Goal: Book appointment/travel/reservation

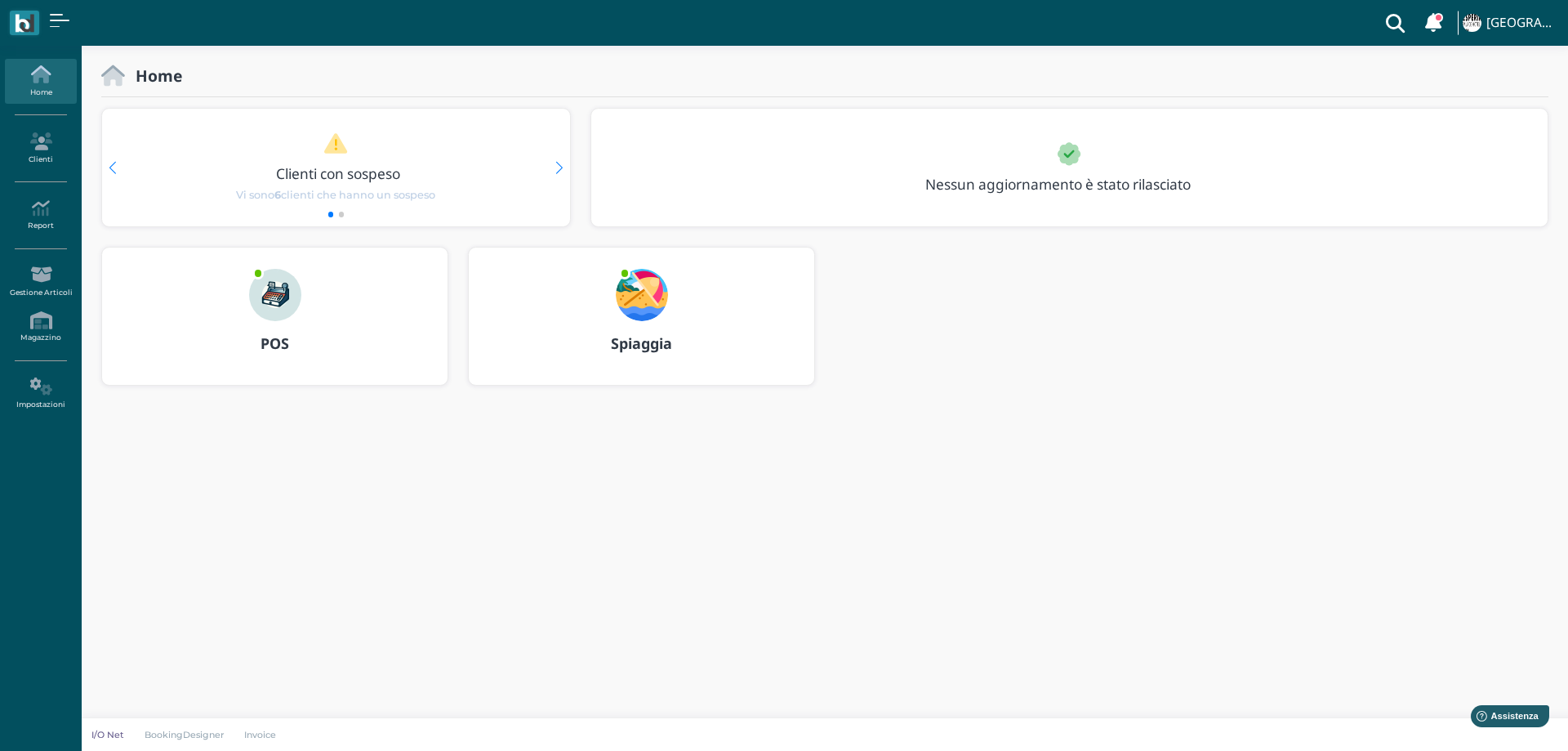
click at [643, 270] on img at bounding box center [642, 295] width 52 height 52
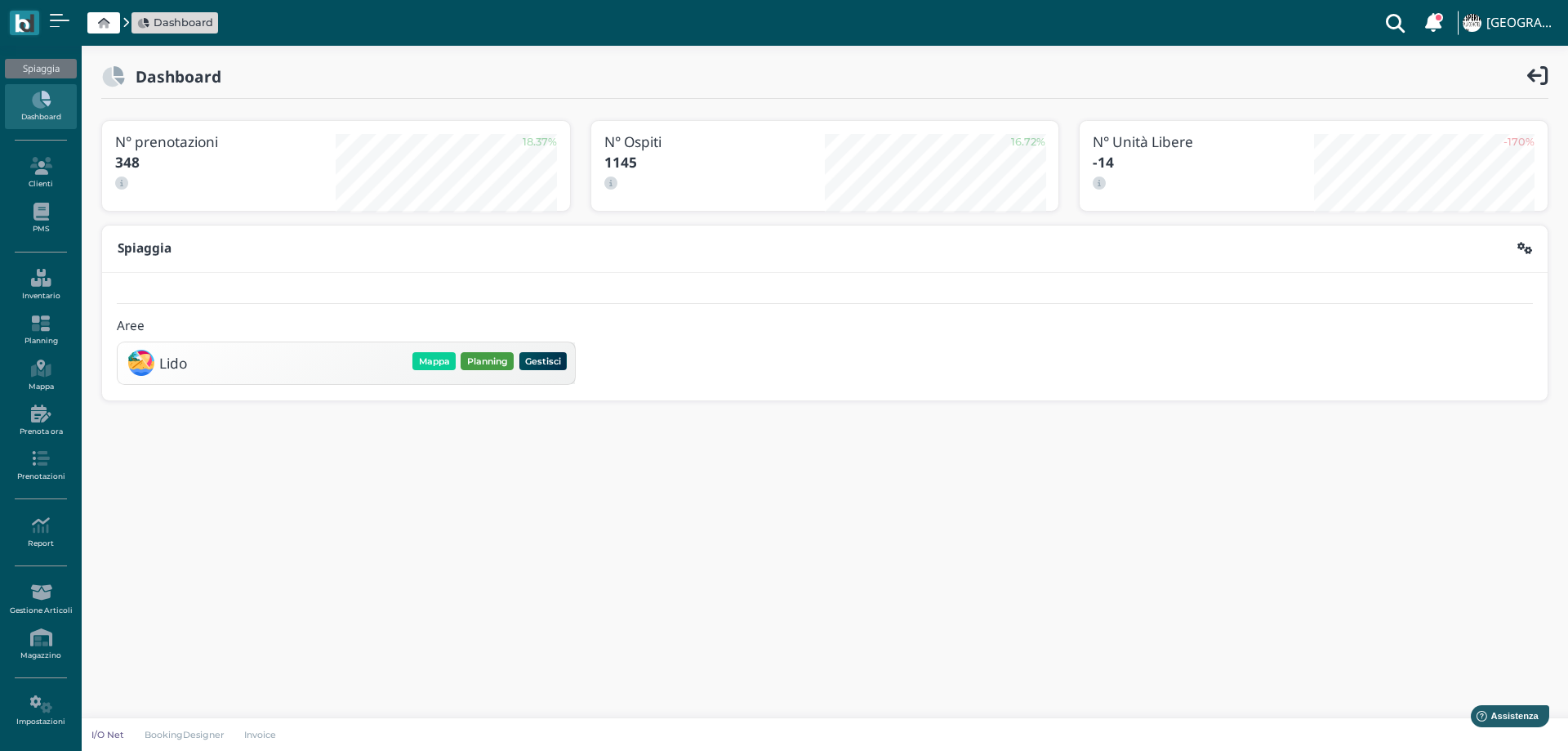
click at [500, 357] on button "Planning" at bounding box center [487, 361] width 53 height 18
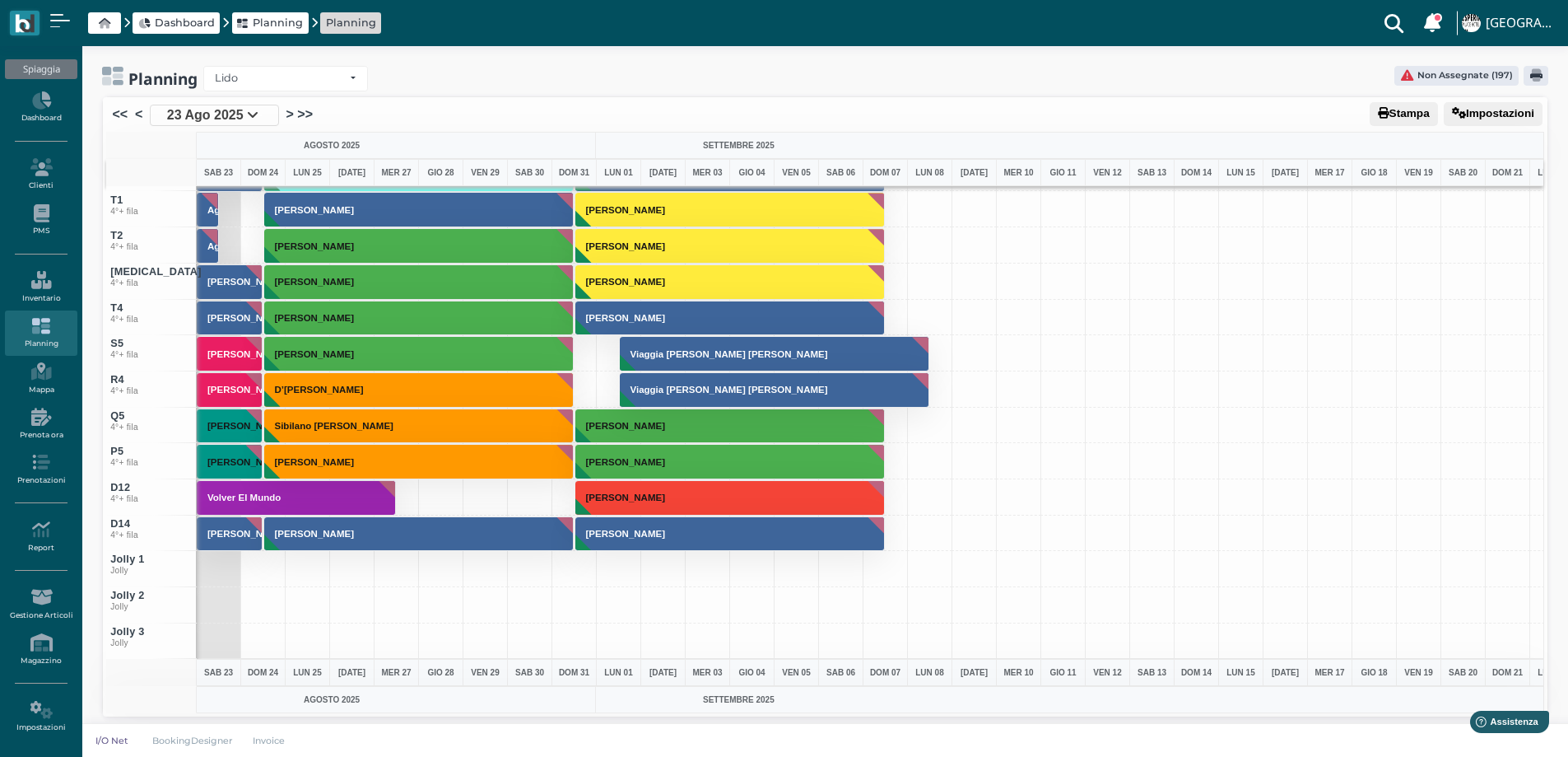
scroll to position [5713, 0]
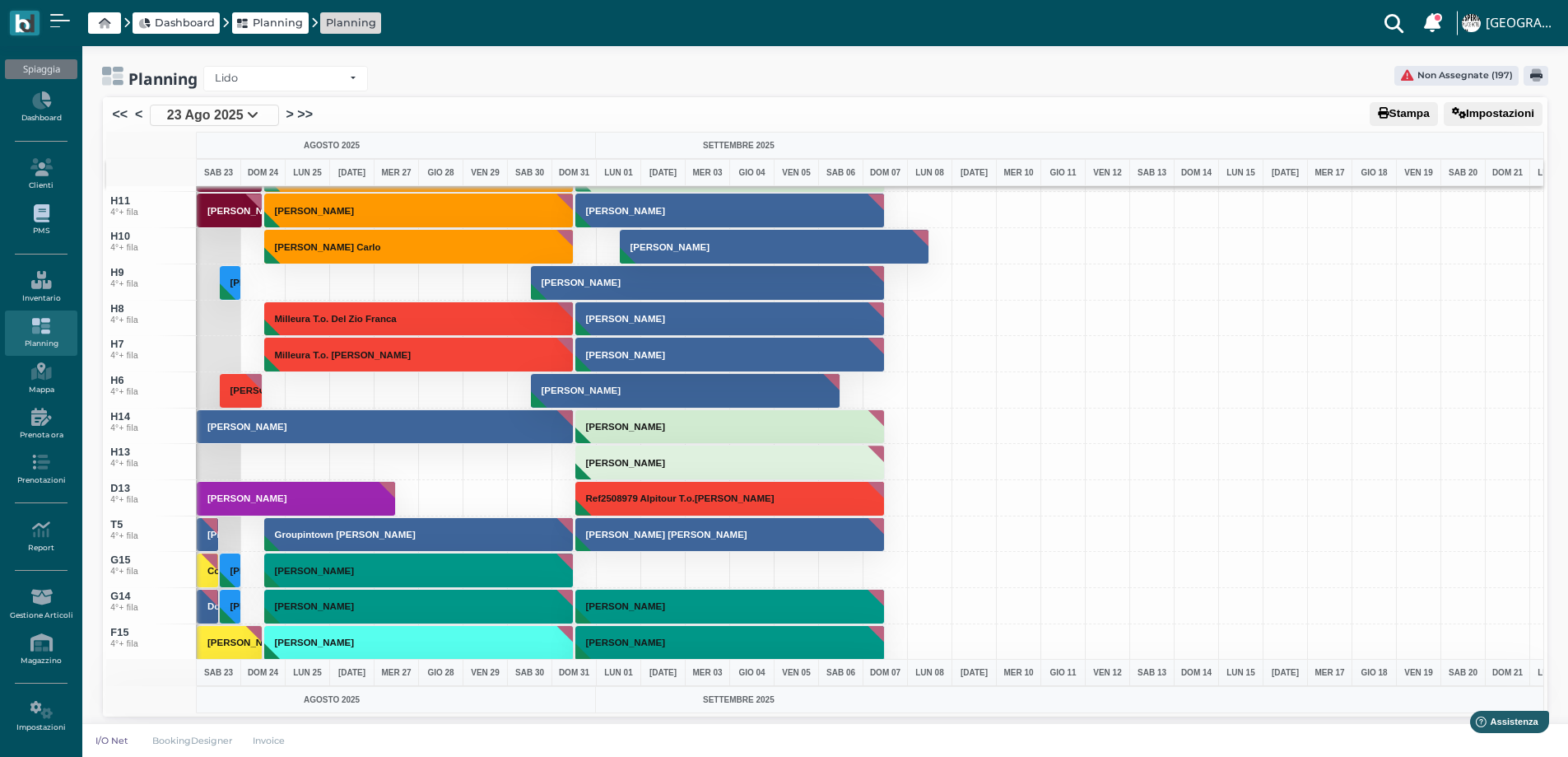
click at [40, 208] on icon at bounding box center [41, 212] width 72 height 18
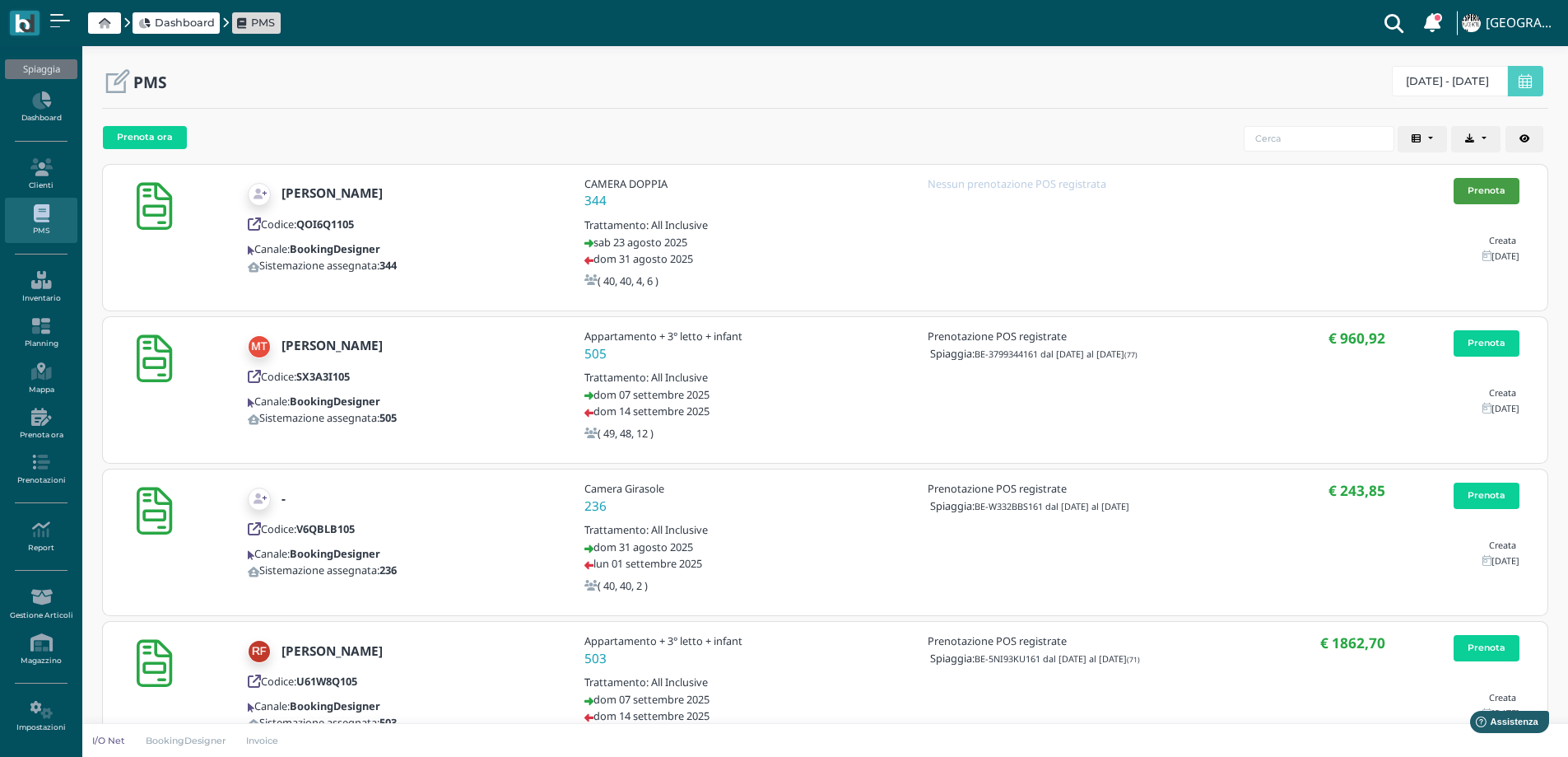
click at [1472, 186] on link "Prenota" at bounding box center [1487, 190] width 66 height 26
click at [40, 337] on link "Planning" at bounding box center [41, 333] width 72 height 46
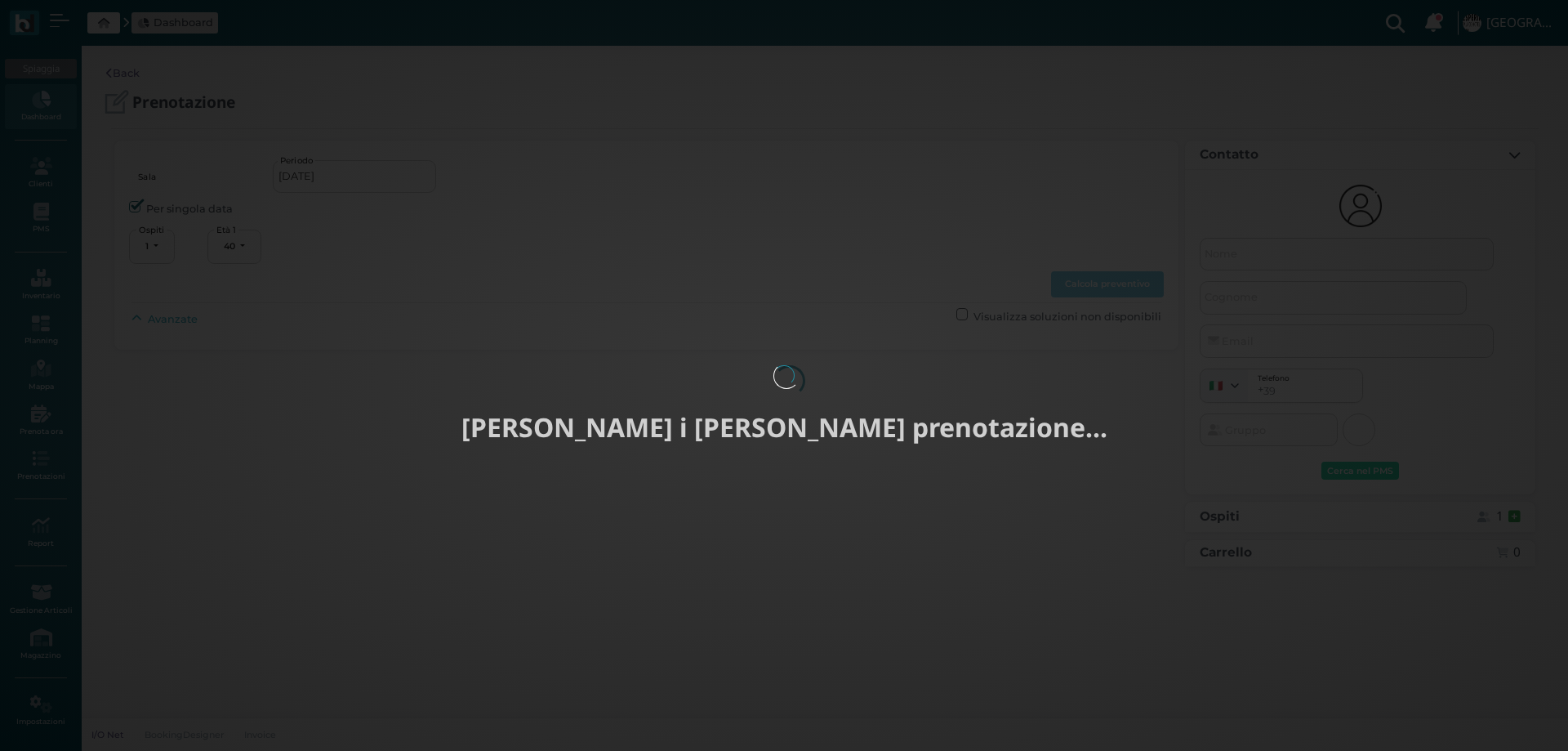
select select "40"
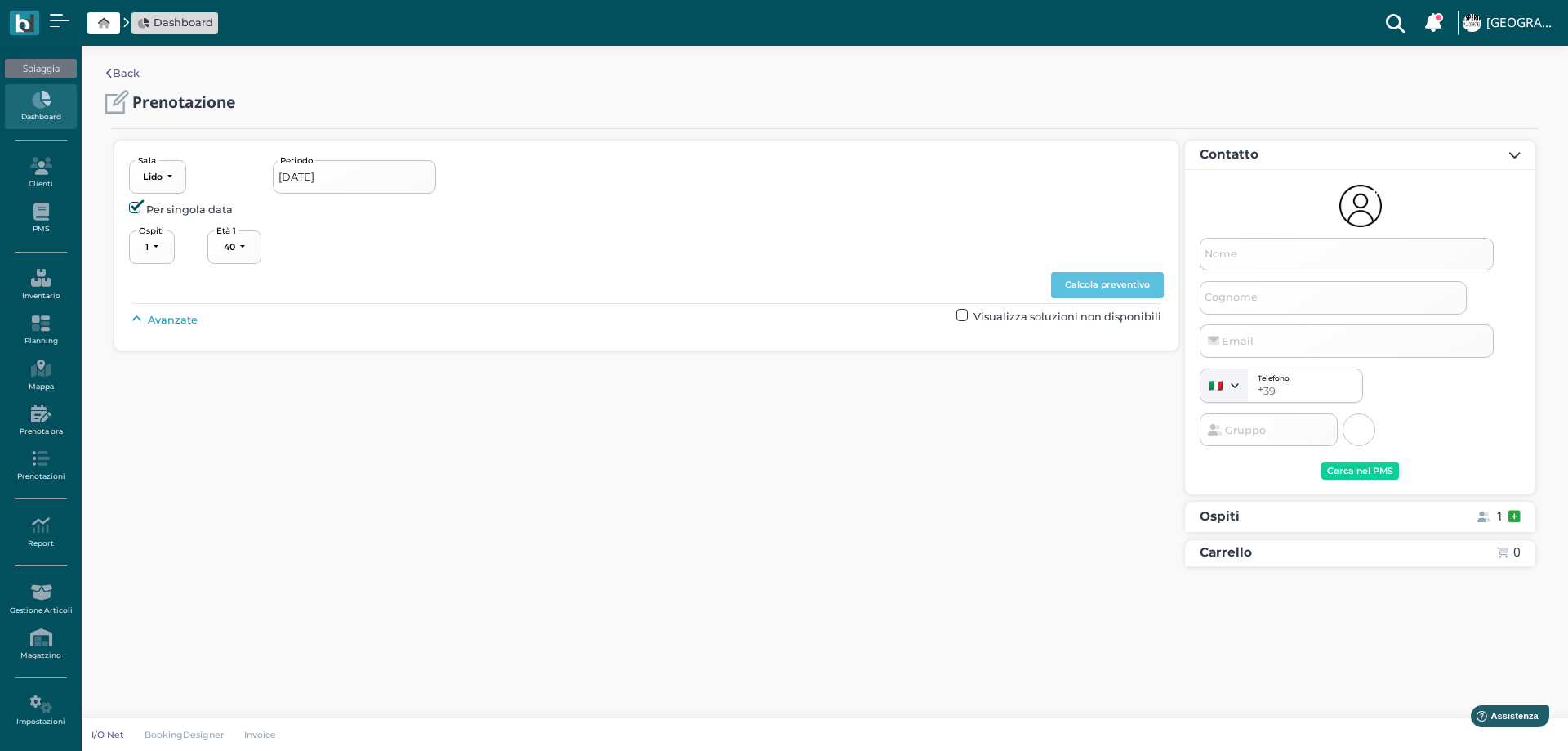
click at [154, 316] on span "Avanzate" at bounding box center [172, 320] width 49 height 15
type input "[DATE] - [DATE]"
select select "4"
type input "[PERSON_NAME]"
select select "40"
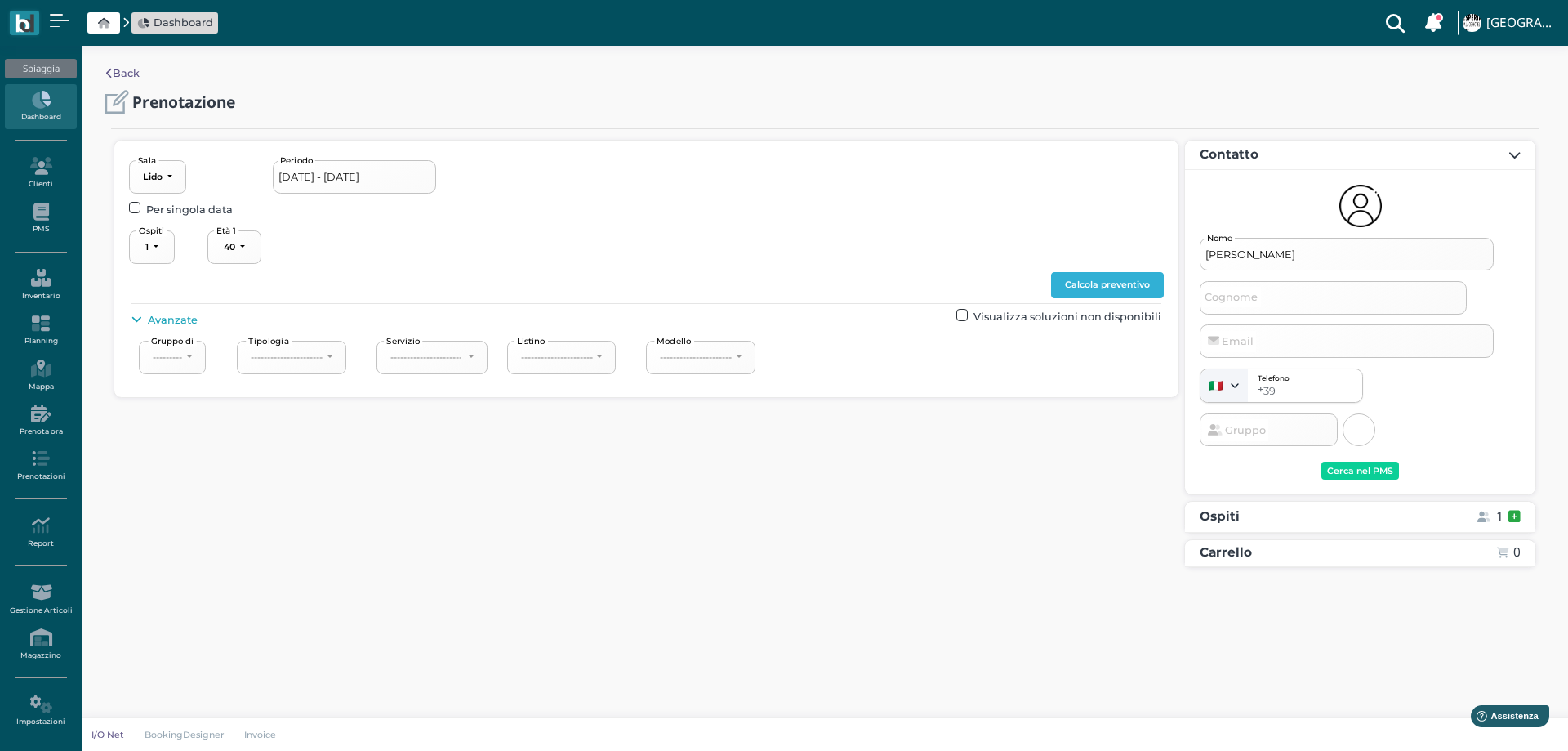
select select "40"
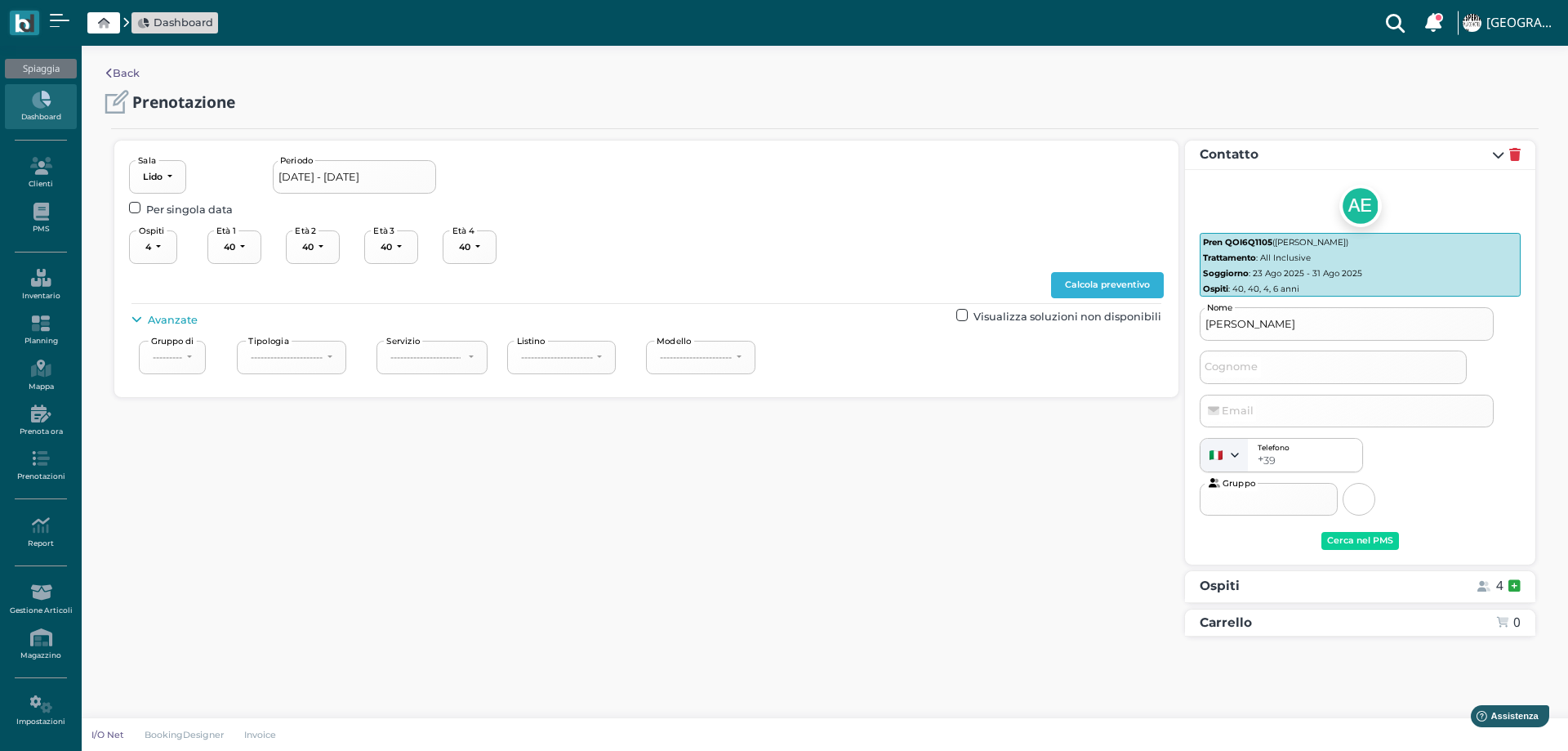
select select "4"
select select "6"
click at [1109, 286] on button "Calcola preventivo" at bounding box center [1107, 284] width 112 height 26
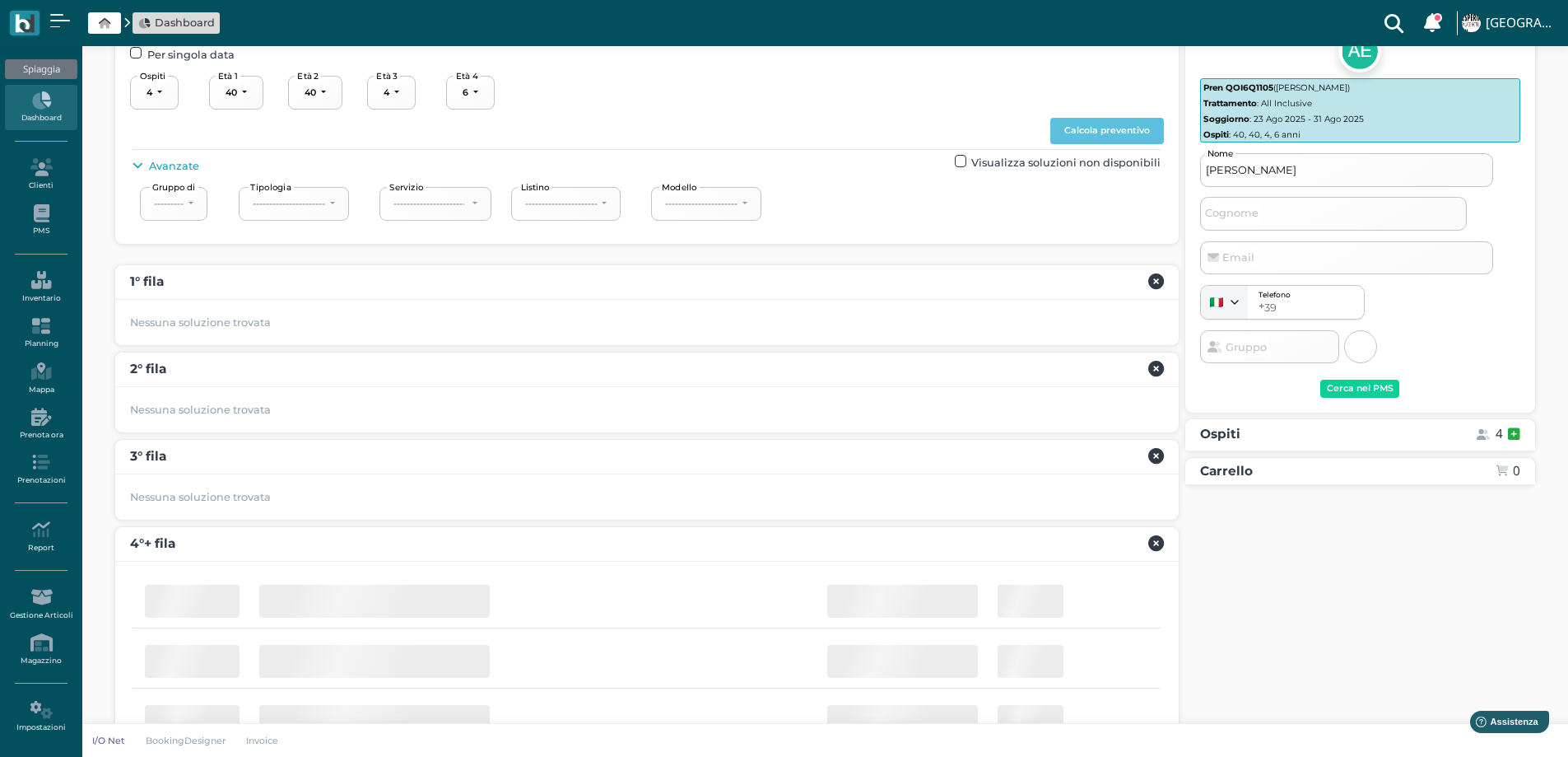
scroll to position [247, 0]
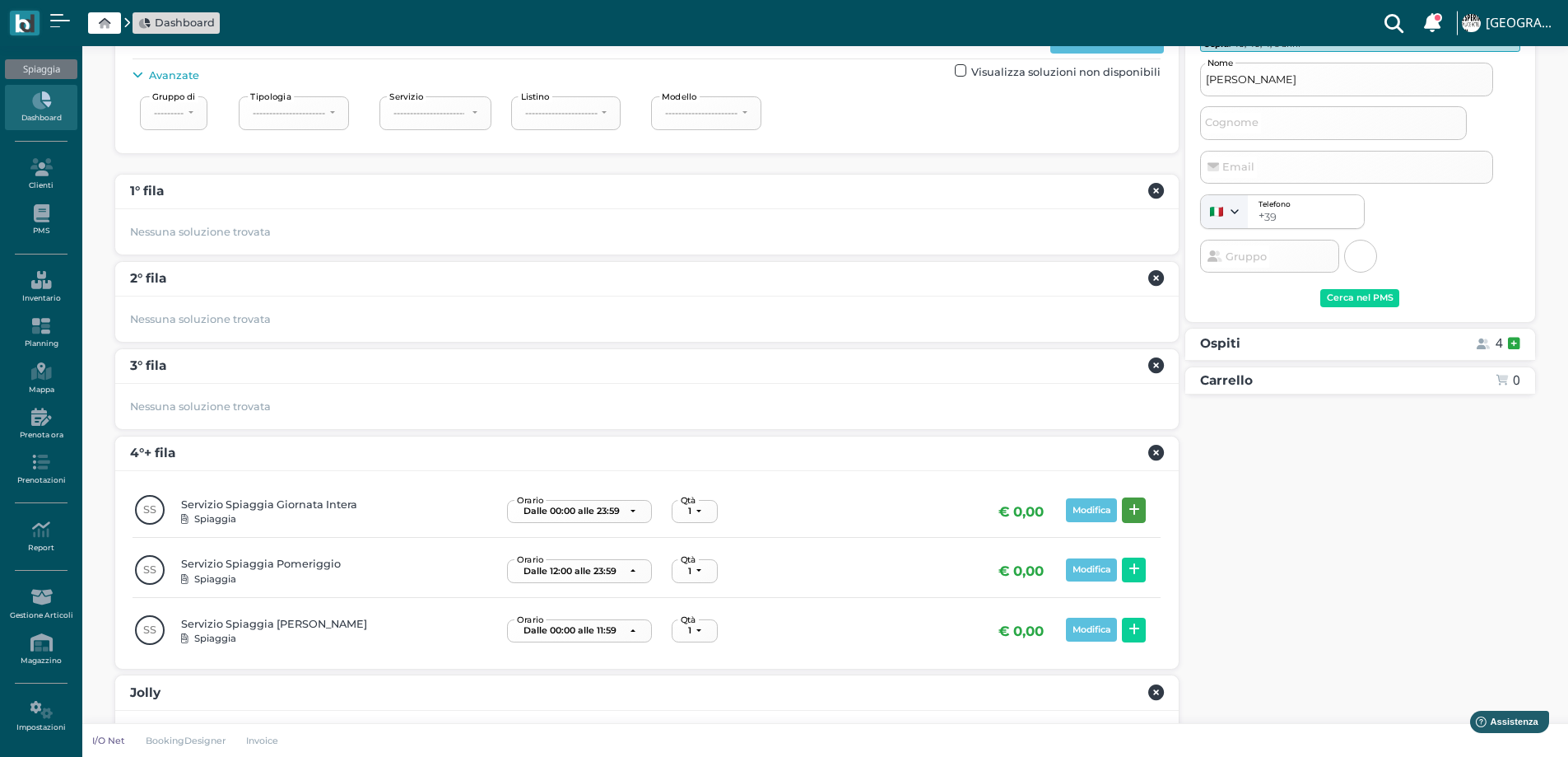
click at [1132, 511] on icon at bounding box center [1135, 510] width 12 height 13
click at [1473, 518] on div "Prenota" at bounding box center [1488, 520] width 38 height 12
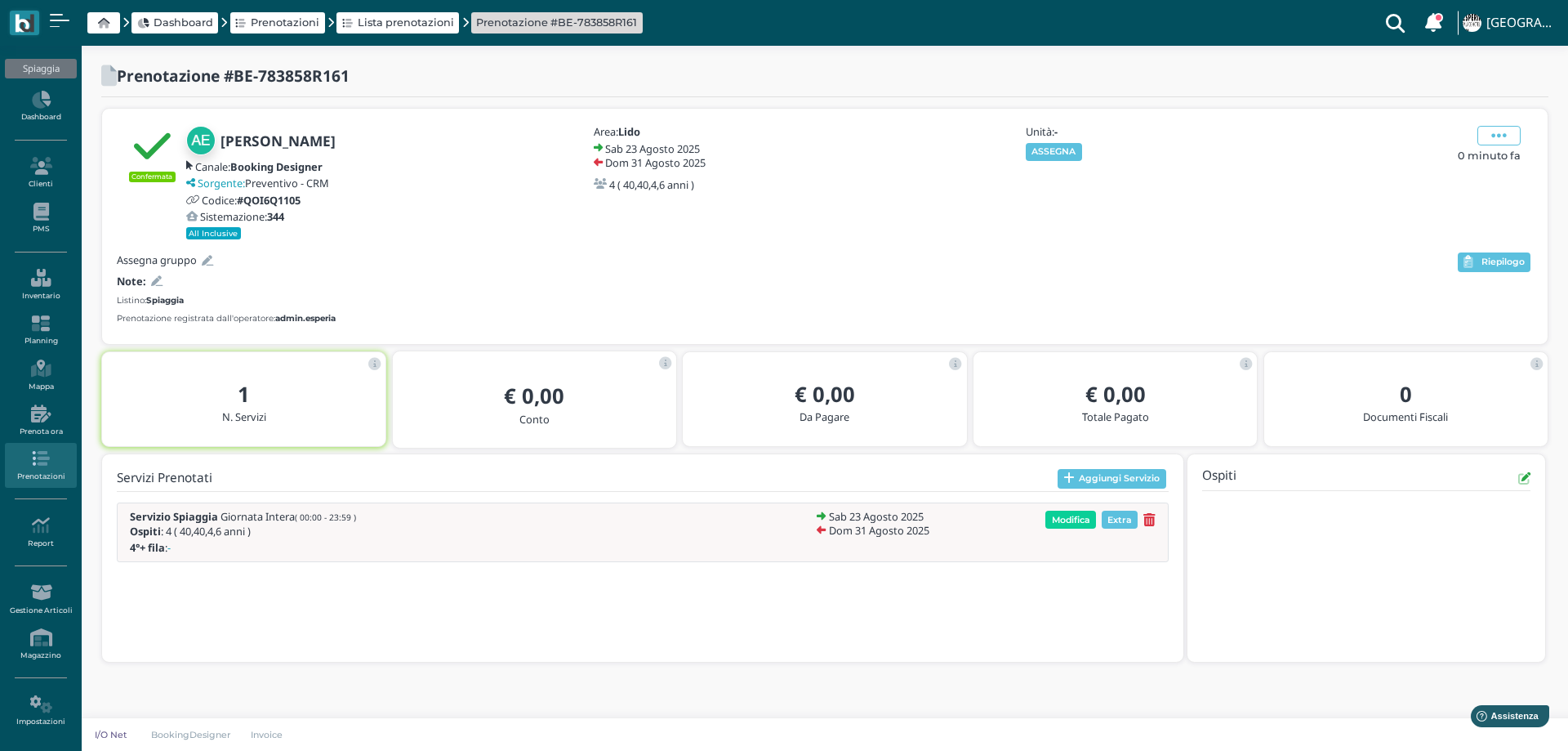
drag, startPoint x: 1079, startPoint y: 154, endPoint x: 1069, endPoint y: 151, distance: 10.4
click at [1069, 151] on button "ASSEGNA" at bounding box center [1054, 151] width 56 height 18
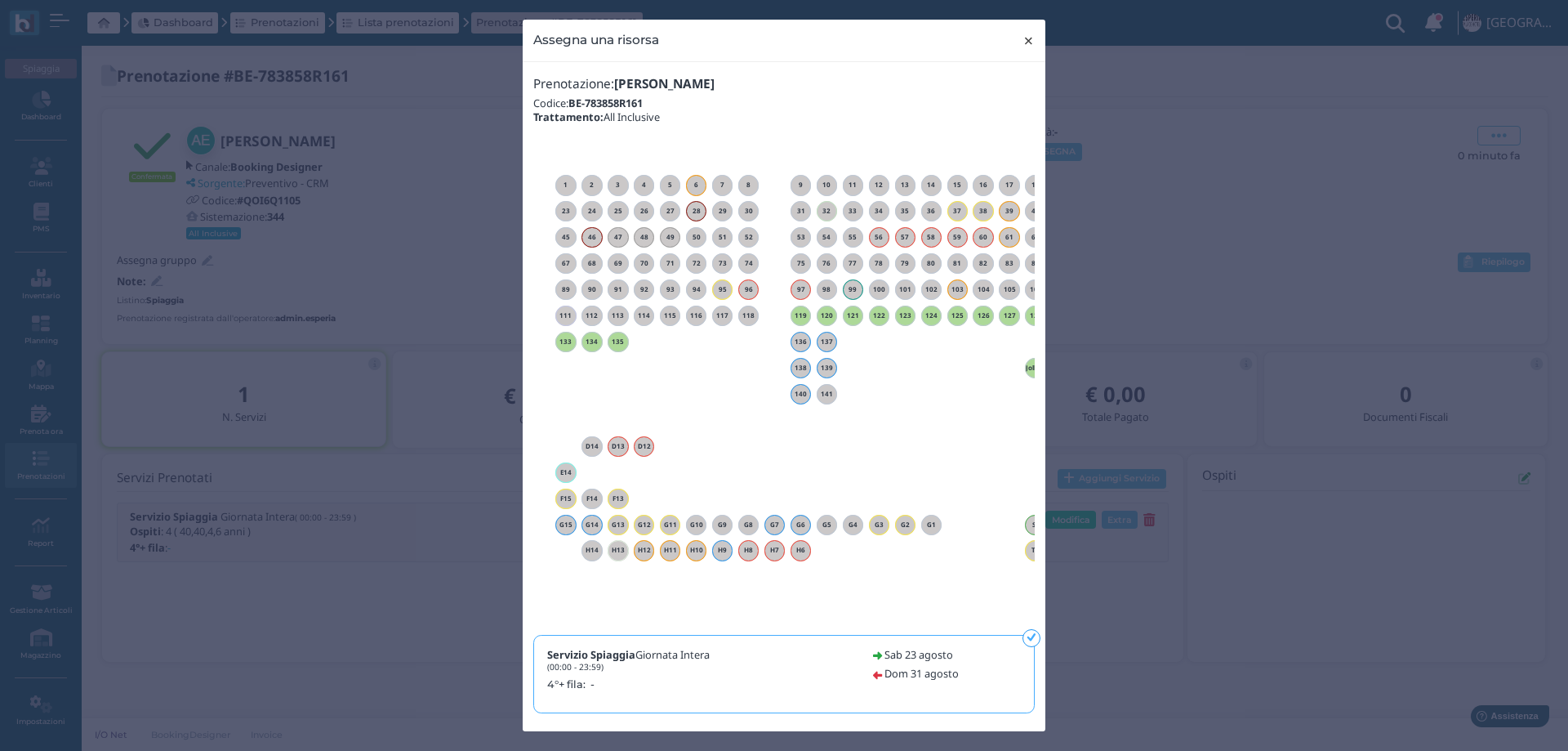
click at [1023, 39] on span "×" at bounding box center [1029, 40] width 13 height 21
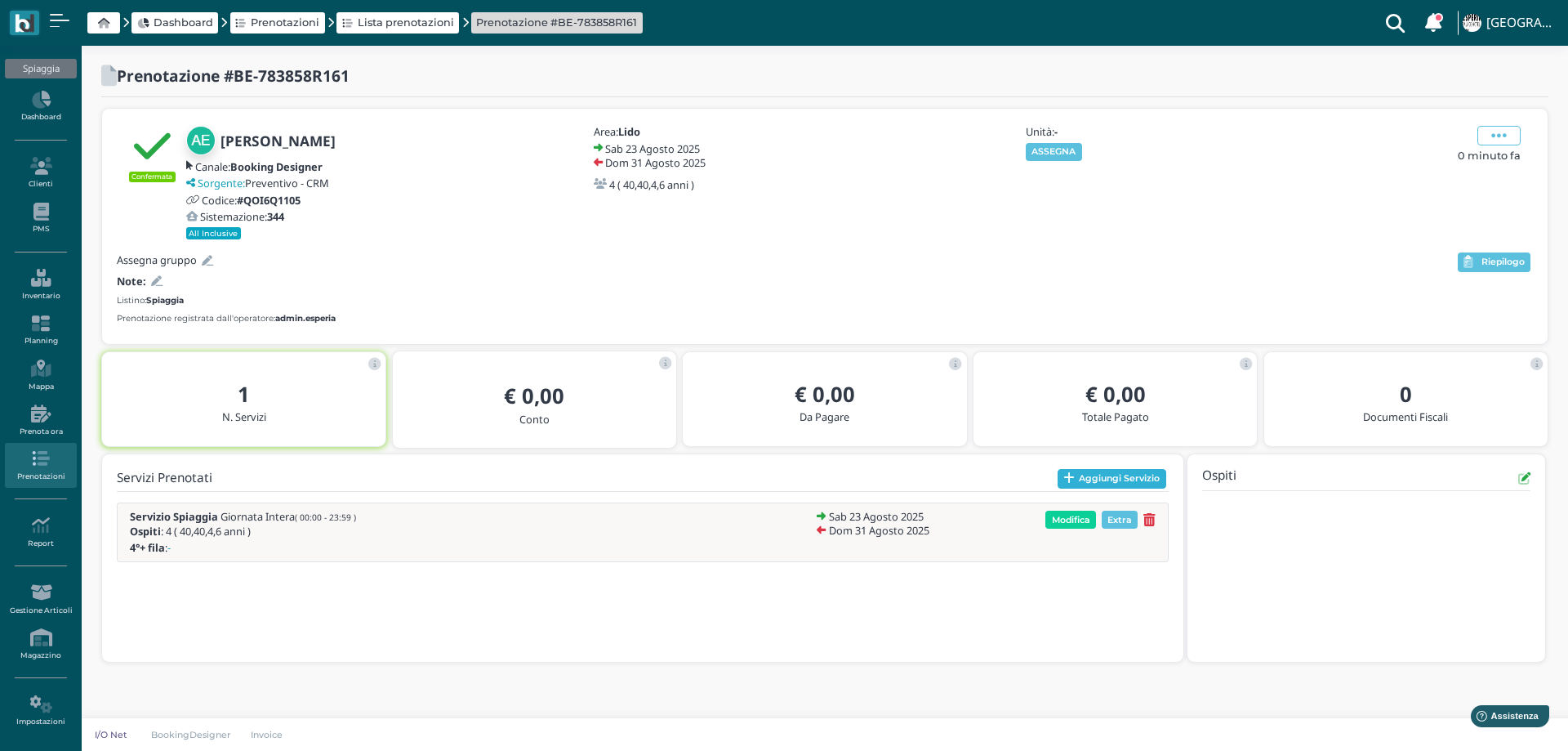
click at [1087, 480] on button "Aggiungi Servizio" at bounding box center [1112, 478] width 108 height 19
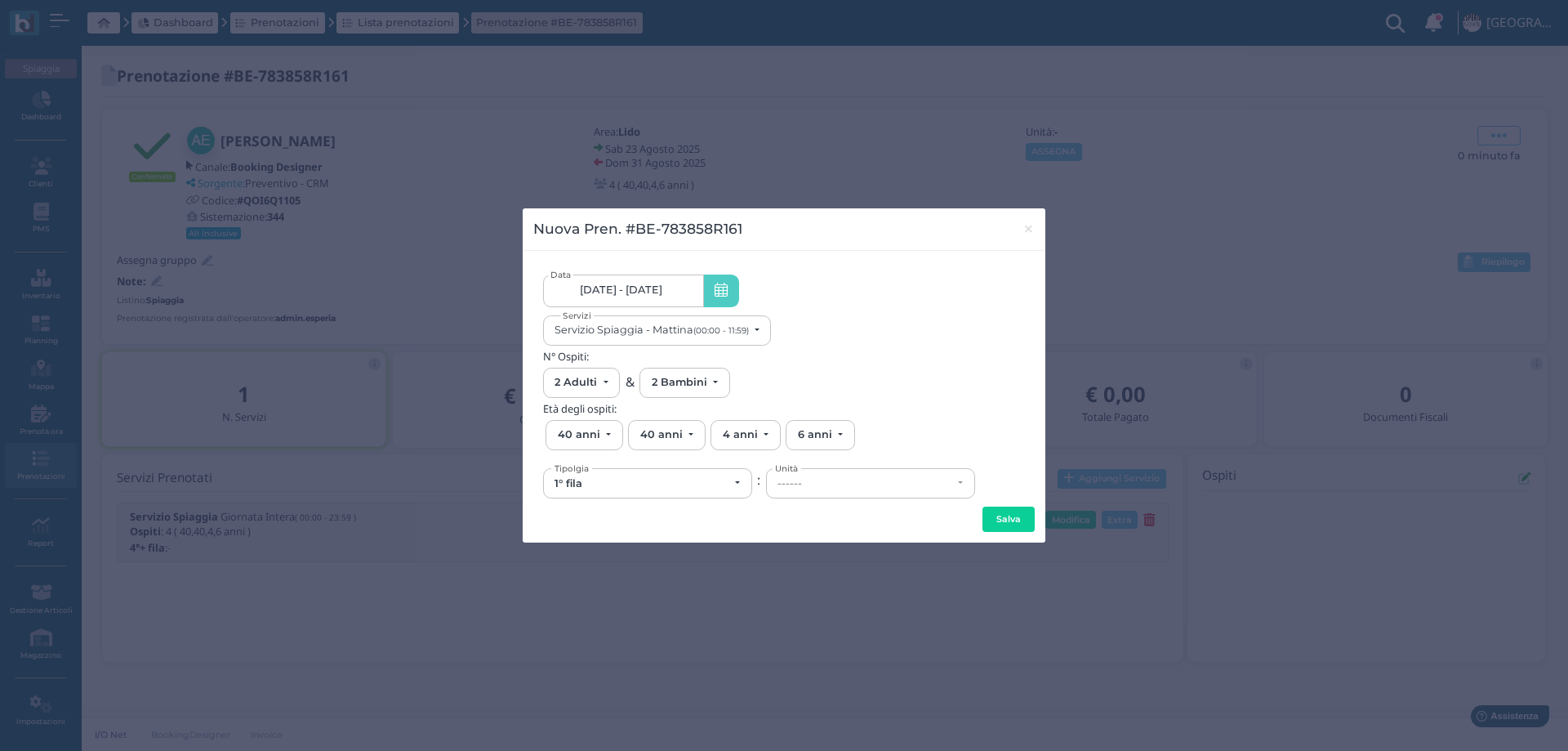
click at [617, 300] on link "23/08/25 - 31/08/25" at bounding box center [623, 290] width 161 height 33
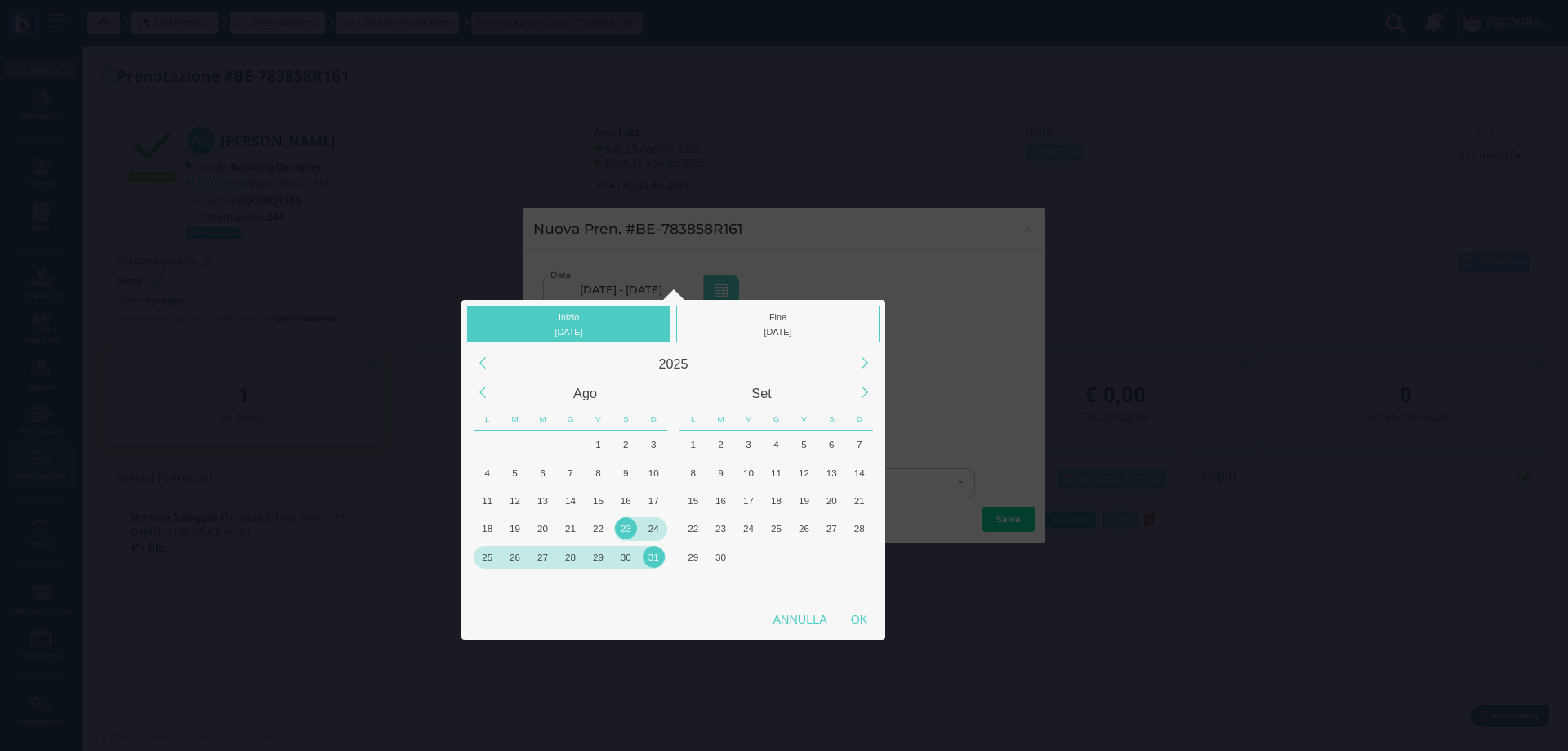
click at [622, 525] on div "23" at bounding box center [626, 528] width 22 height 22
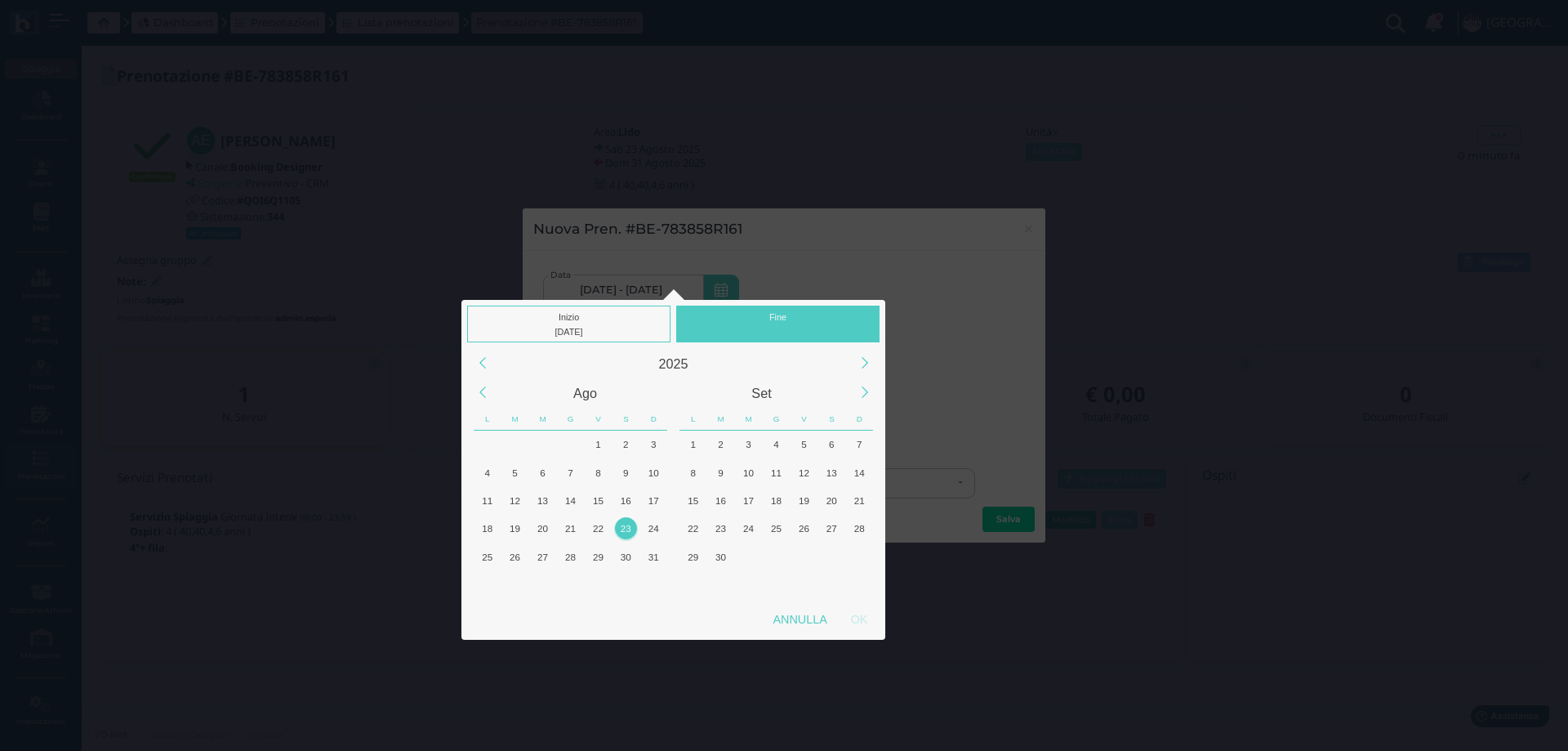
click at [622, 525] on div "23" at bounding box center [626, 528] width 22 height 22
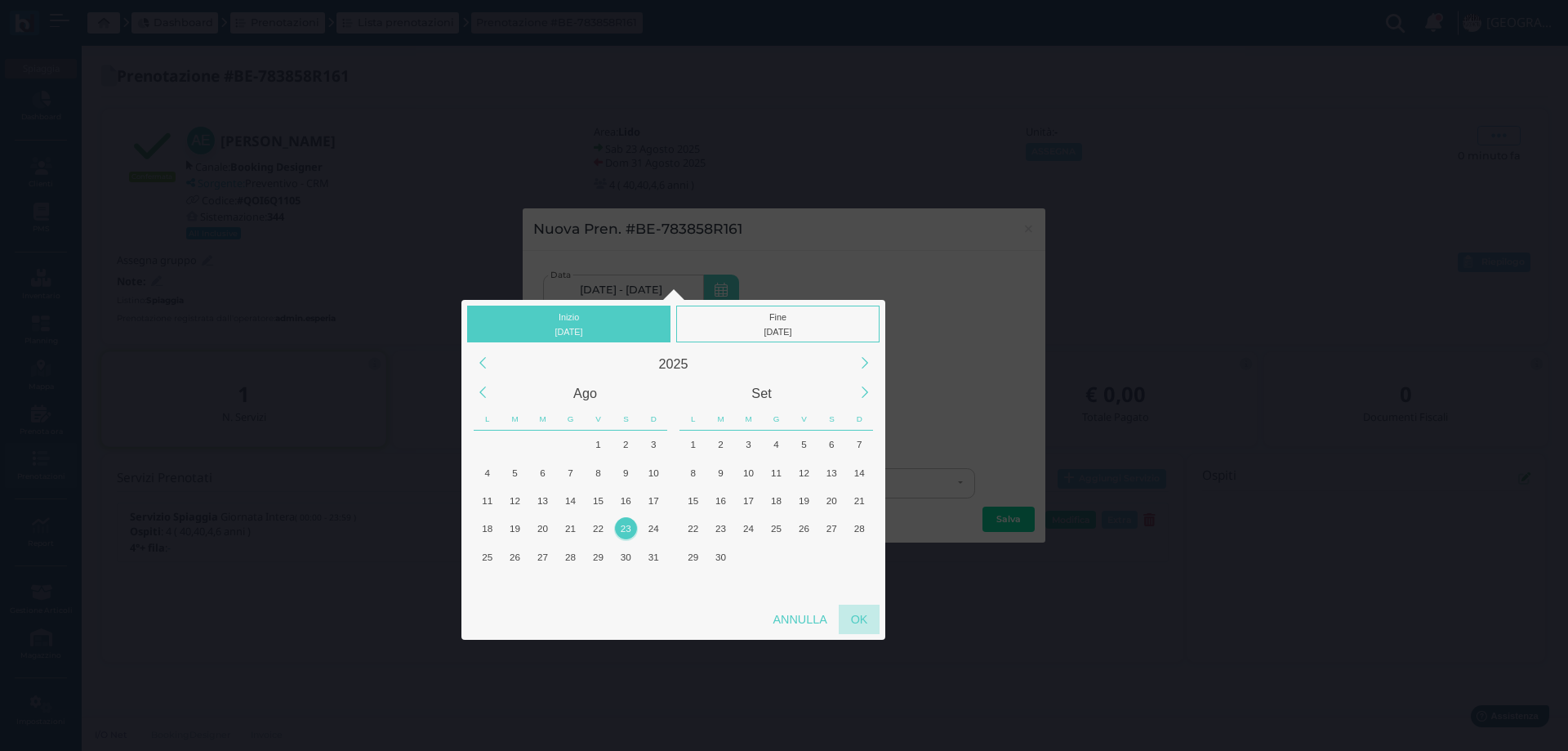
click at [852, 616] on div "OK" at bounding box center [859, 618] width 41 height 29
type input "23/08/2025 - 23/08/2025"
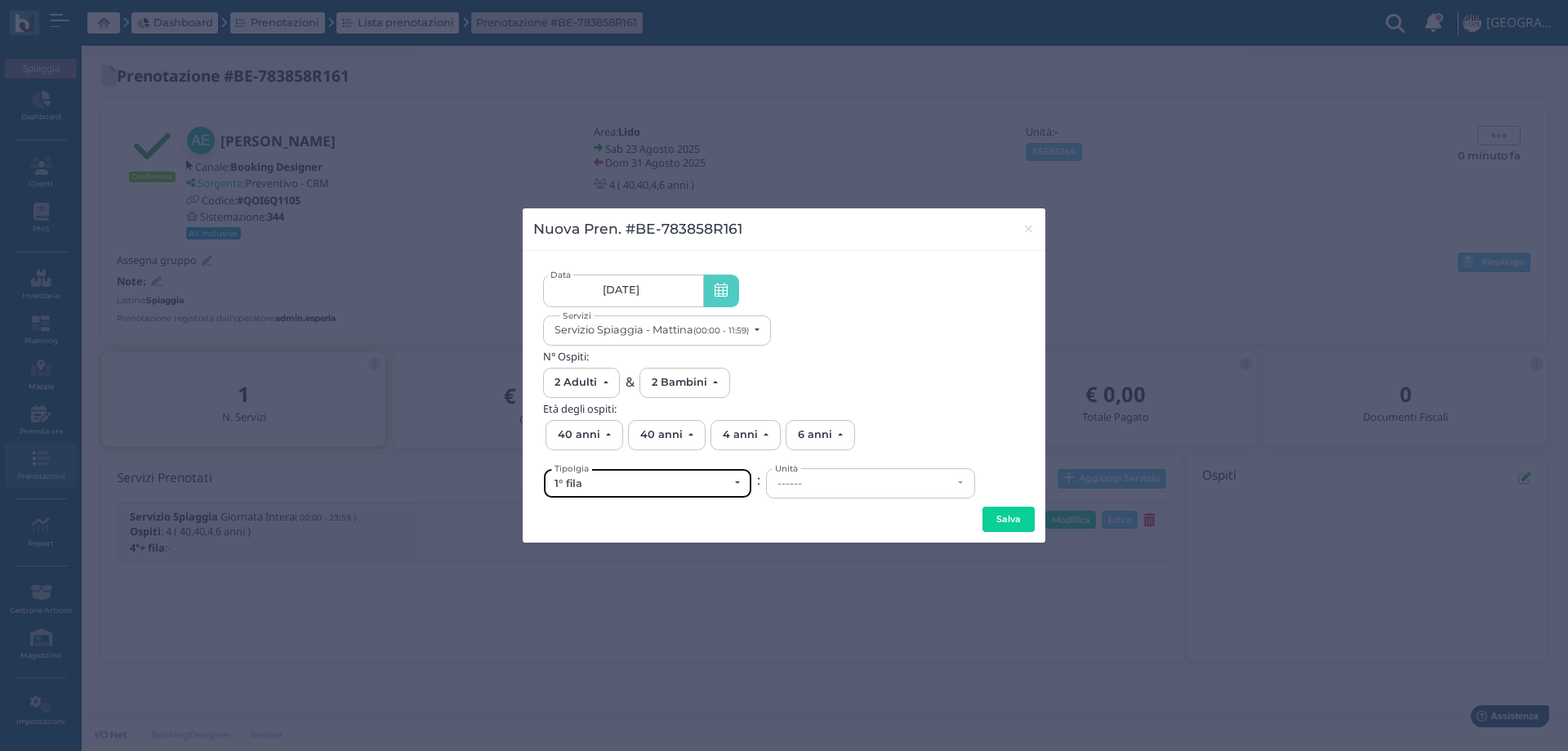
click at [680, 490] on div "1° fila" at bounding box center [647, 483] width 207 height 29
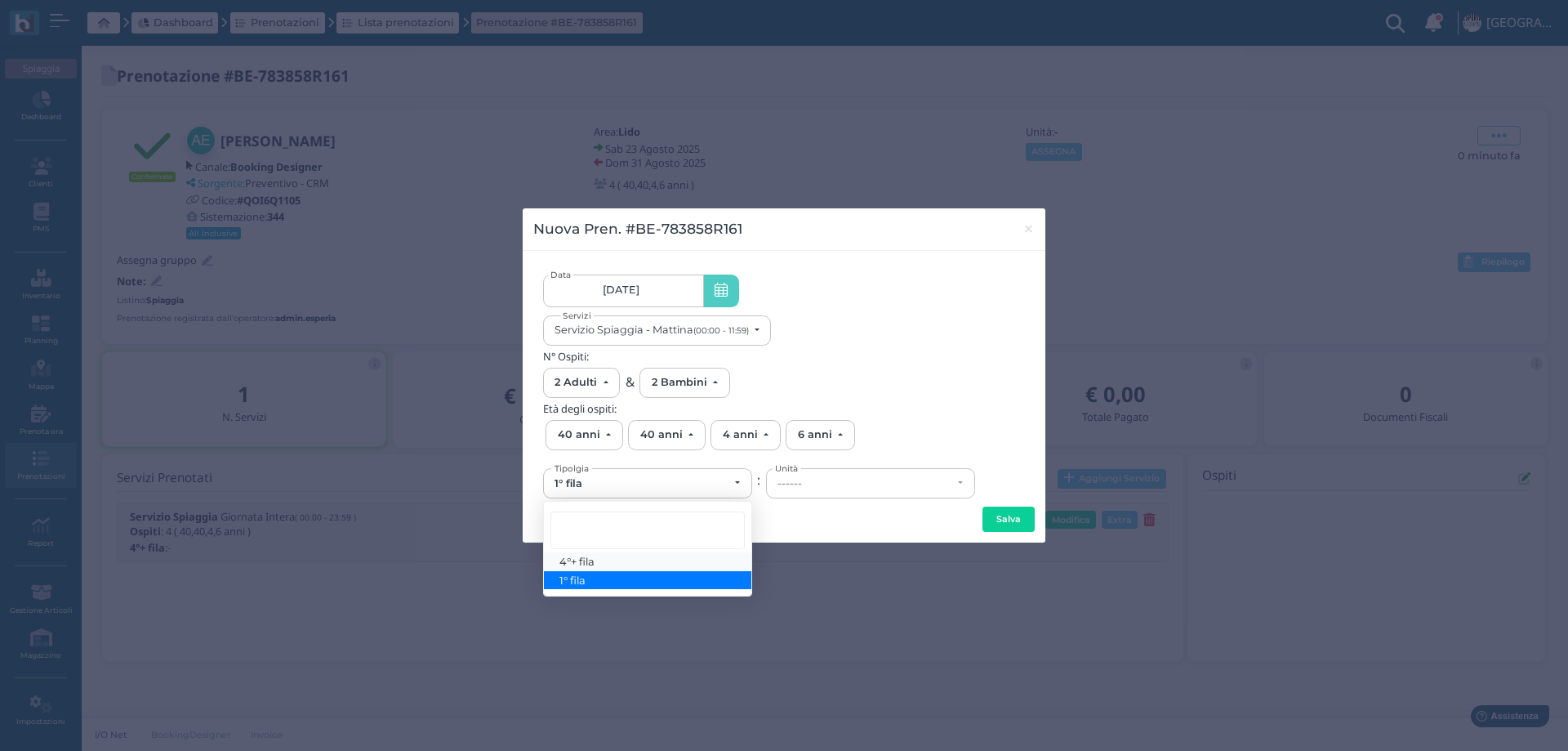
click at [599, 564] on link "4°+ fila" at bounding box center [647, 561] width 207 height 18
select select "434"
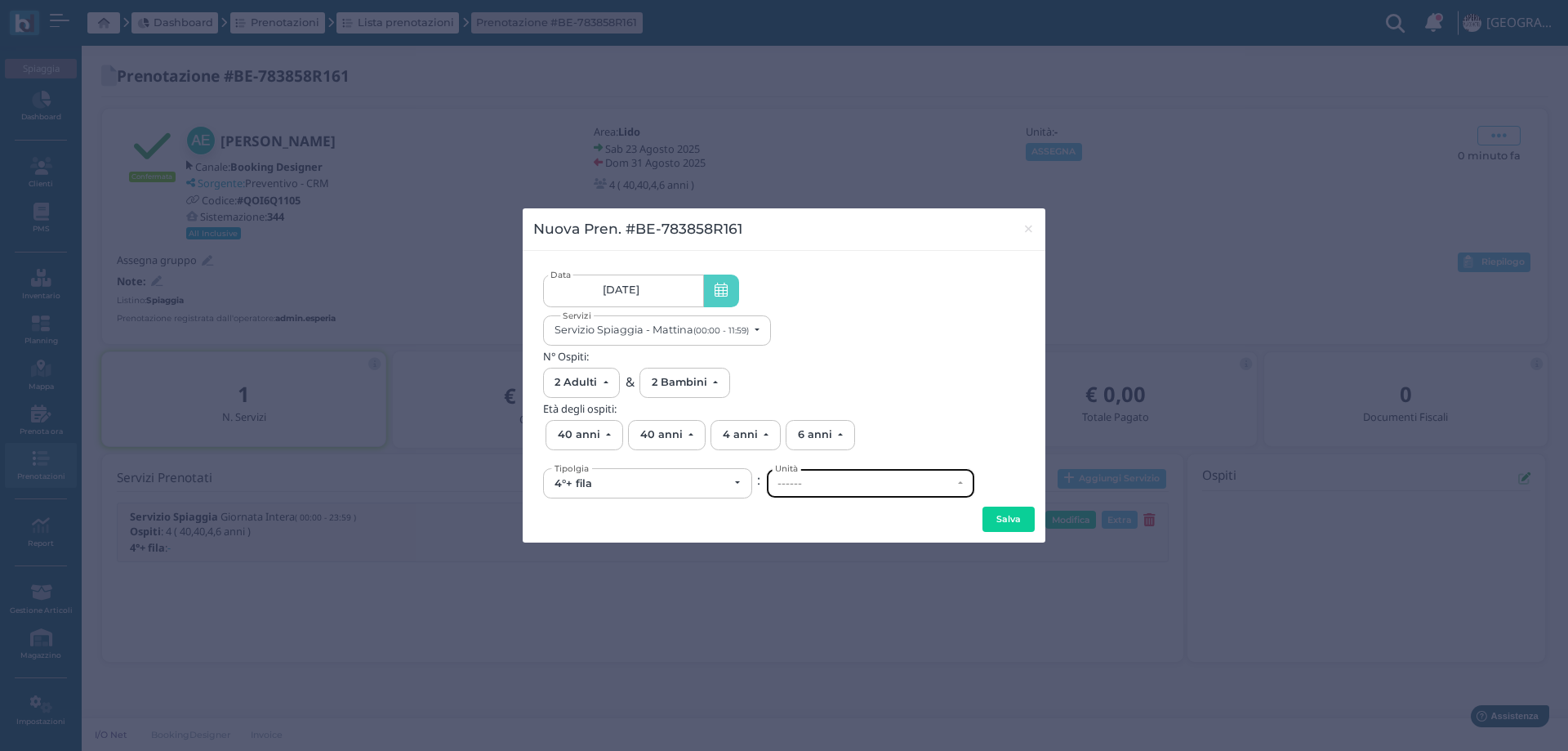
click at [829, 492] on div "------" at bounding box center [870, 483] width 207 height 29
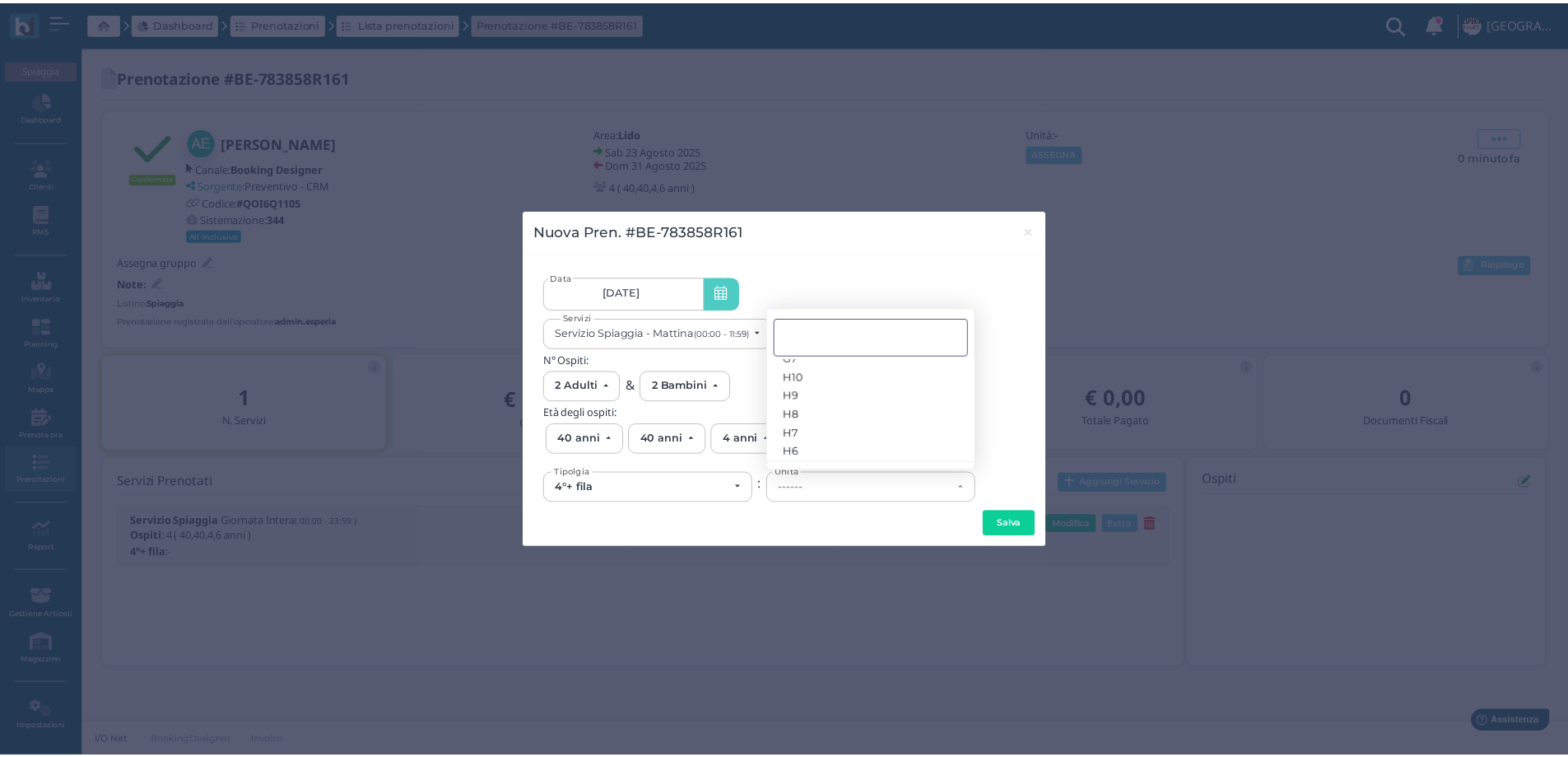
scroll to position [50, 0]
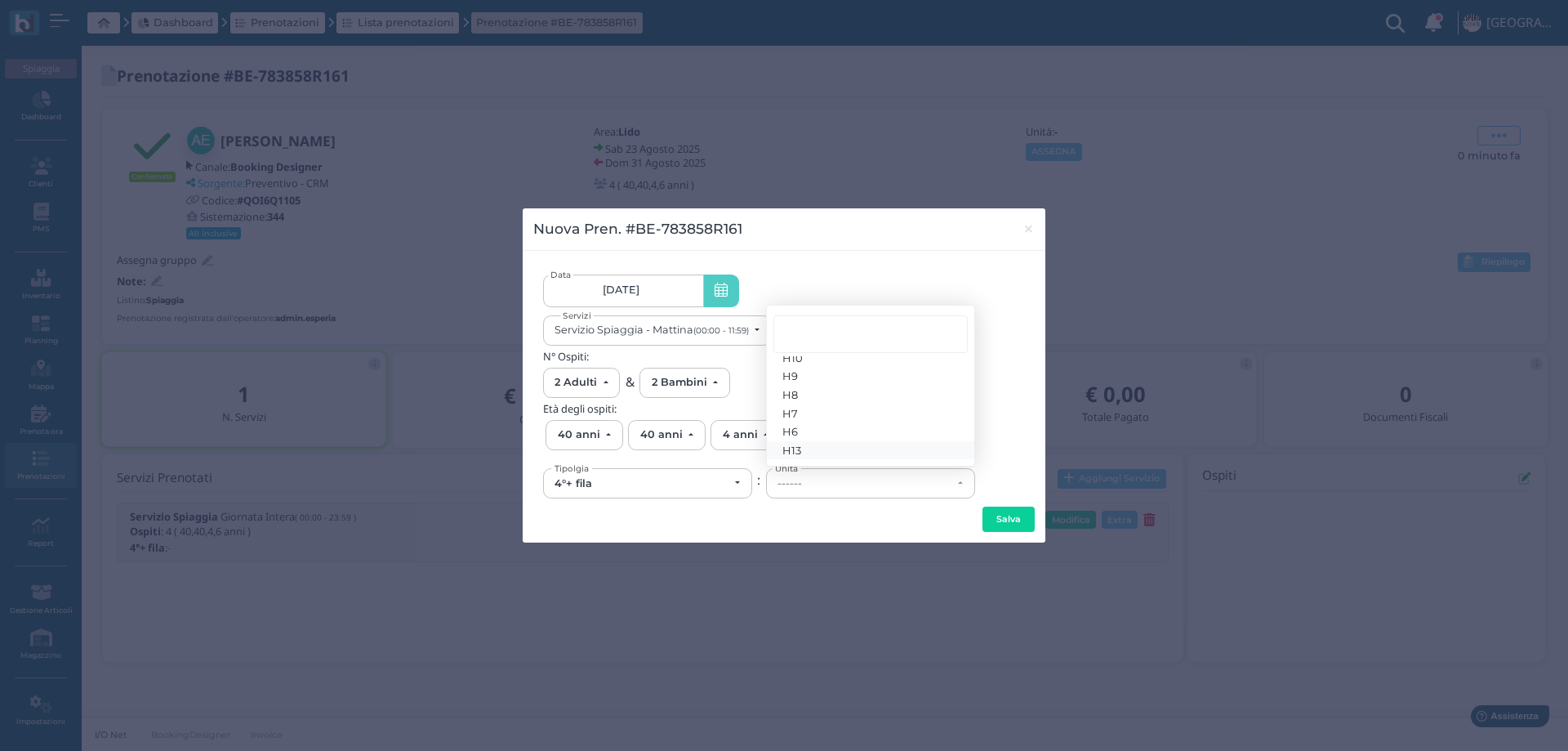
click at [823, 446] on link "H13" at bounding box center [870, 451] width 207 height 18
select select "6294"
click at [1000, 514] on button "Salva" at bounding box center [1008, 519] width 52 height 26
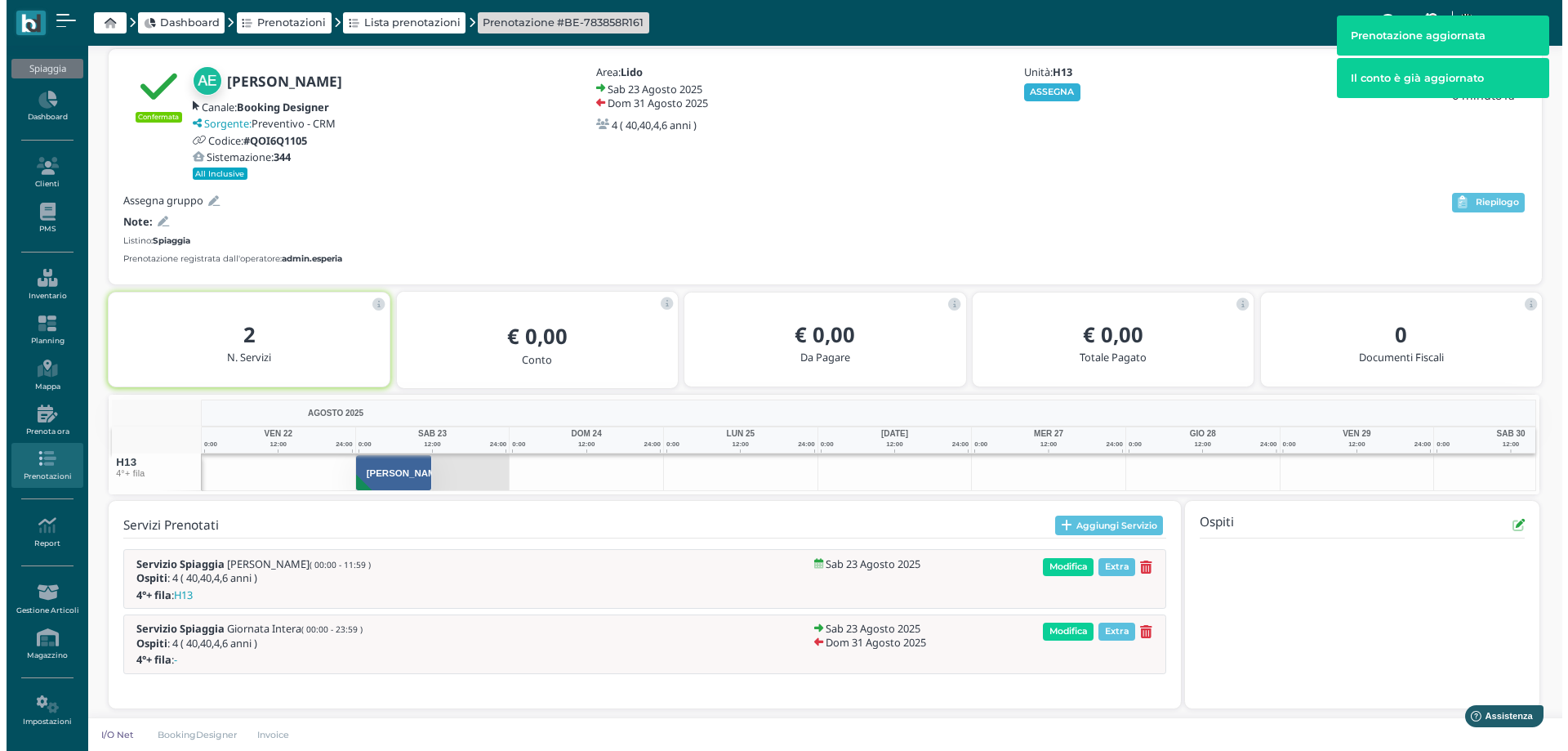
scroll to position [67, 0]
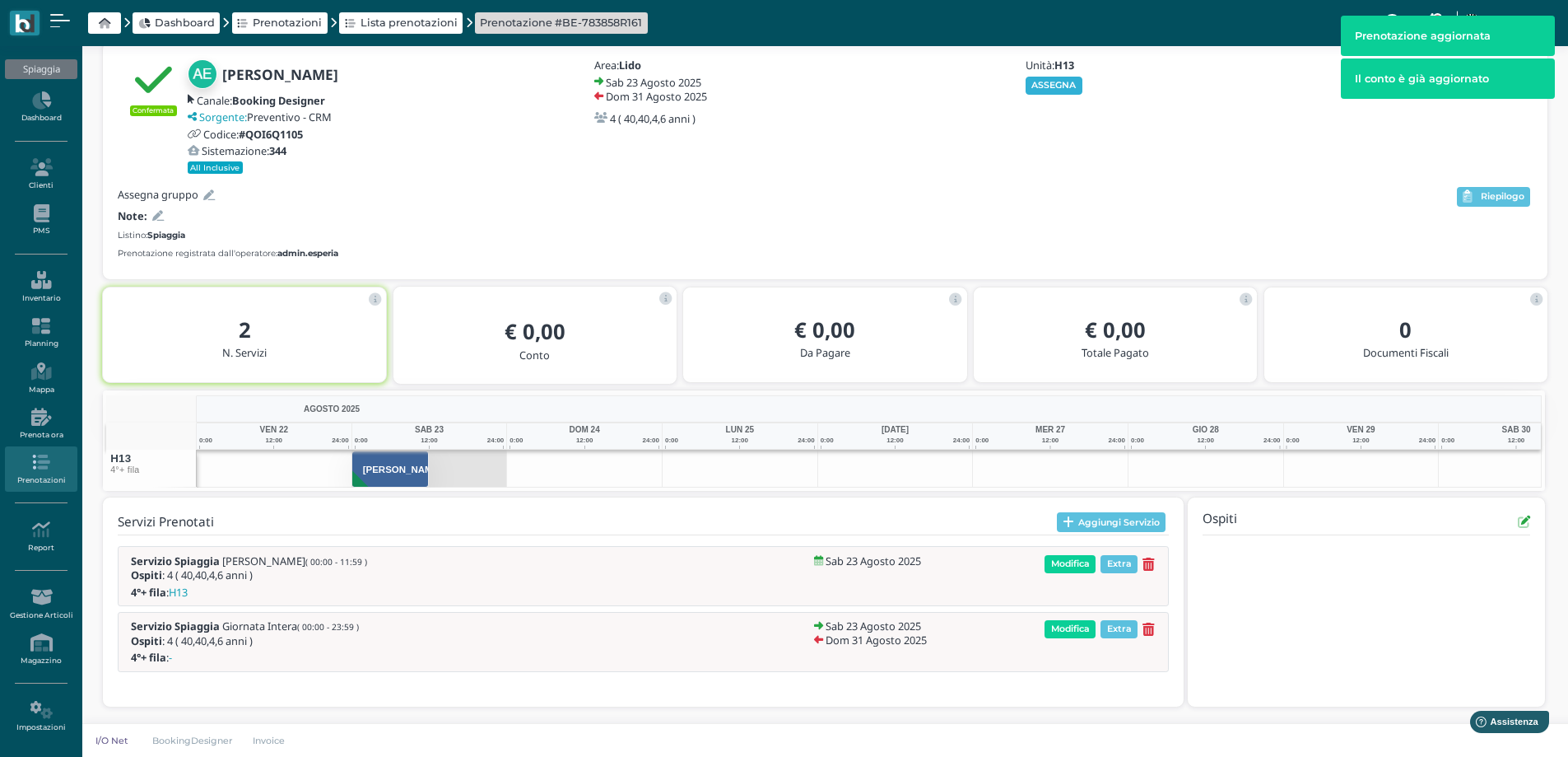
click at [1041, 151] on div "Unità: H13 ASSEGNA" at bounding box center [1112, 116] width 198 height 114
click at [1038, 90] on button "ASSEGNA" at bounding box center [1054, 85] width 57 height 18
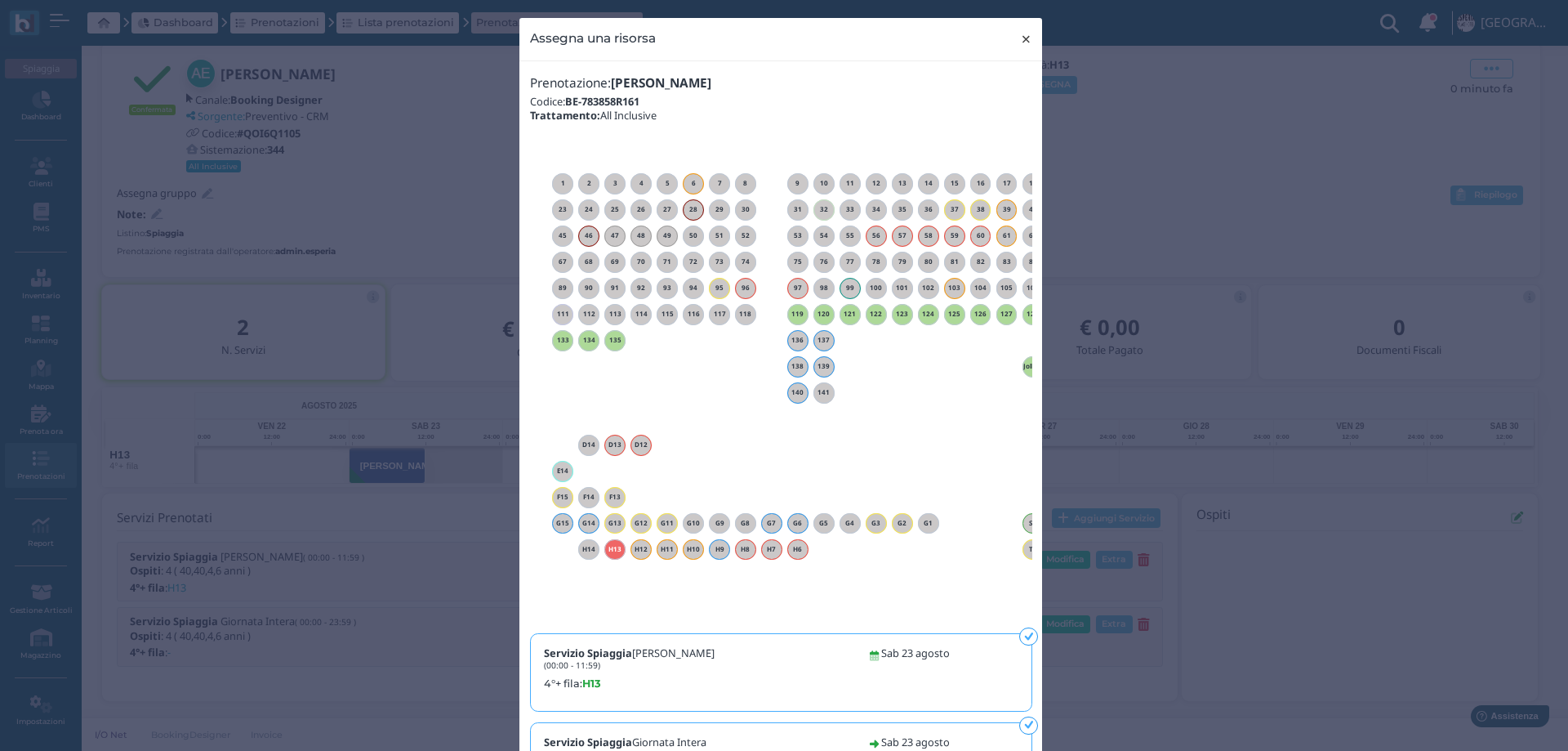
drag, startPoint x: 1019, startPoint y: 39, endPoint x: 1057, endPoint y: 118, distance: 87.7
click at [1020, 39] on span "×" at bounding box center [1026, 39] width 13 height 21
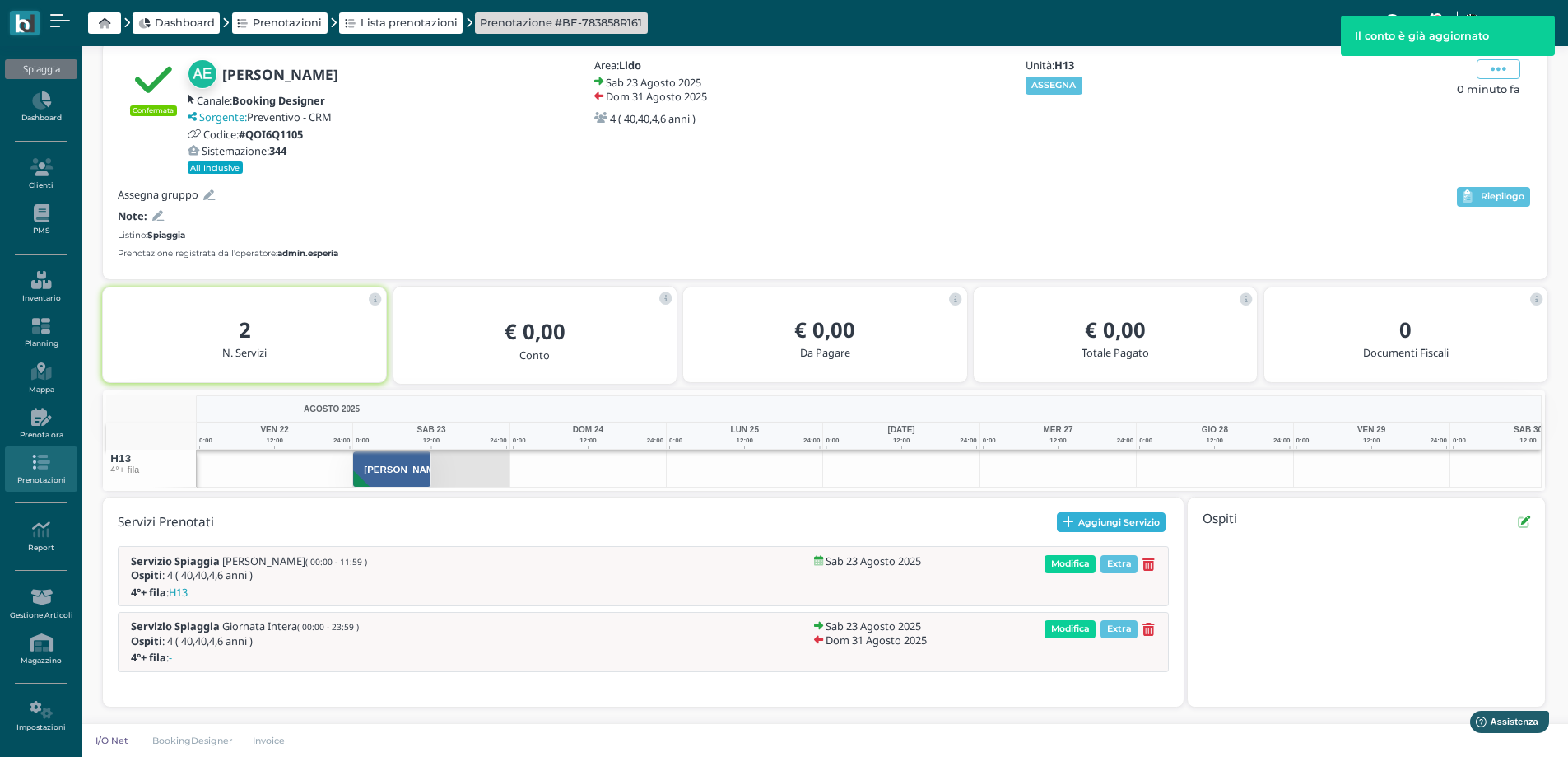
click at [1071, 517] on icon "button" at bounding box center [1069, 522] width 12 height 13
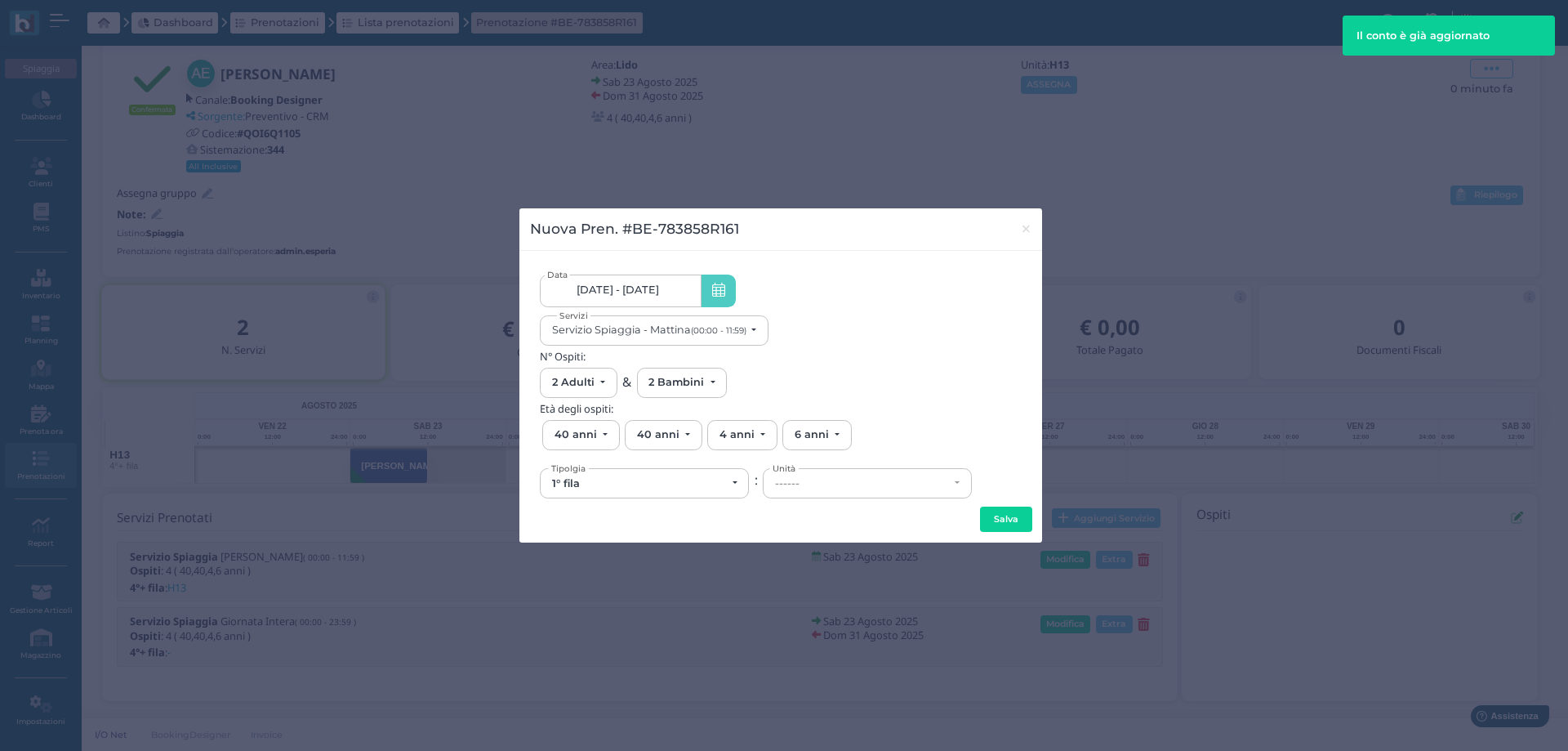
click at [633, 296] on link "23/08/25 - 31/08/25" at bounding box center [620, 290] width 161 height 33
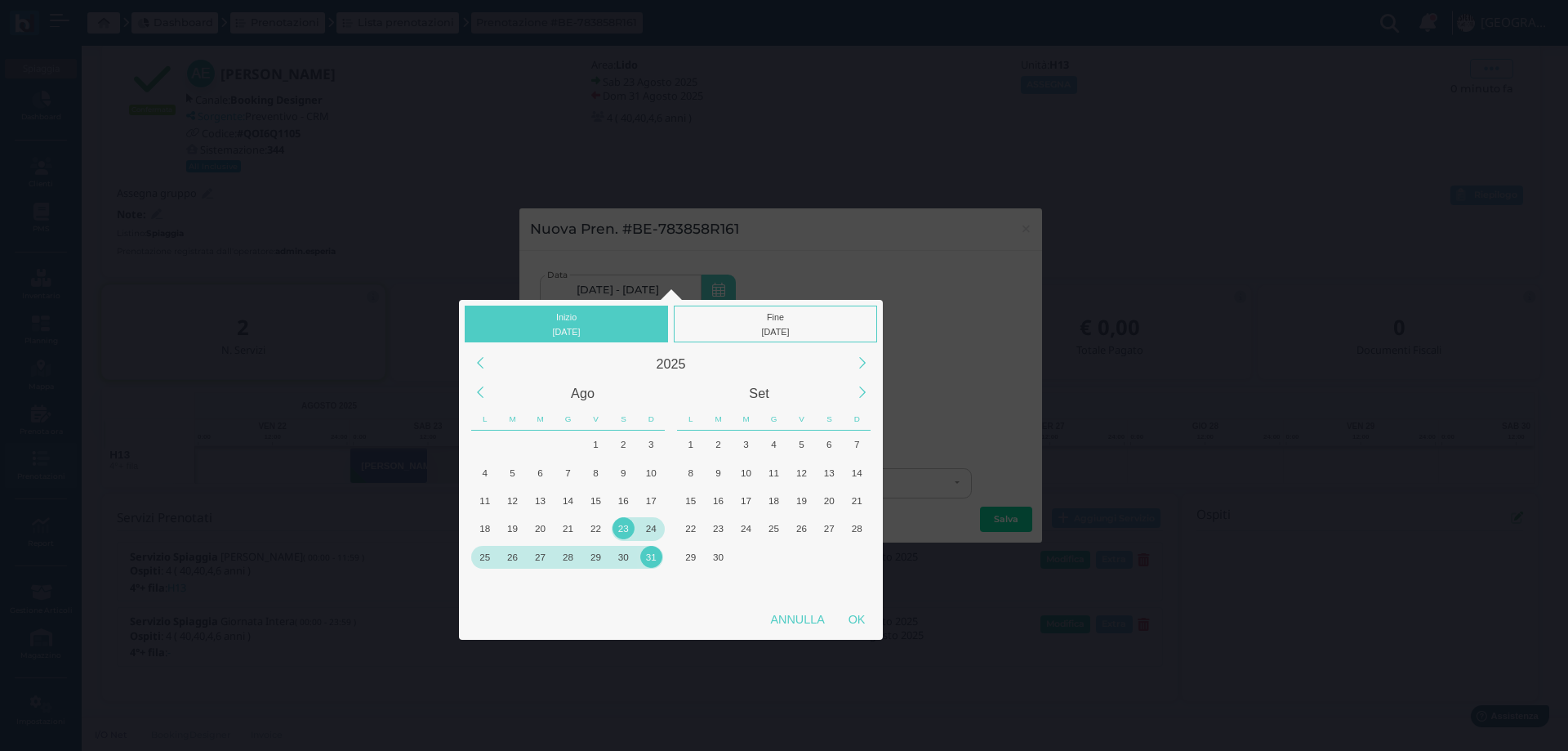
click at [655, 530] on div "24" at bounding box center [651, 528] width 22 height 22
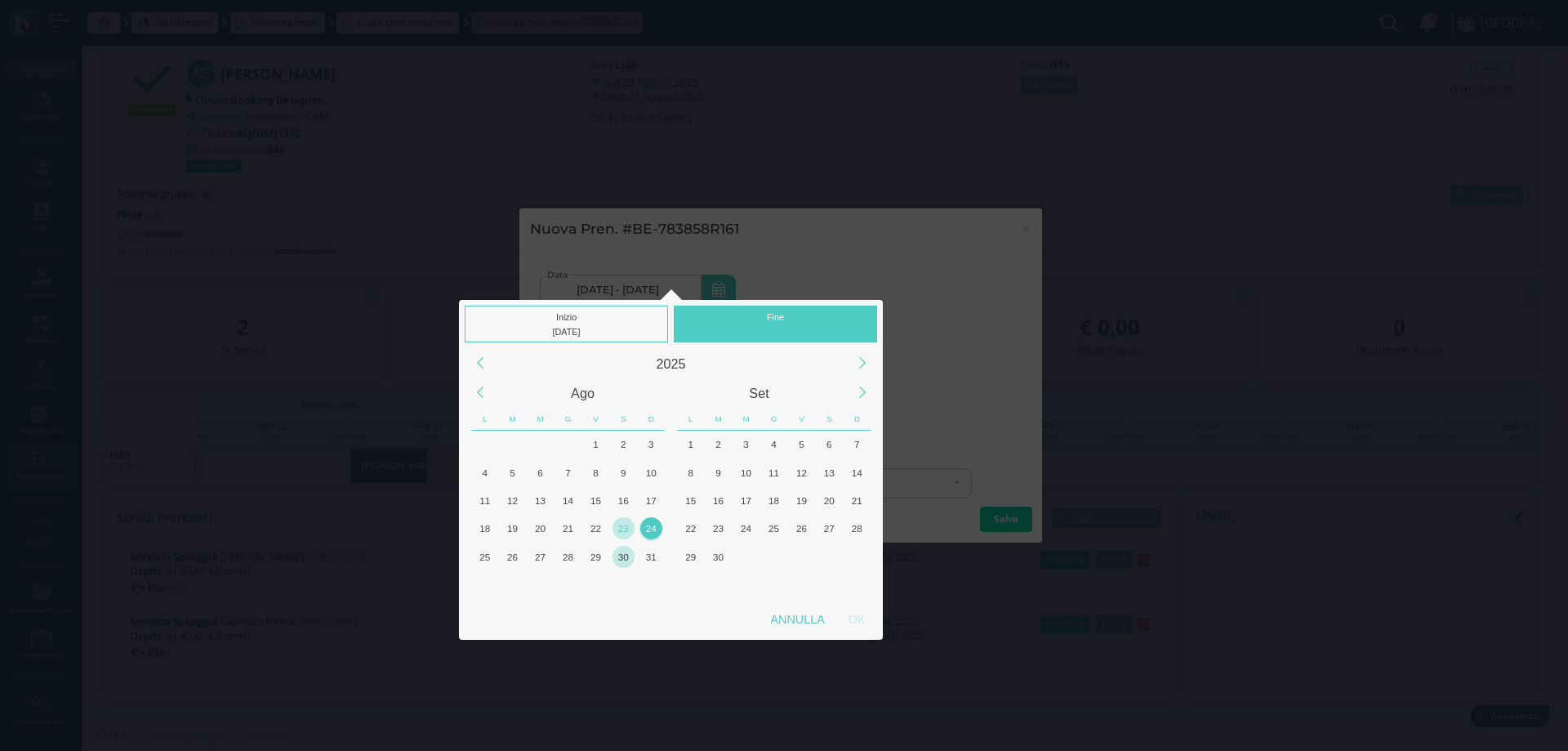
click at [613, 555] on div "30" at bounding box center [623, 556] width 22 height 22
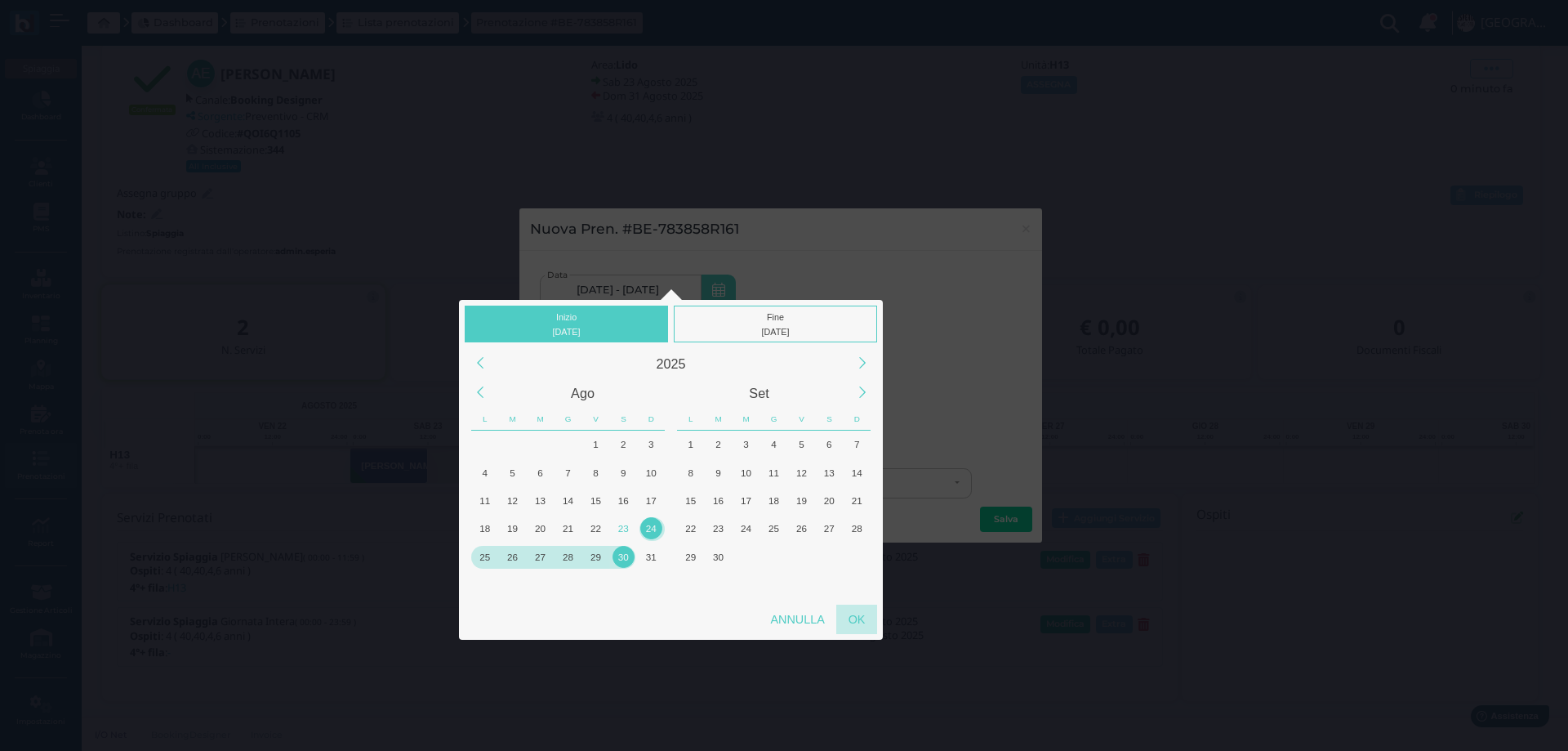
click at [845, 618] on div "OK" at bounding box center [857, 618] width 41 height 29
type input "24/08/2025 - 30/08/2025"
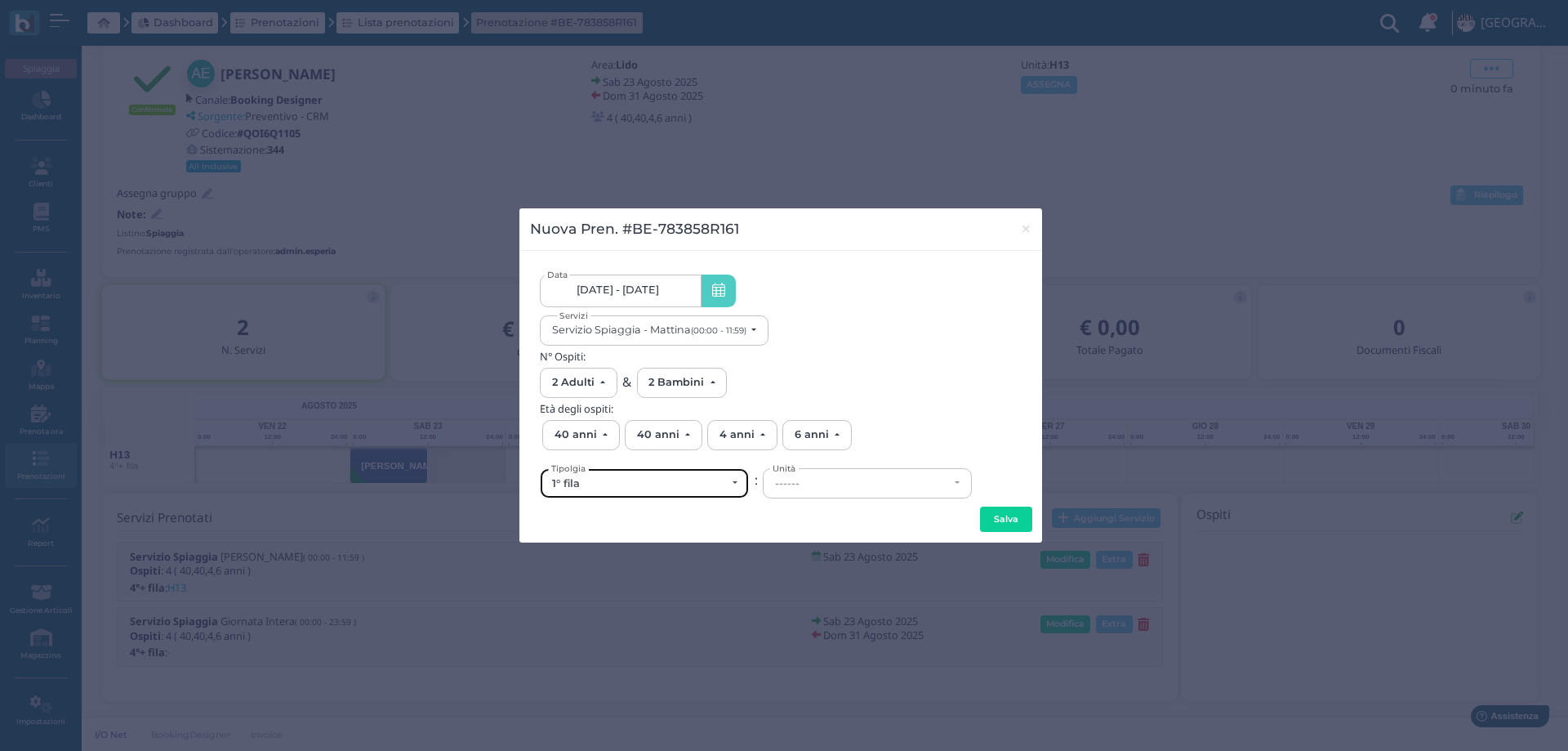
scroll to position [0, 0]
drag, startPoint x: 674, startPoint y: 476, endPoint x: 610, endPoint y: 518, distance: 76.6
click at [673, 476] on div "1° fila" at bounding box center [643, 483] width 207 height 29
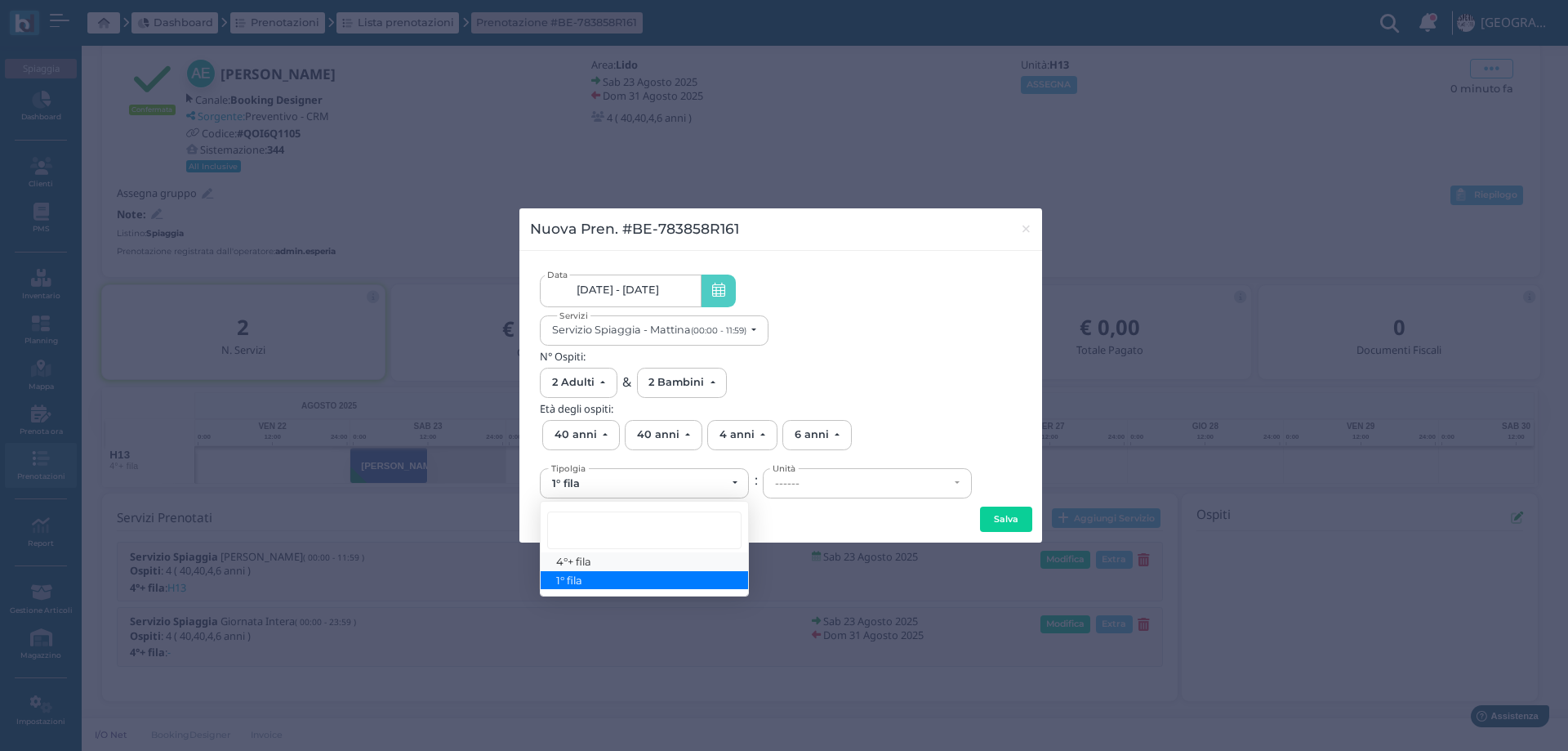
click at [589, 562] on span "4°+ fila" at bounding box center [575, 561] width 35 height 13
select select "434"
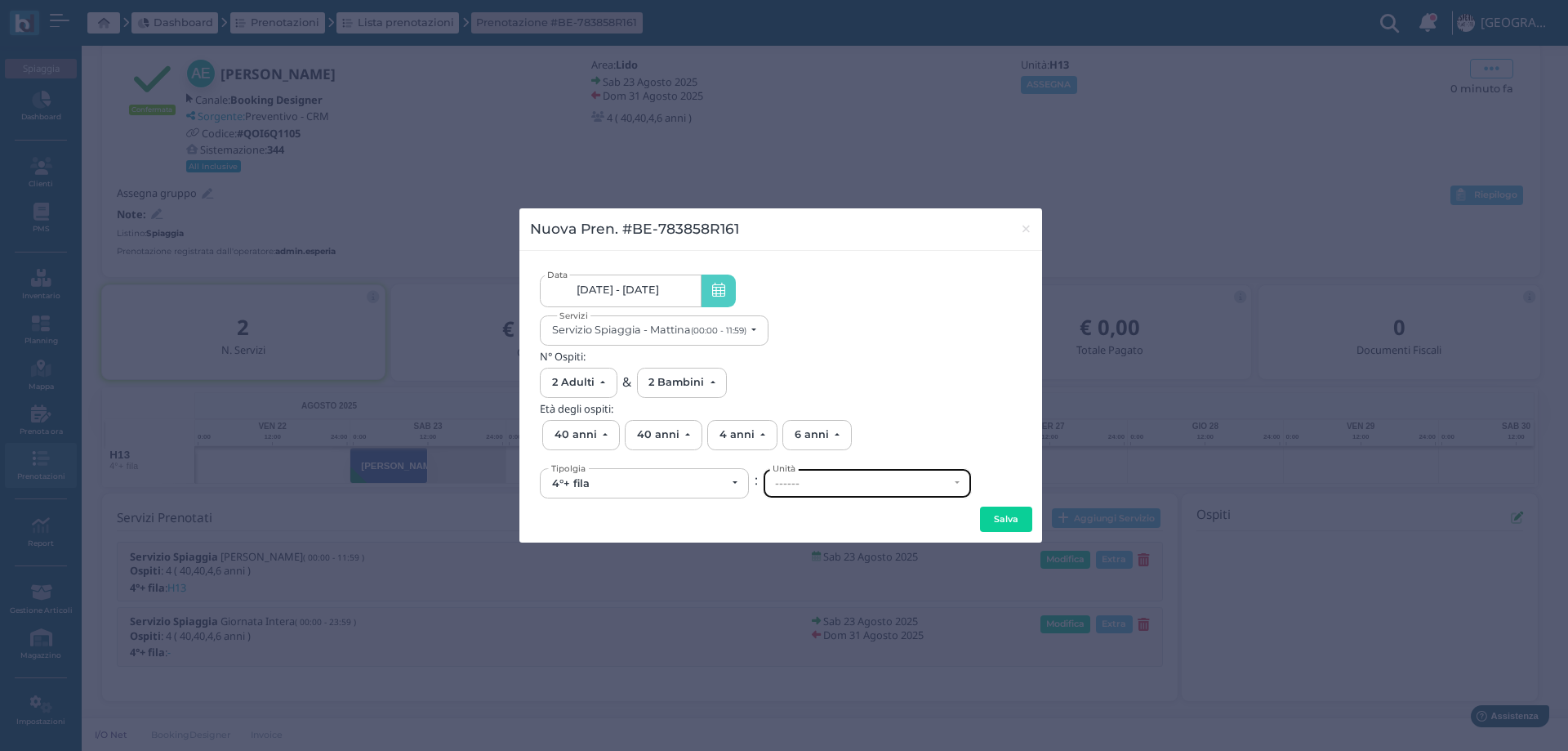
click at [799, 490] on div "------" at bounding box center [867, 483] width 207 height 29
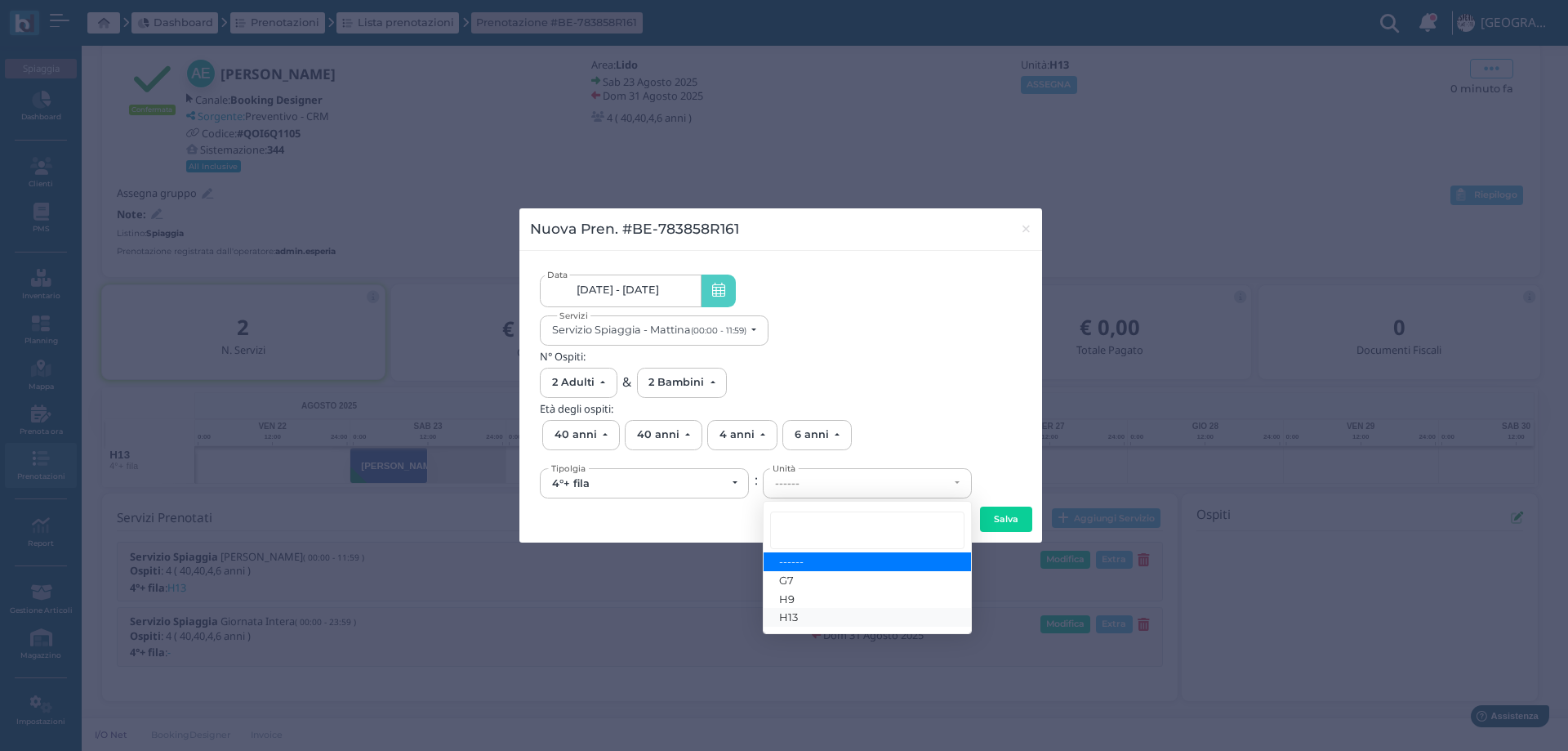
click at [794, 619] on span "H13" at bounding box center [789, 617] width 18 height 13
select select "6294"
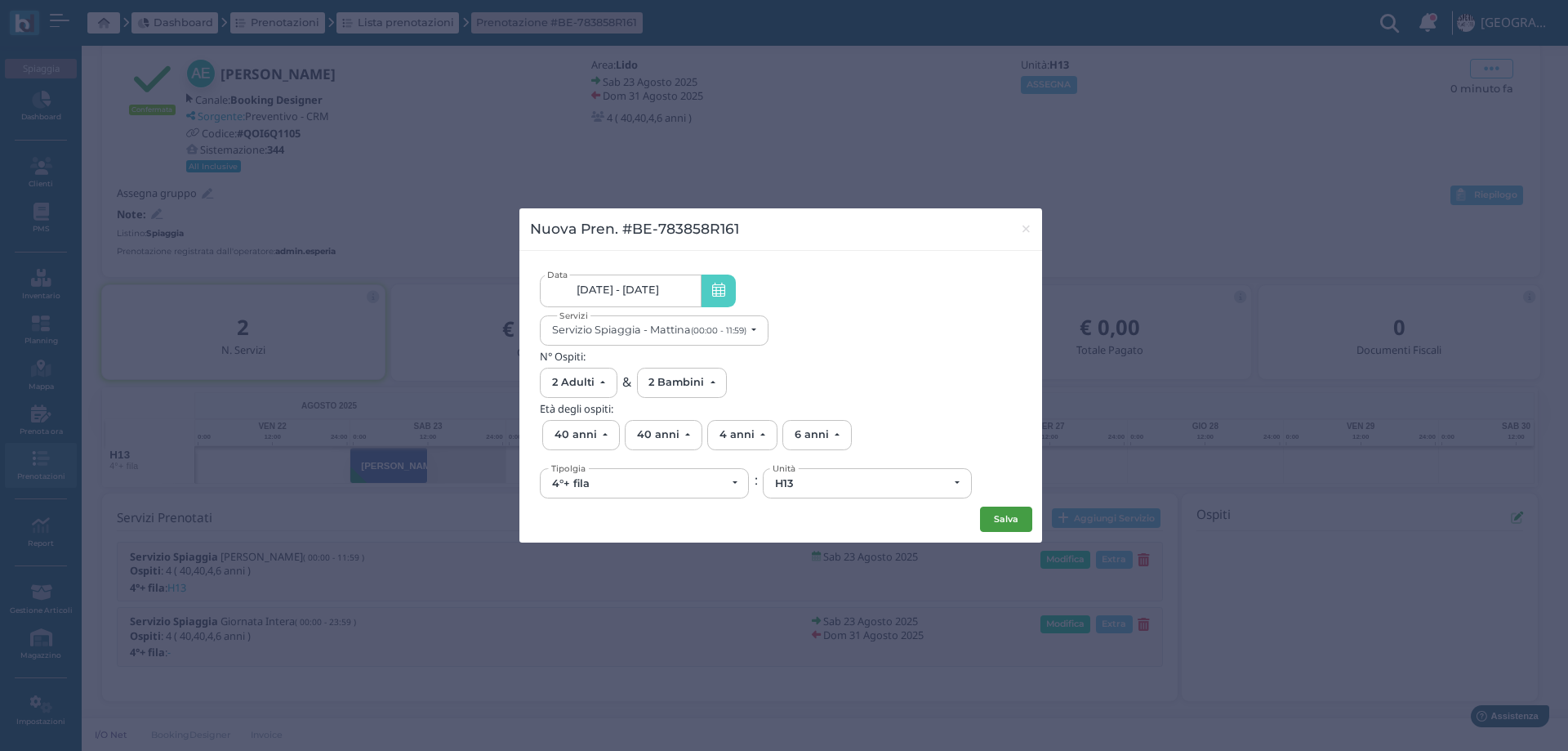
click at [1025, 519] on button "Salva" at bounding box center [1006, 519] width 52 height 26
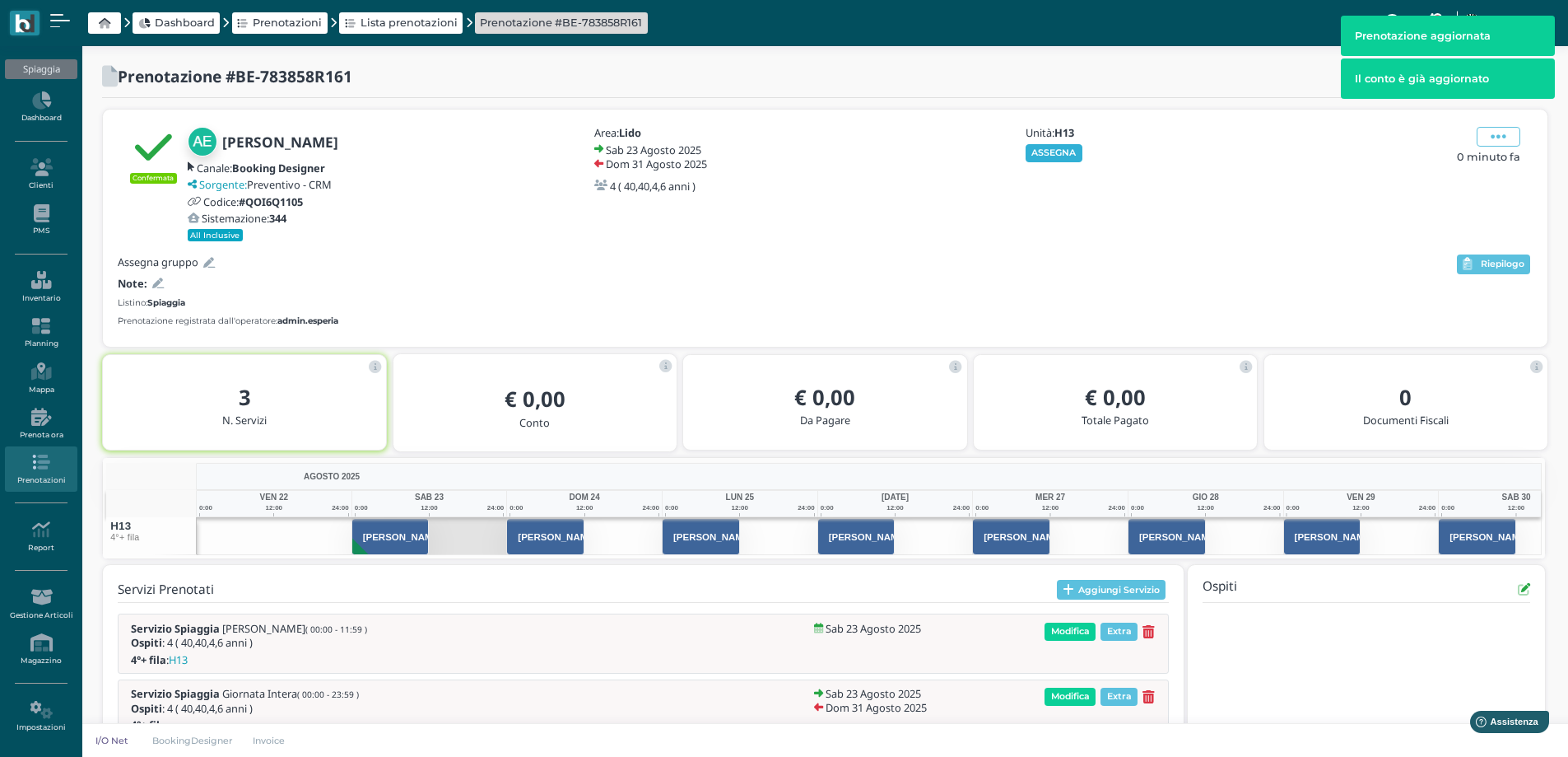
click at [1054, 152] on button "ASSEGNA" at bounding box center [1054, 152] width 57 height 18
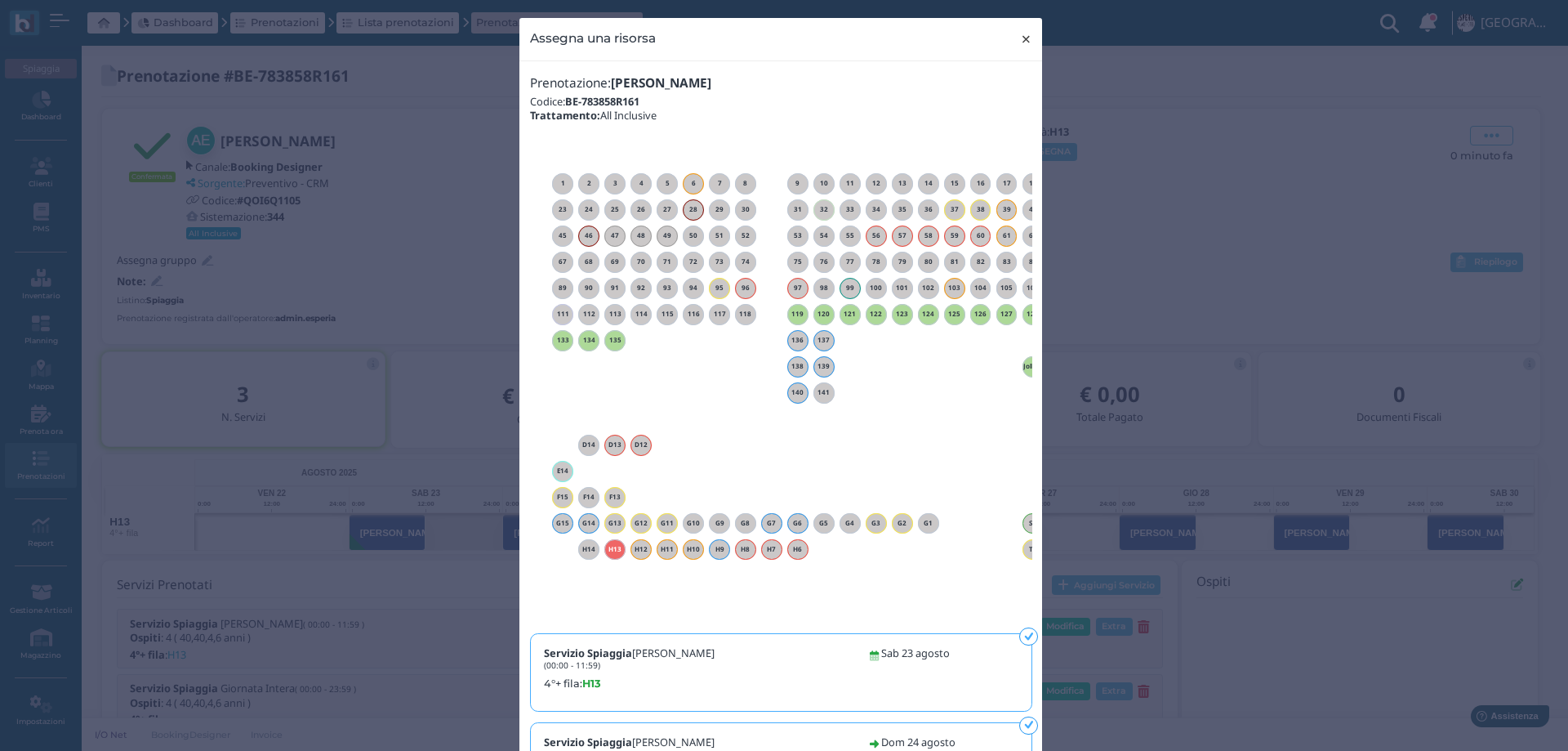
click at [1021, 34] on span "×" at bounding box center [1026, 39] width 13 height 21
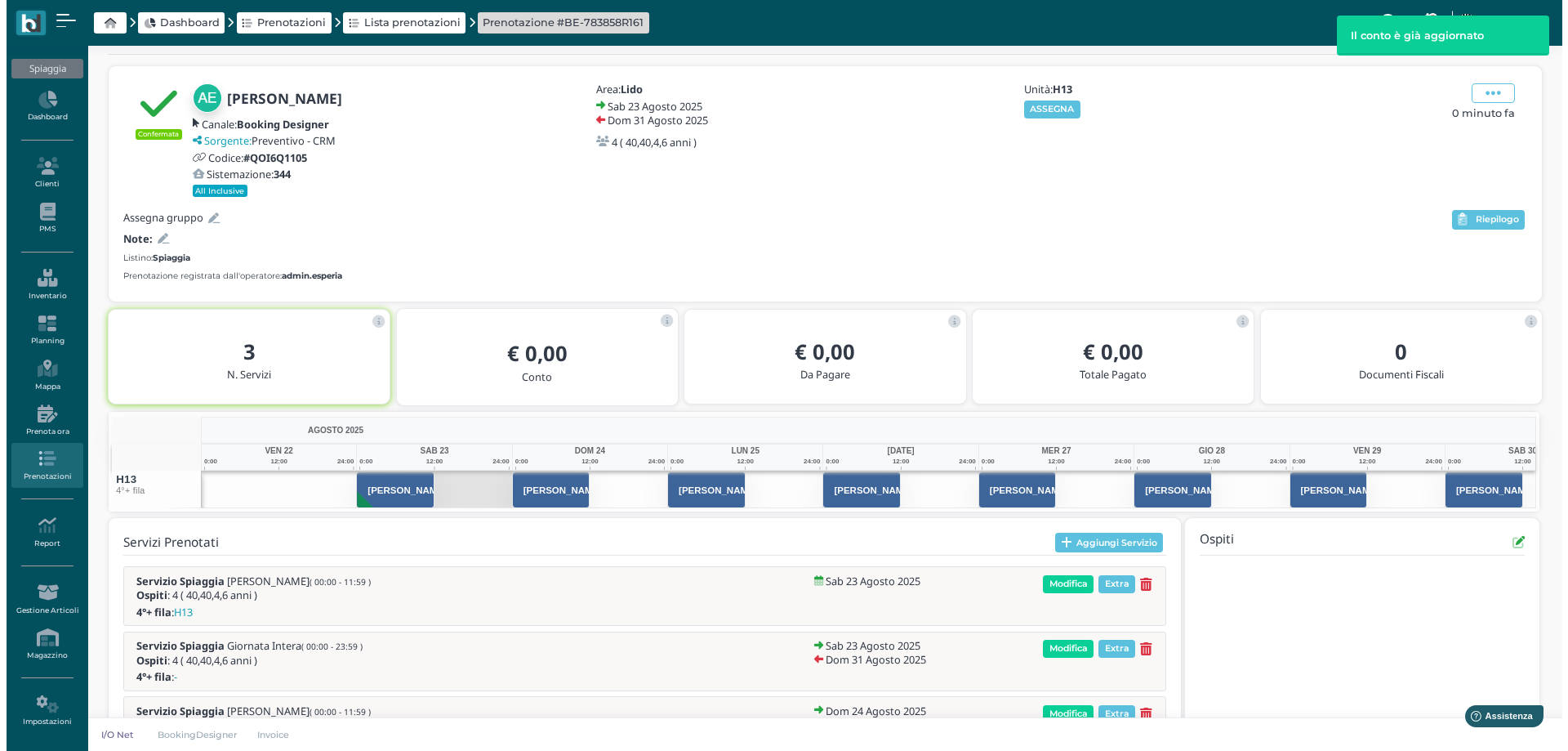
scroll to position [113, 0]
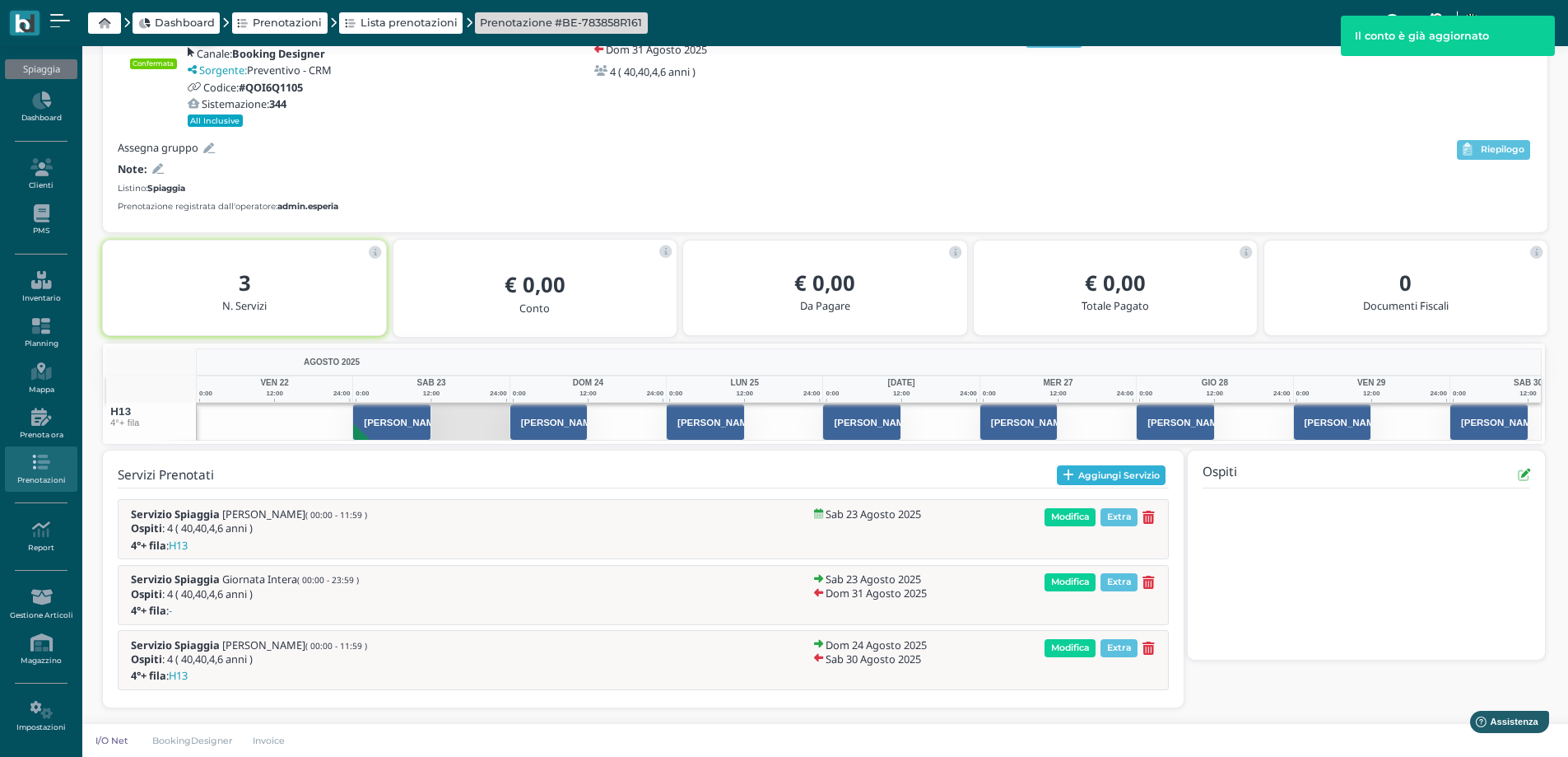
click at [1085, 474] on button "Aggiungi Servizio" at bounding box center [1111, 474] width 109 height 19
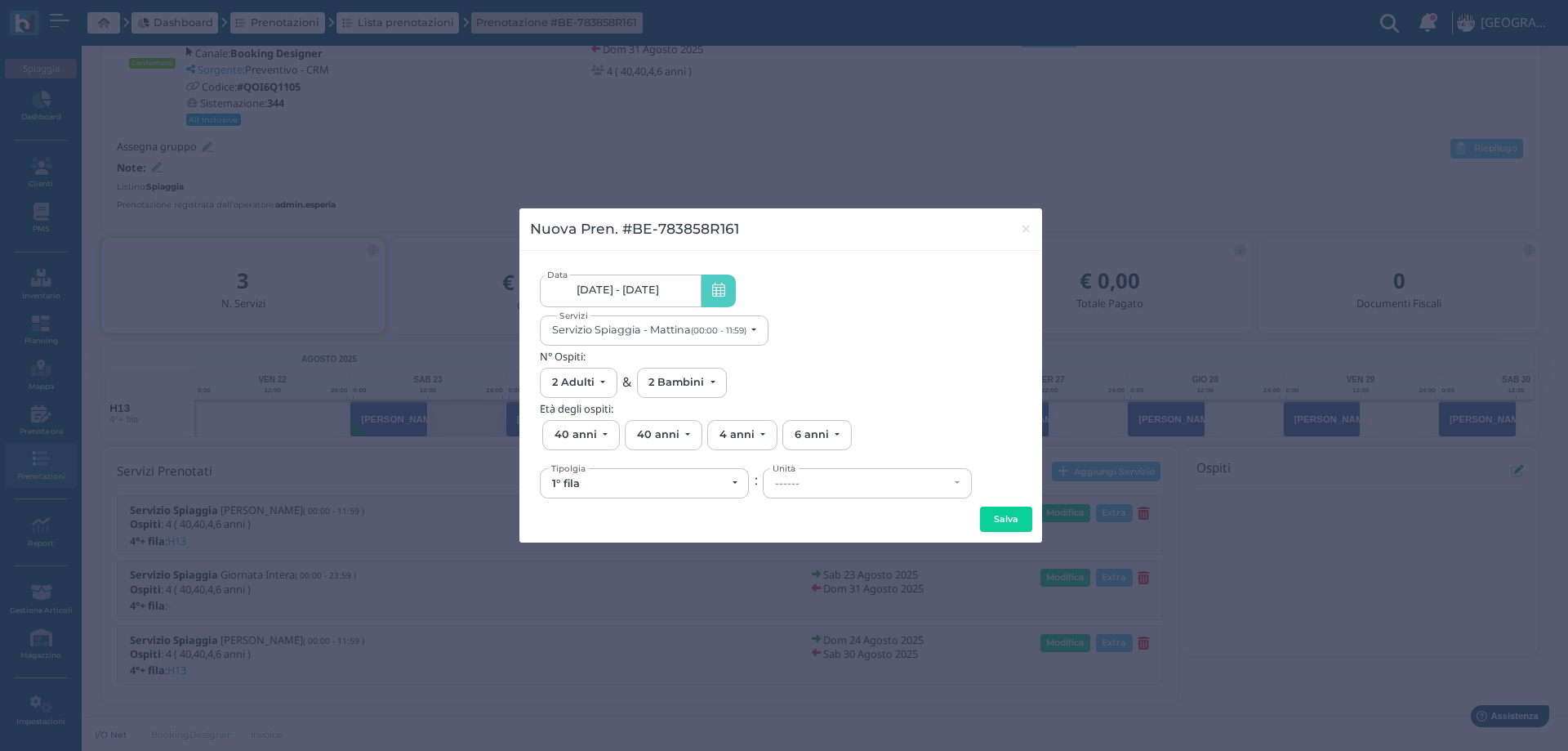
click at [649, 289] on span "23/08/25 - 31/08/25" at bounding box center [617, 290] width 82 height 13
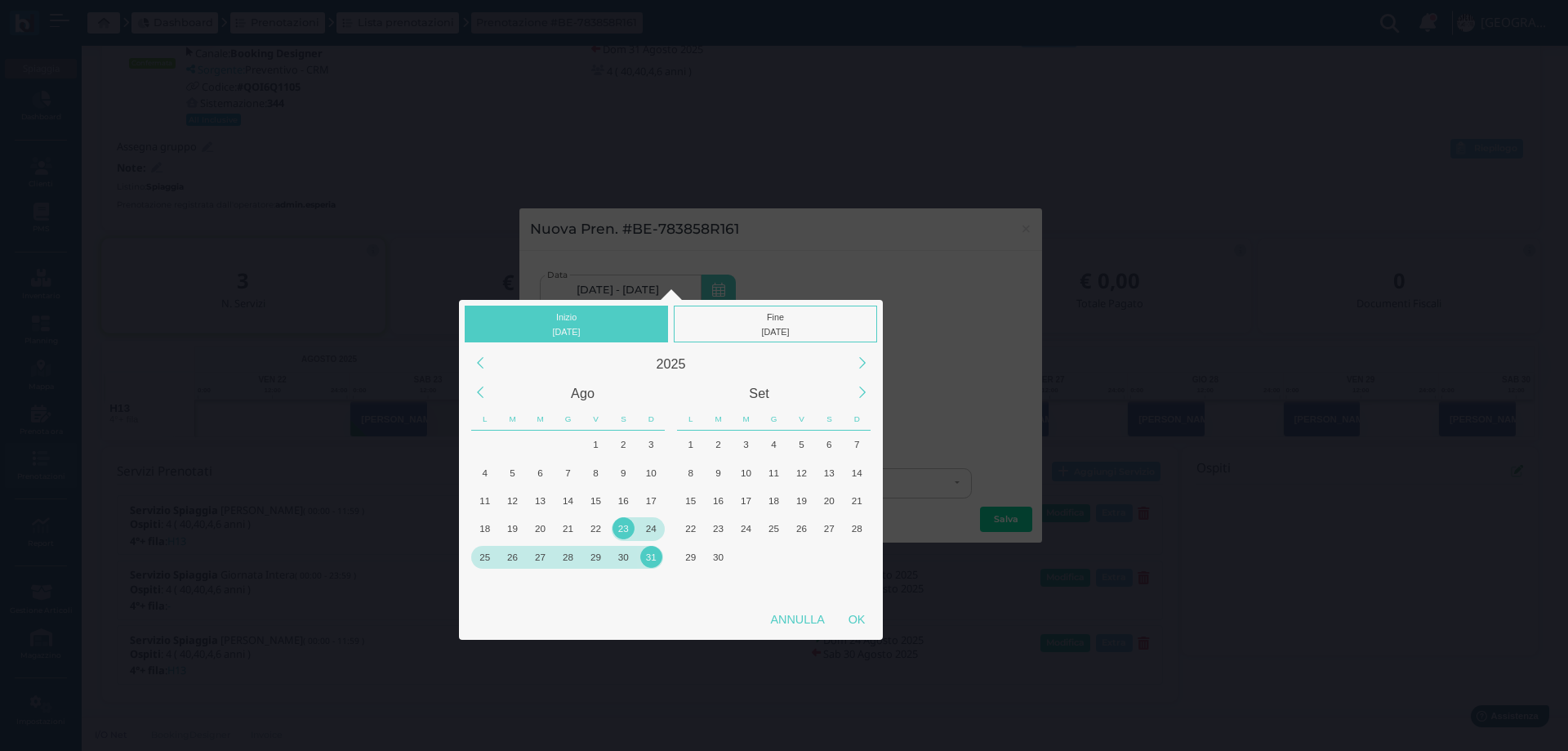
click at [649, 554] on div "31" at bounding box center [651, 556] width 22 height 22
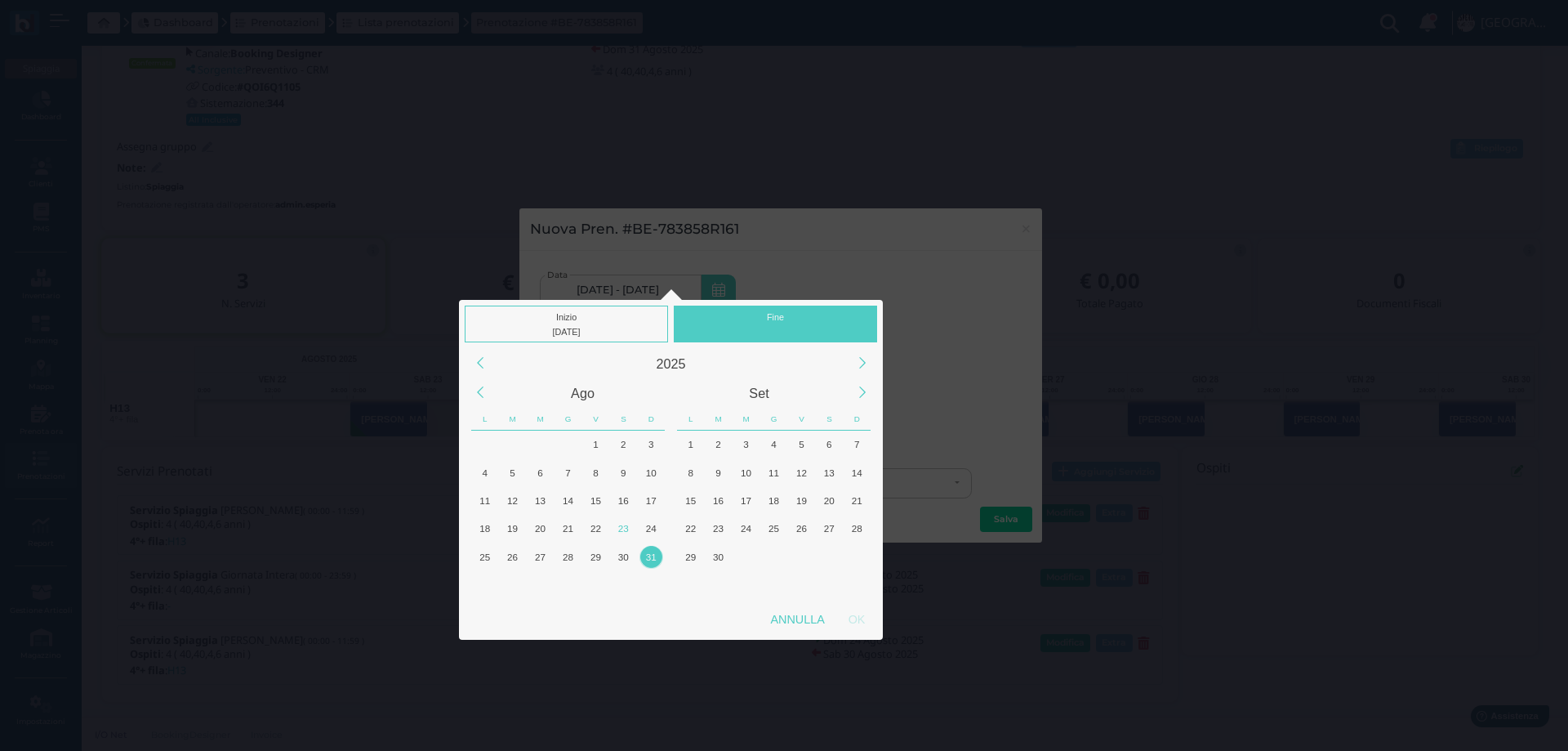
click at [651, 555] on div "31" at bounding box center [651, 556] width 22 height 22
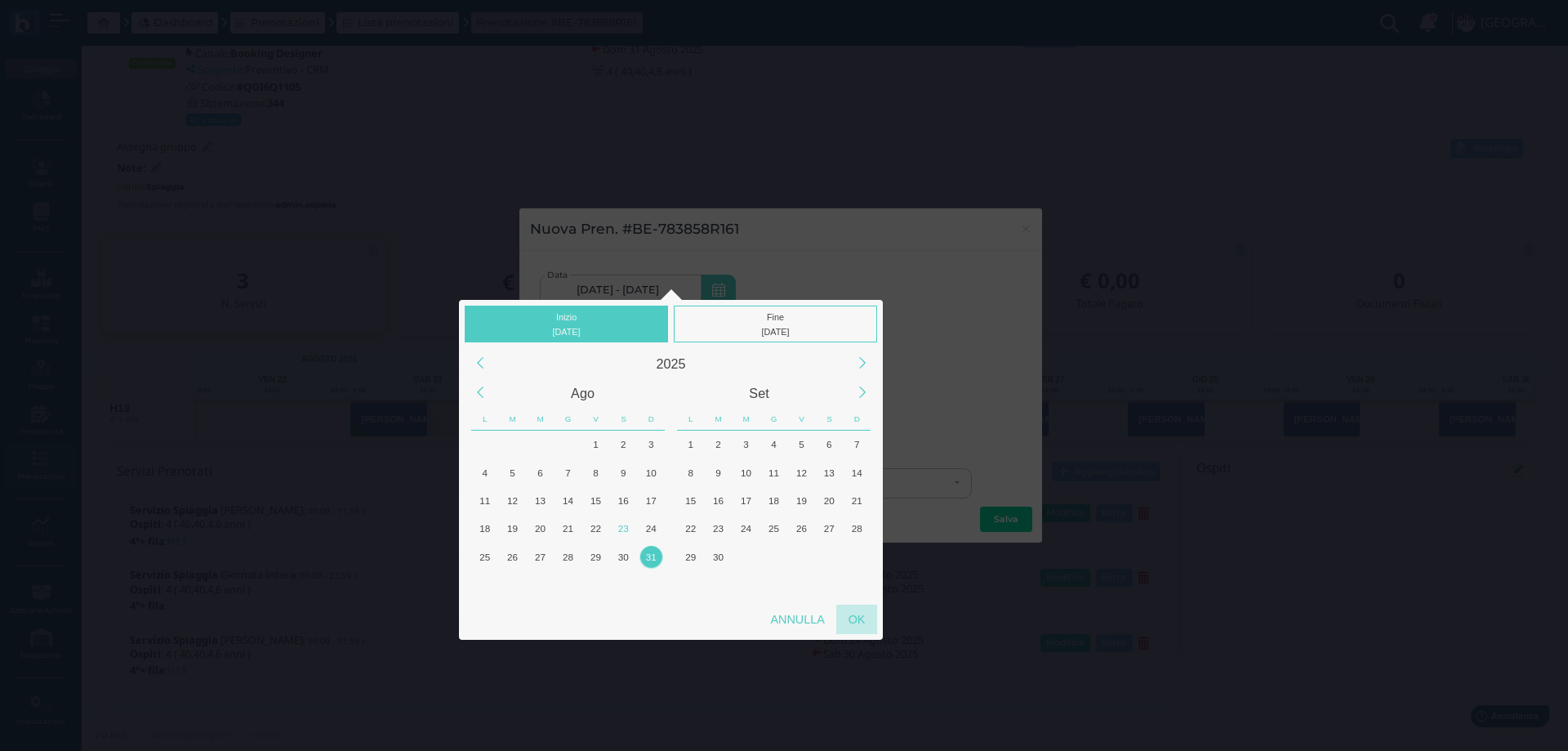
click at [853, 619] on div "OK" at bounding box center [857, 618] width 41 height 29
type input "31/08/2025 - 31/08/2025"
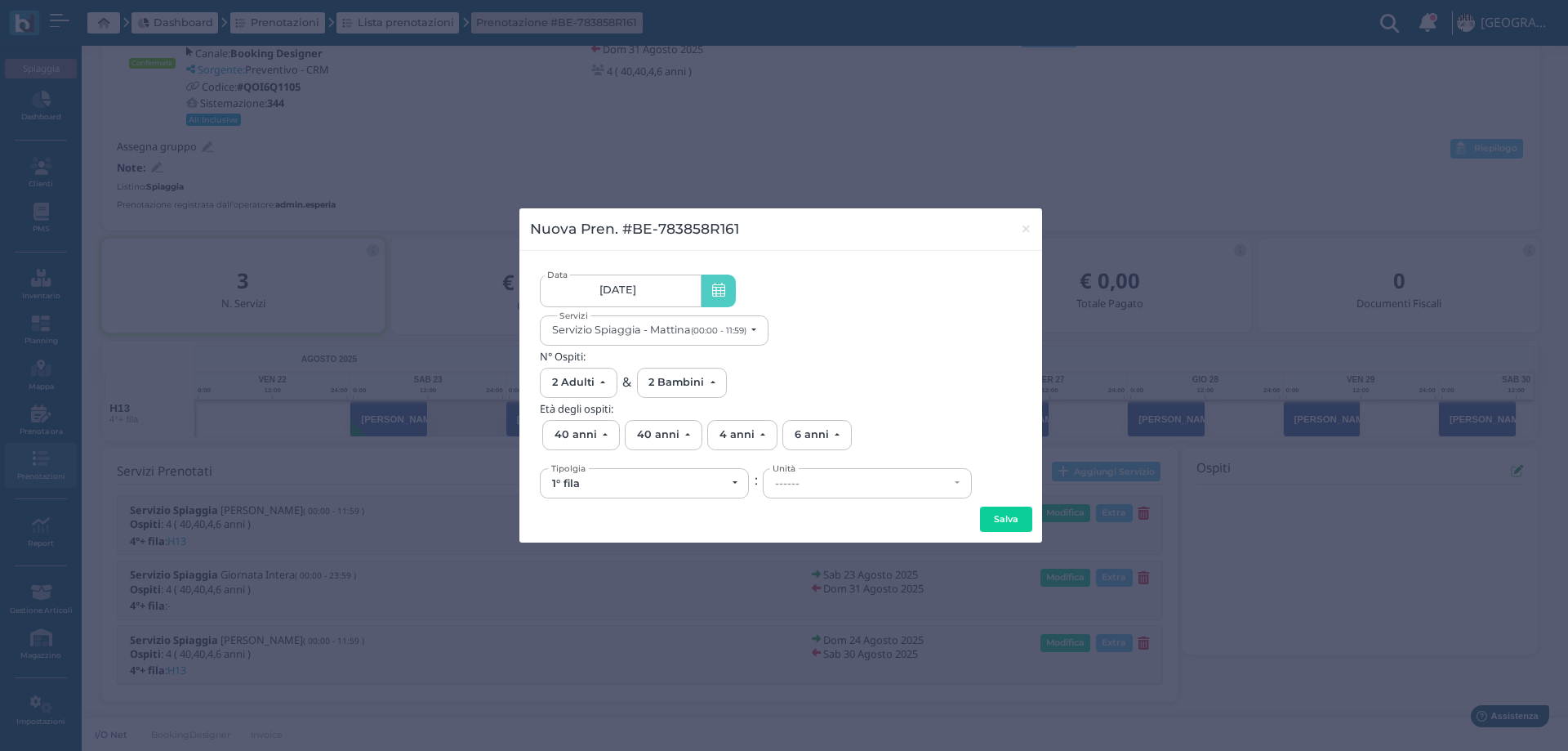
scroll to position [0, 147]
drag, startPoint x: 693, startPoint y: 486, endPoint x: 630, endPoint y: 519, distance: 71.1
click at [692, 486] on div "1° fila" at bounding box center [638, 483] width 174 height 13
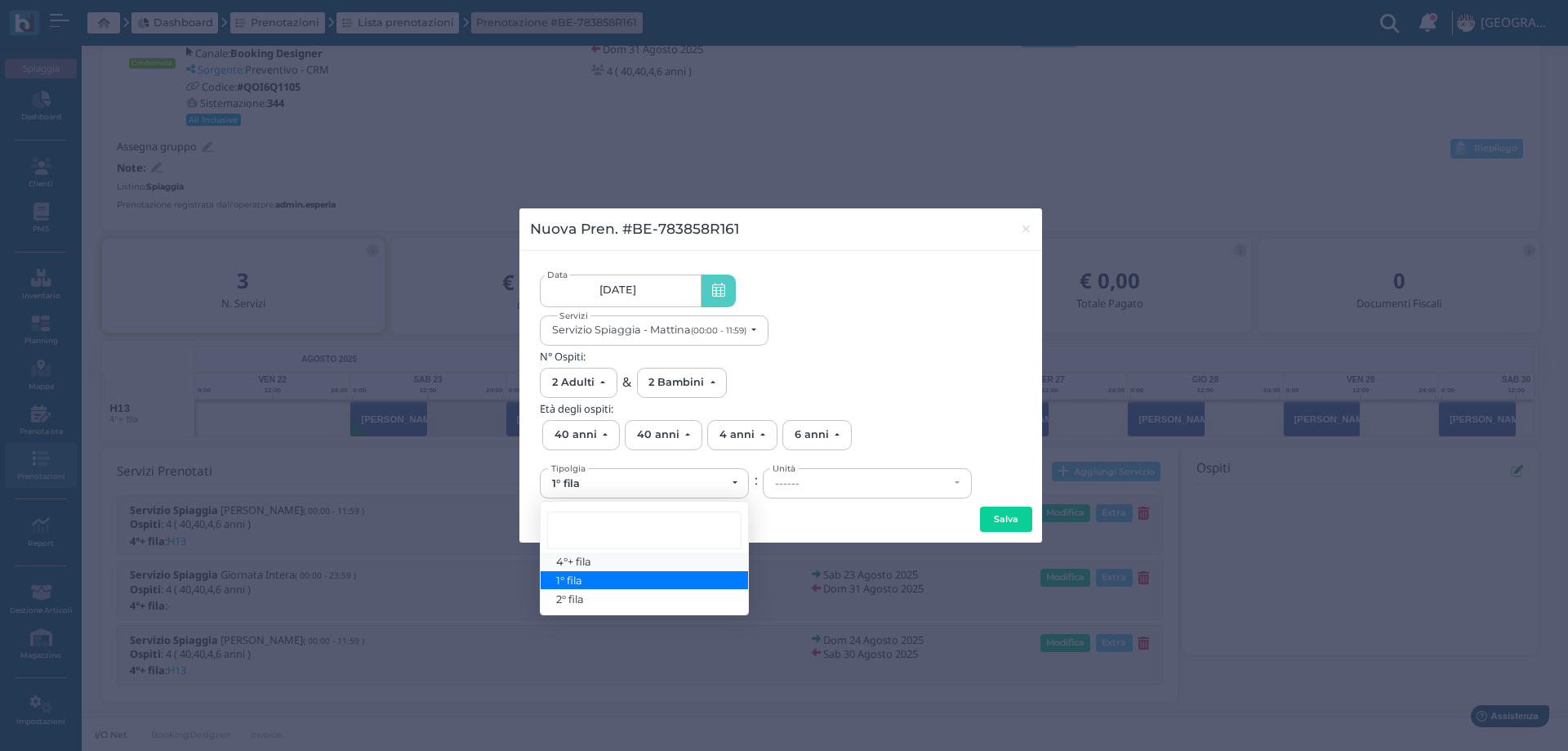
click at [588, 565] on span "4°+ fila" at bounding box center [575, 561] width 35 height 13
select select "434"
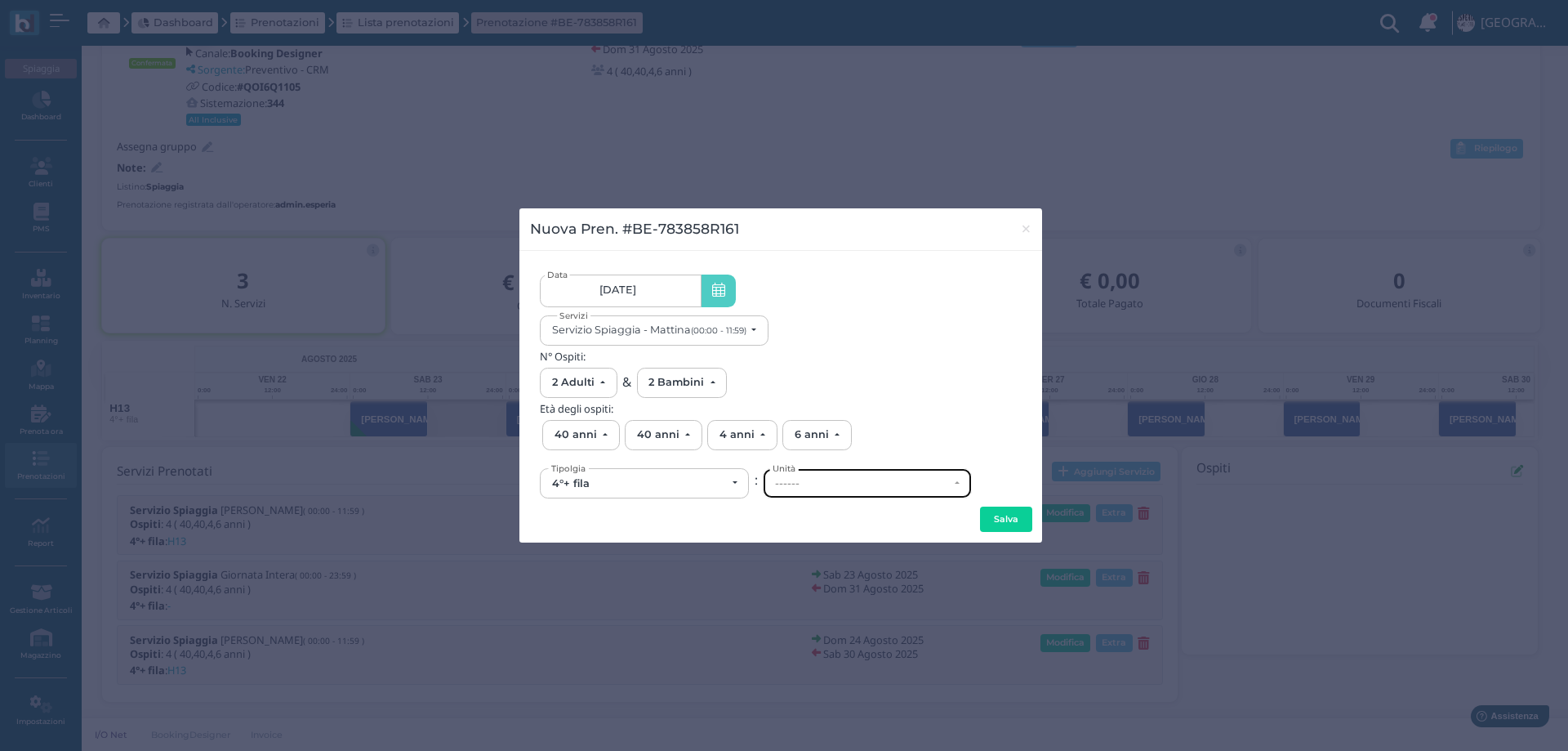
click at [878, 484] on div "------" at bounding box center [862, 483] width 174 height 13
click at [791, 412] on span "H13" at bounding box center [789, 413] width 18 height 13
select select "6294"
click at [1008, 524] on button "Salva" at bounding box center [1006, 519] width 52 height 26
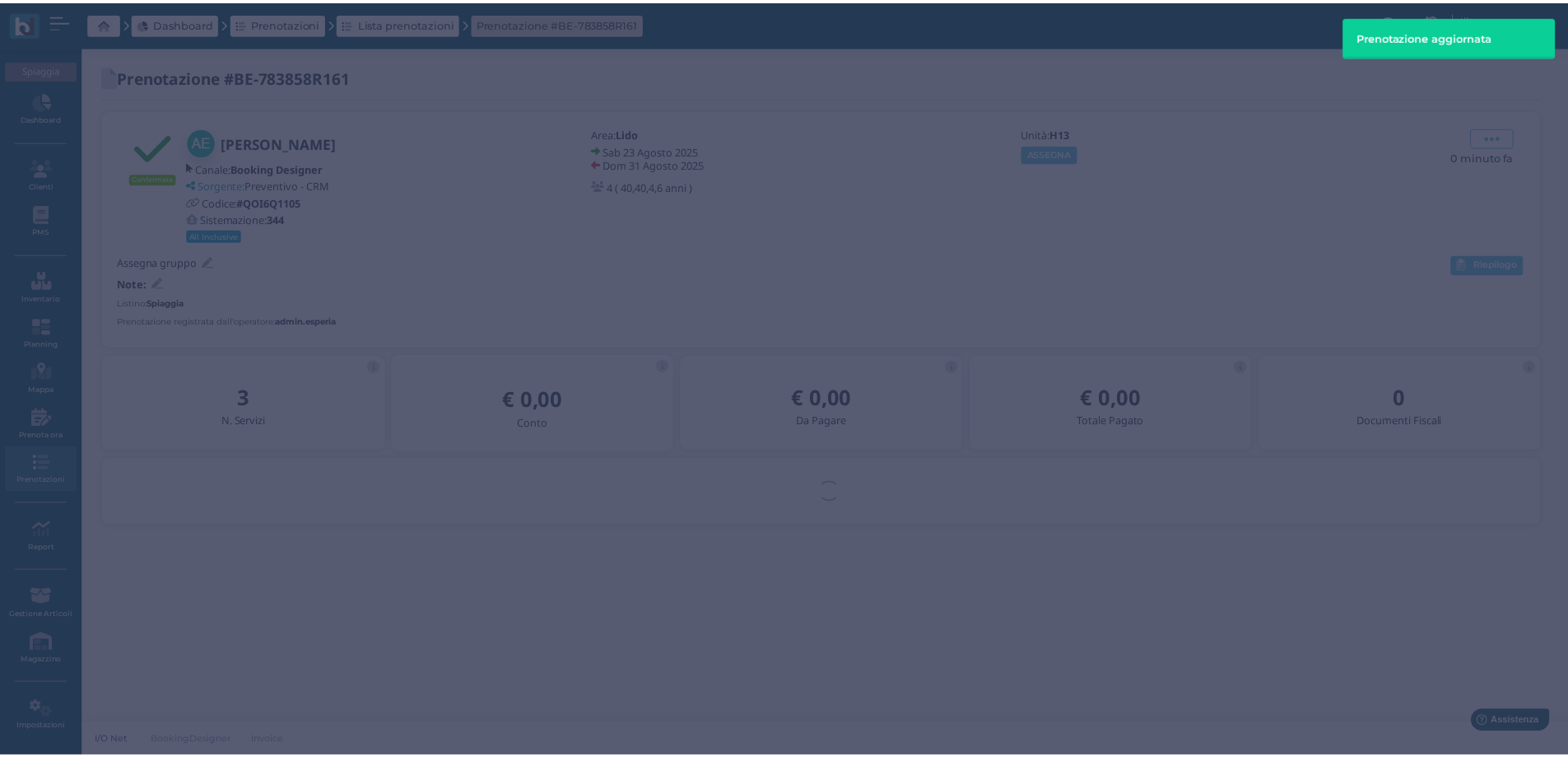
scroll to position [0, 0]
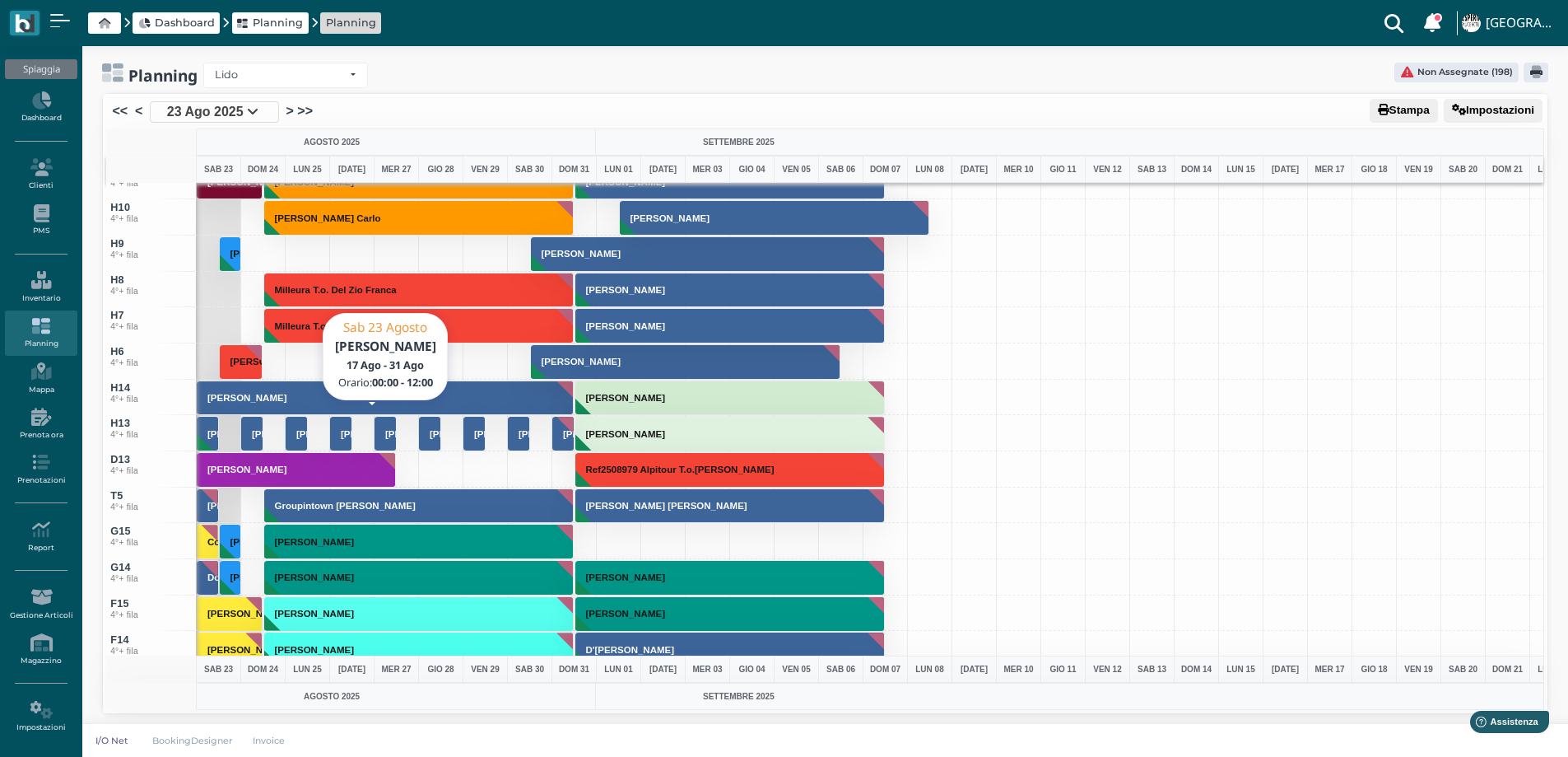
scroll to position [5713, 0]
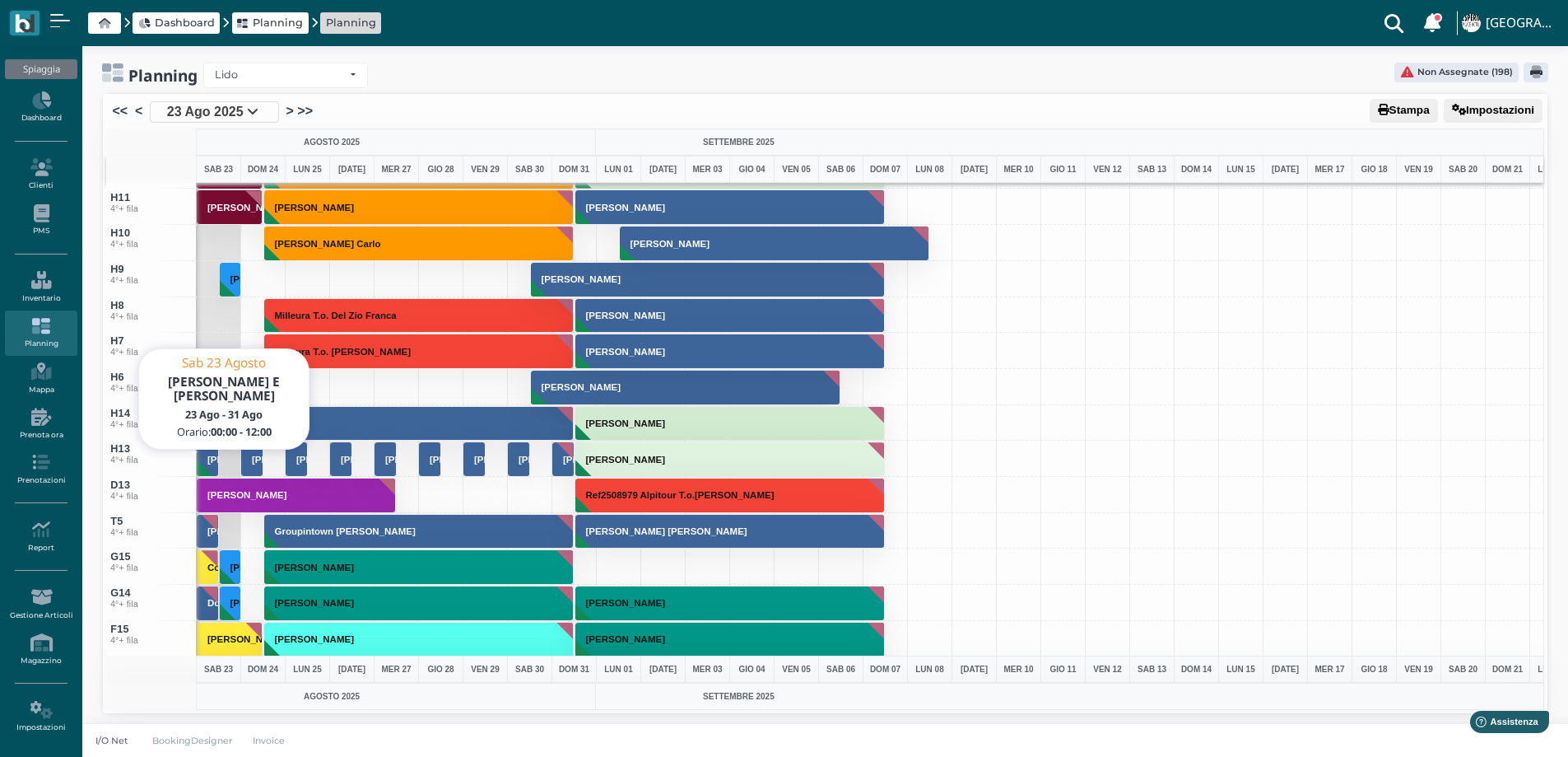
click at [210, 465] on button "[PERSON_NAME] E [PERSON_NAME]" at bounding box center [208, 459] width 22 height 36
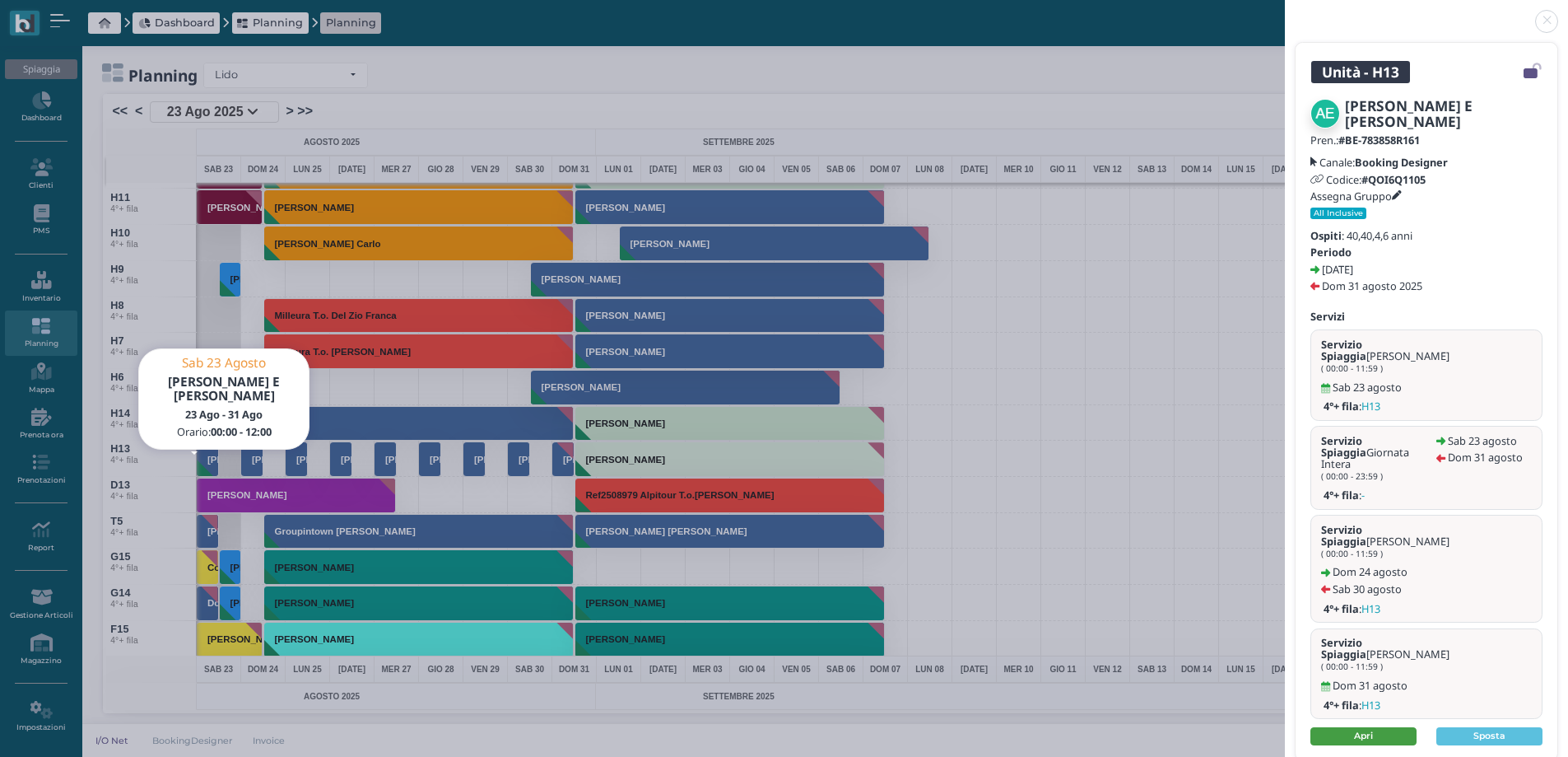
click at [1346, 727] on link "Apri" at bounding box center [1364, 736] width 107 height 18
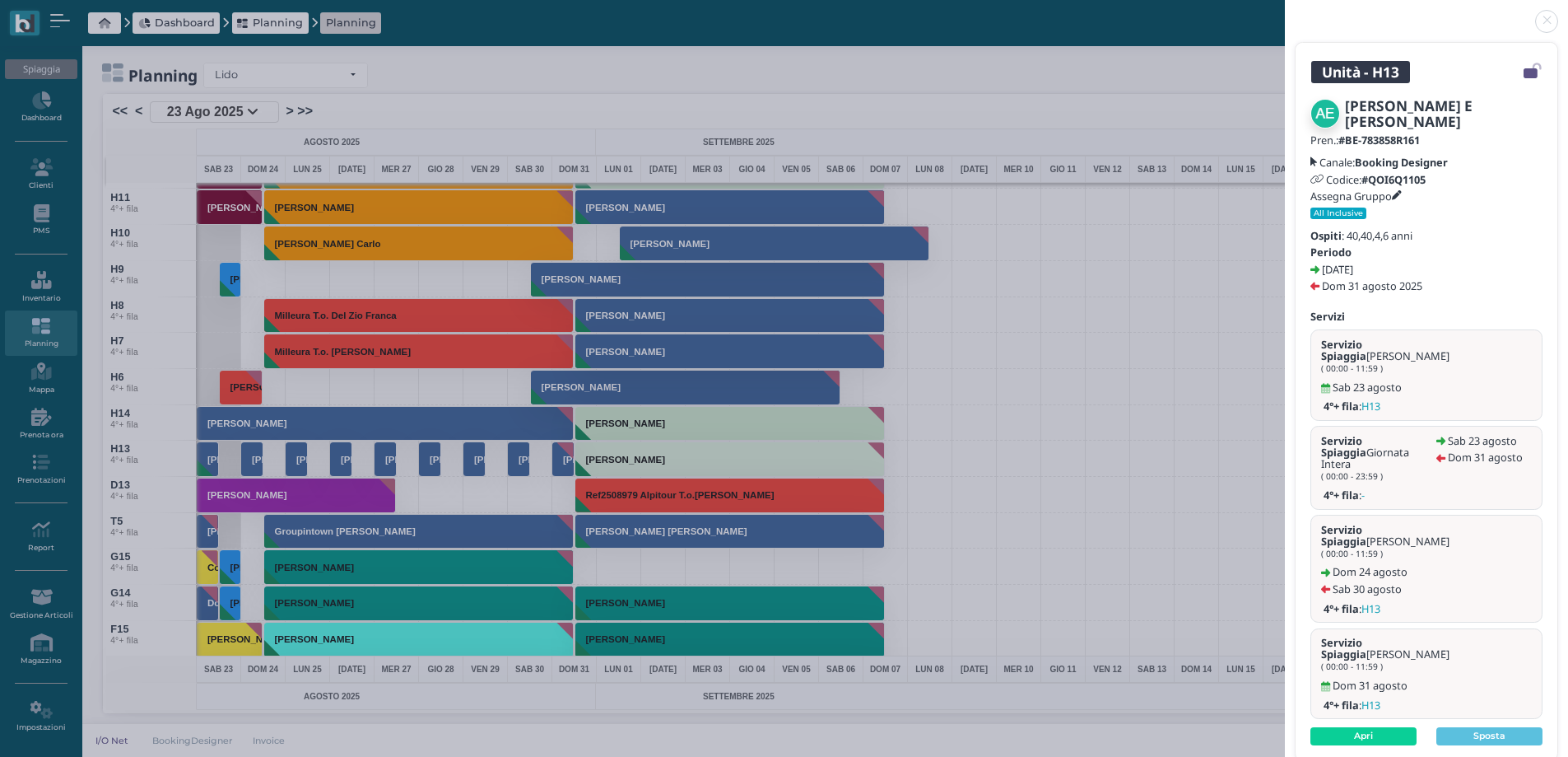
click at [1286, 12] on link at bounding box center [1286, 12] width 0 height 0
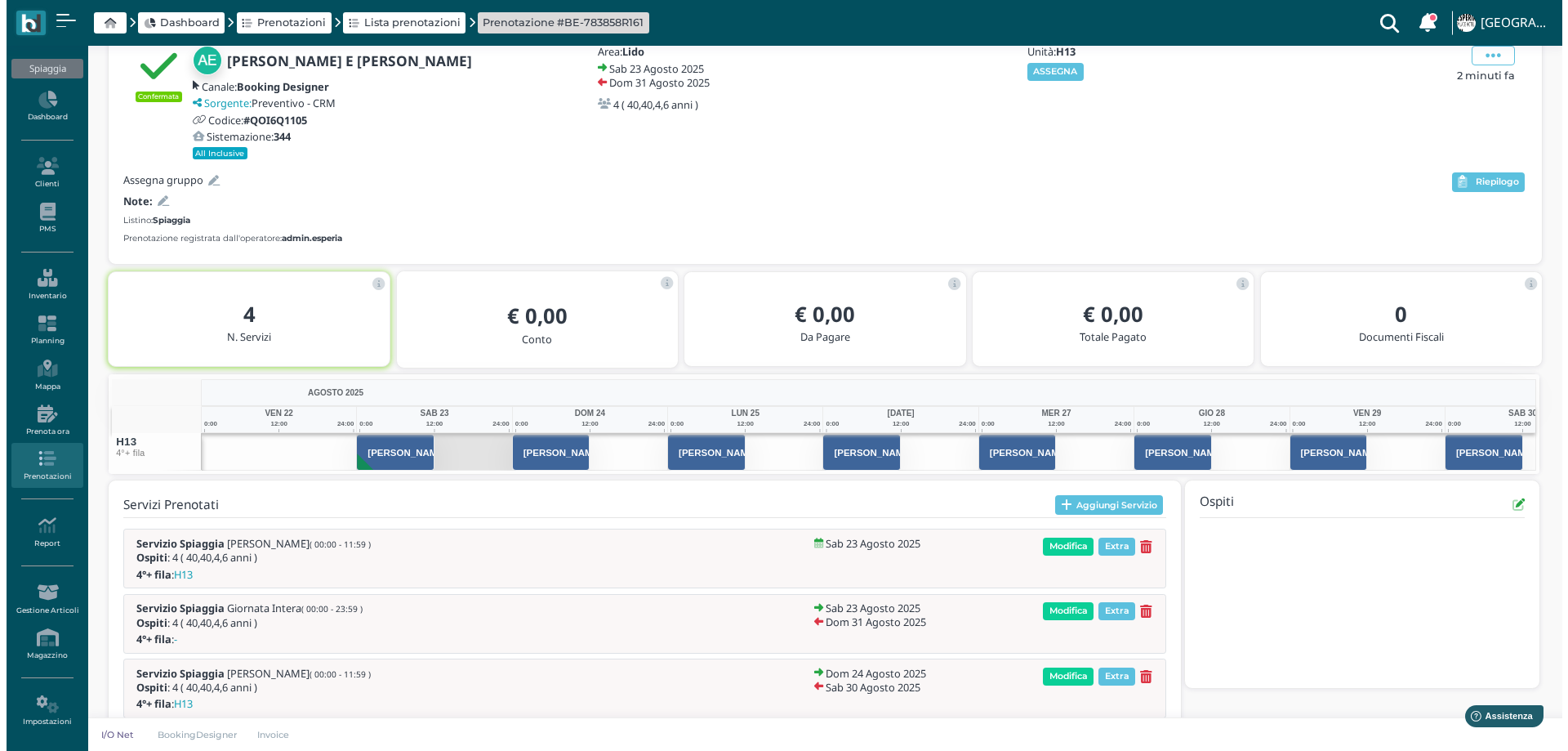
scroll to position [157, 0]
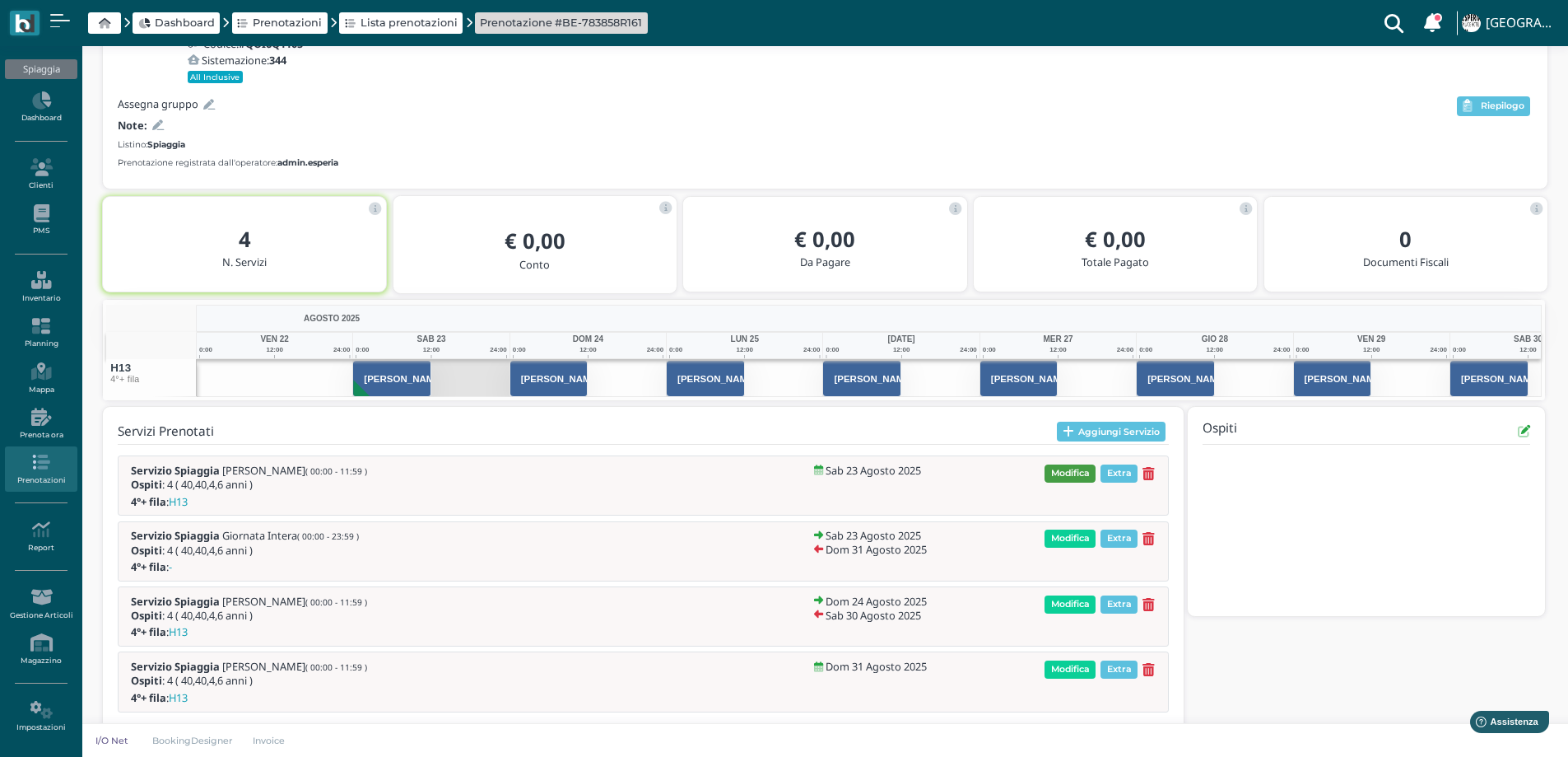
click at [1073, 472] on span "Modifica" at bounding box center [1070, 473] width 51 height 18
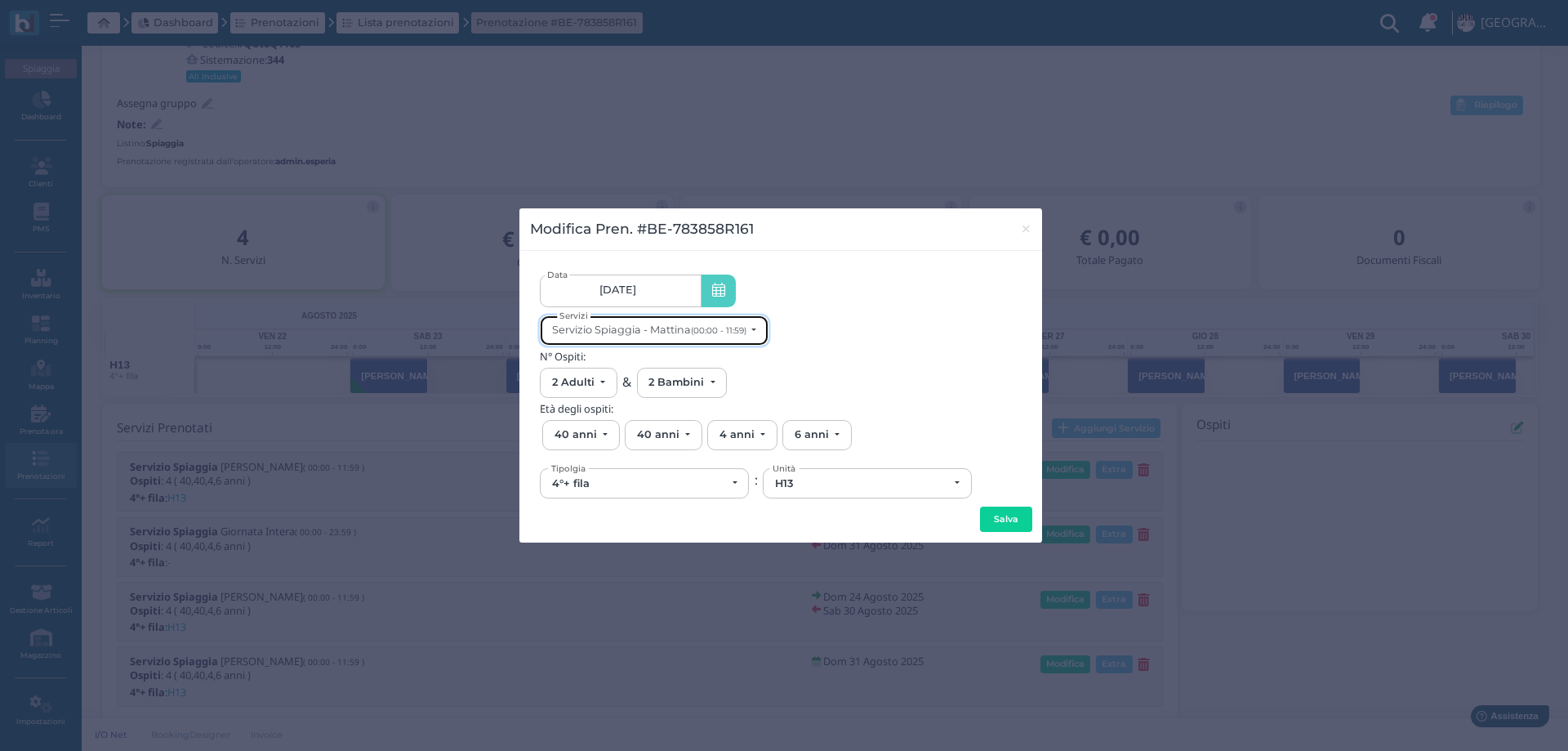
click at [676, 325] on button "Servizio Spiaggia - Mattina (00:00 - 11:59)" at bounding box center [654, 331] width 229 height 30
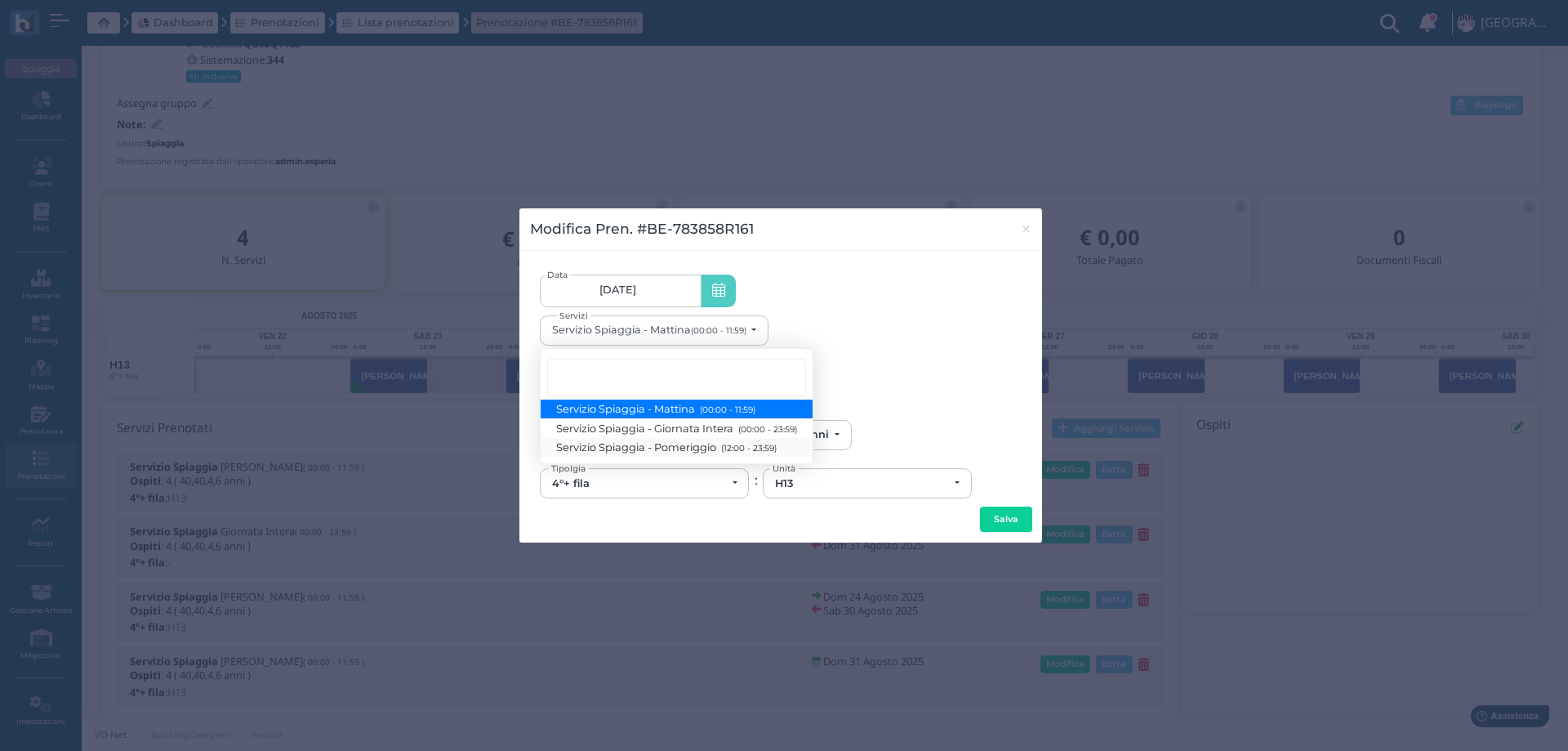
click at [701, 444] on span "Servizio Spiaggia - Pomeriggio (12:00 - 23:59)" at bounding box center [667, 447] width 220 height 14
select select "1369"
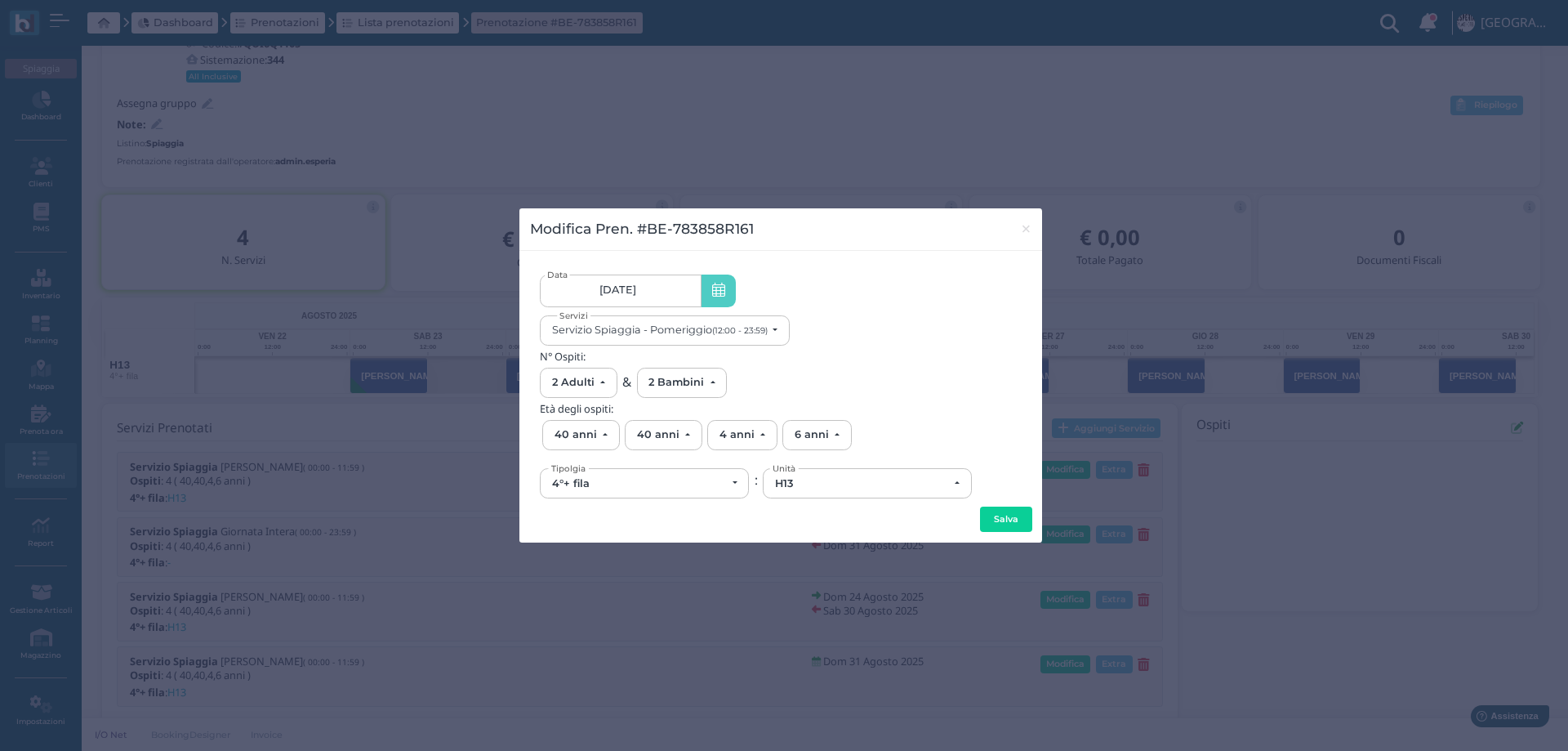
click at [1008, 519] on button "Salva" at bounding box center [1006, 519] width 52 height 26
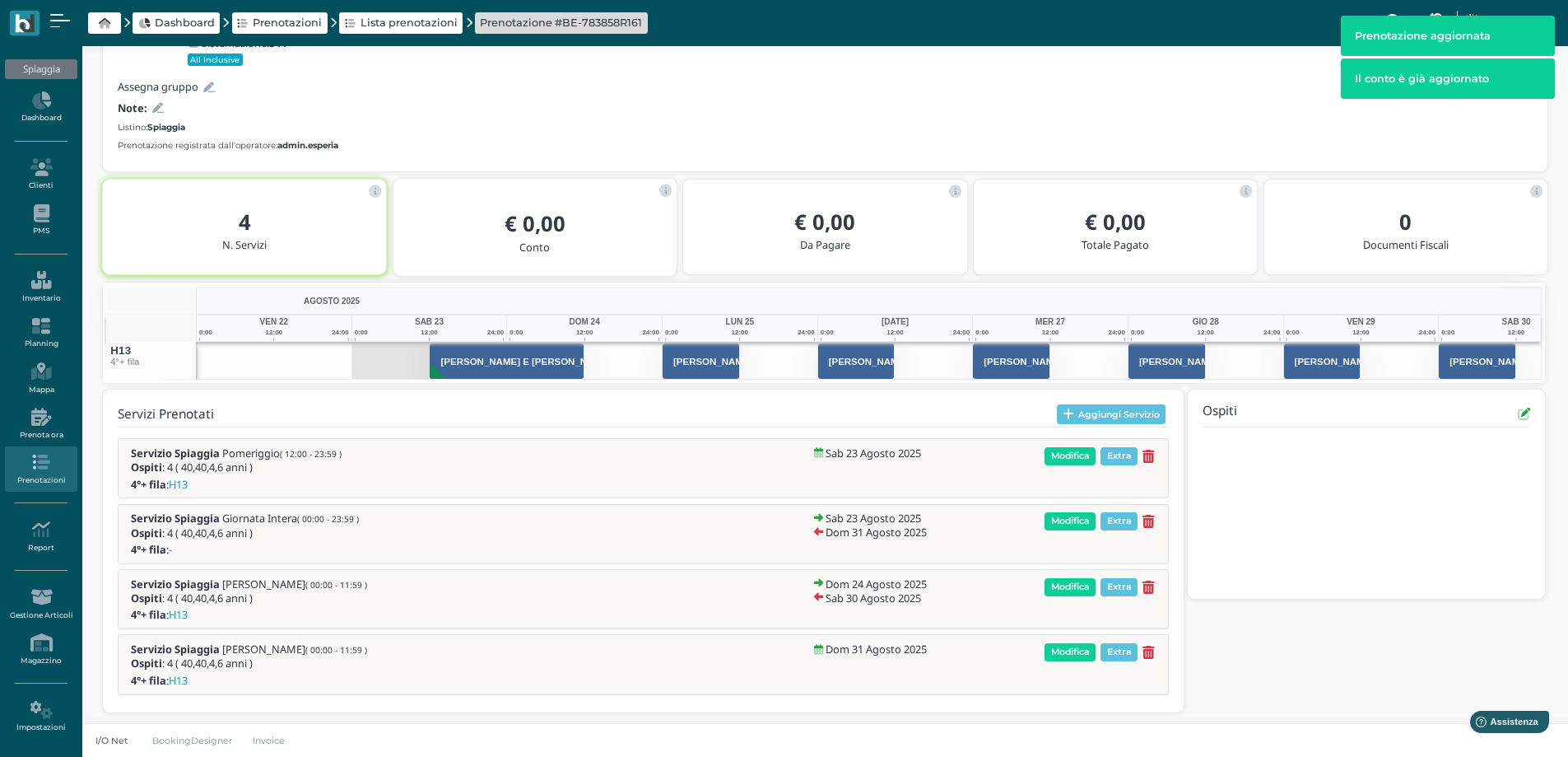
scroll to position [180, 0]
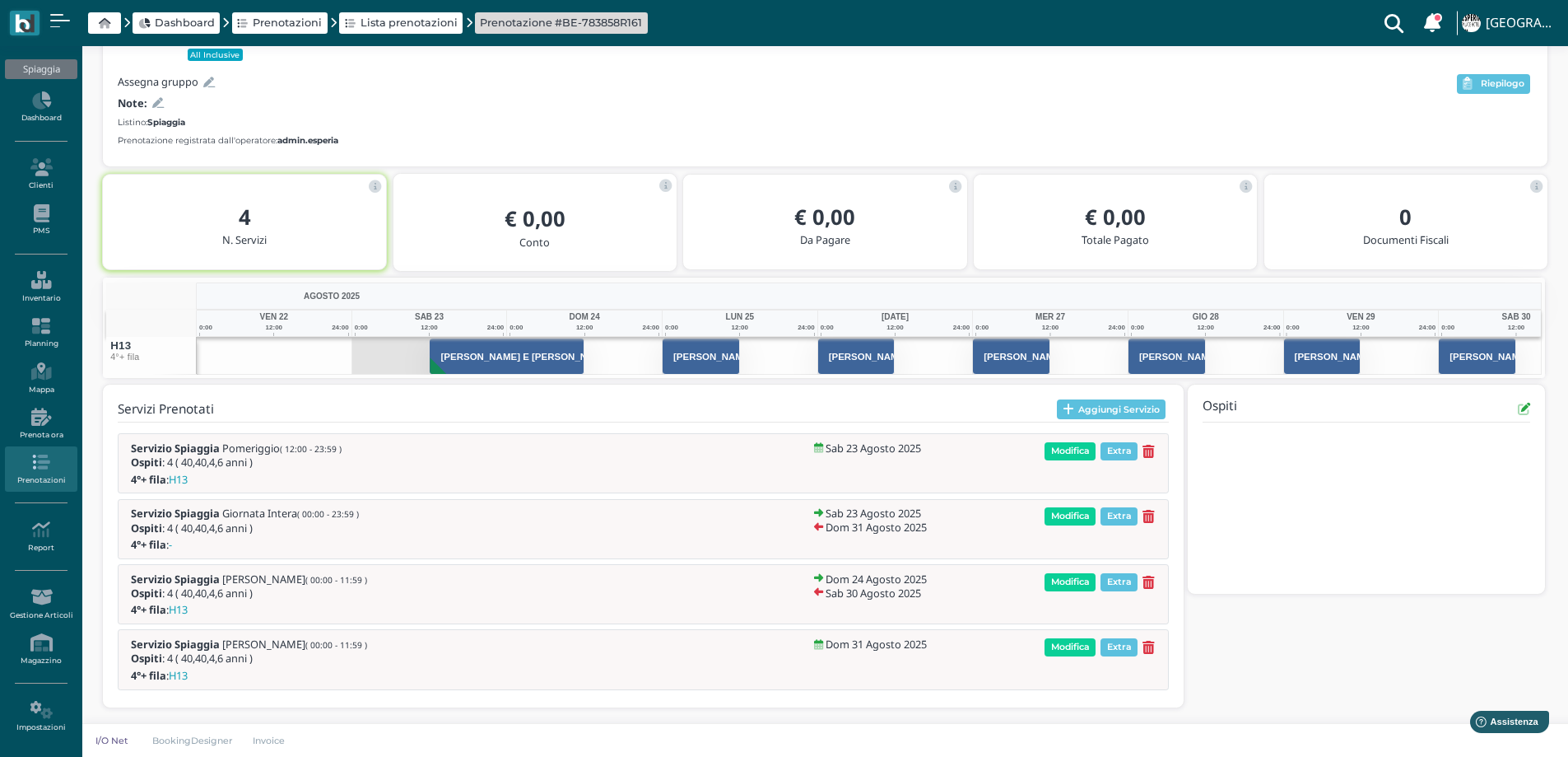
click at [1146, 515] on icon at bounding box center [1149, 517] width 13 height 14
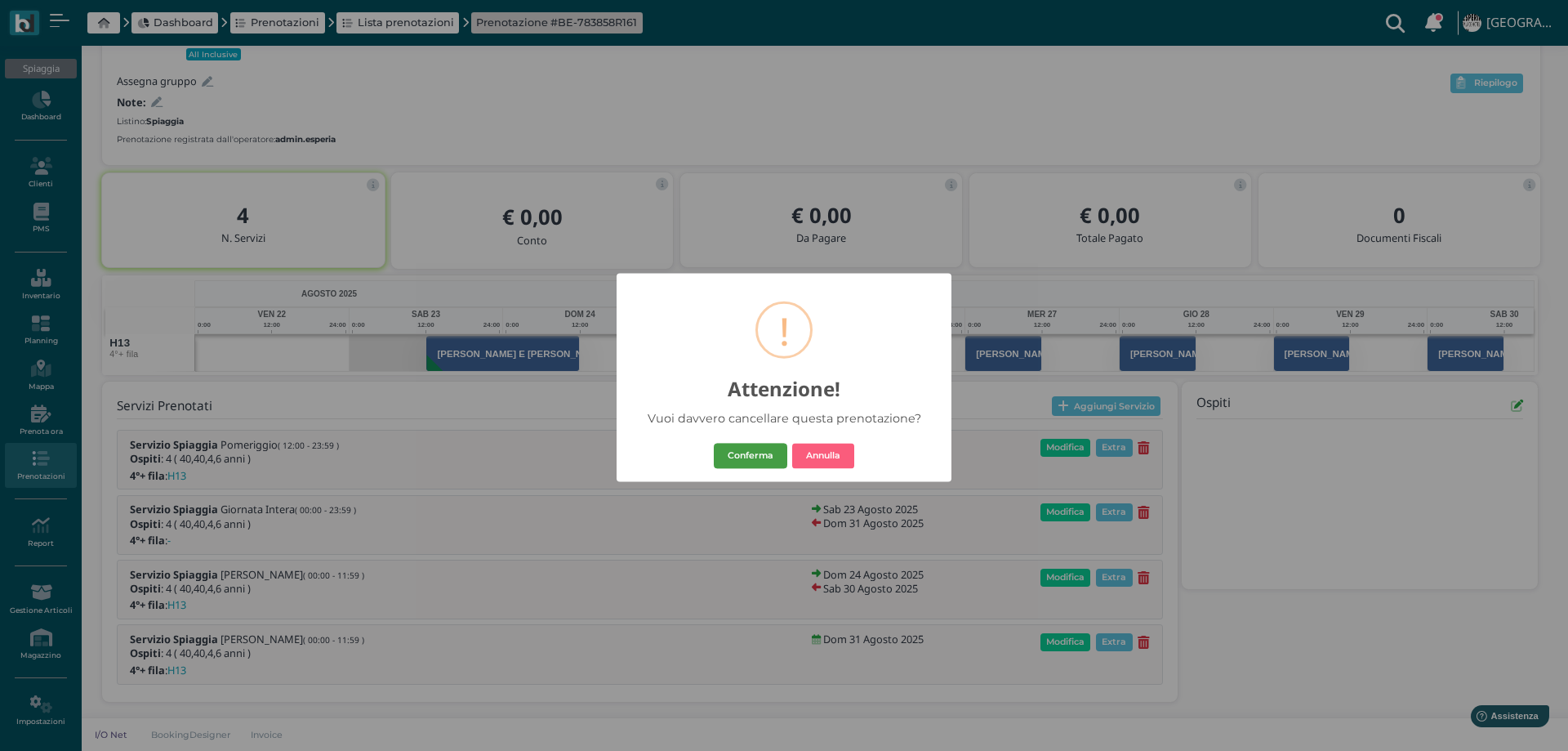
click at [769, 453] on button "Conferma" at bounding box center [751, 456] width 74 height 26
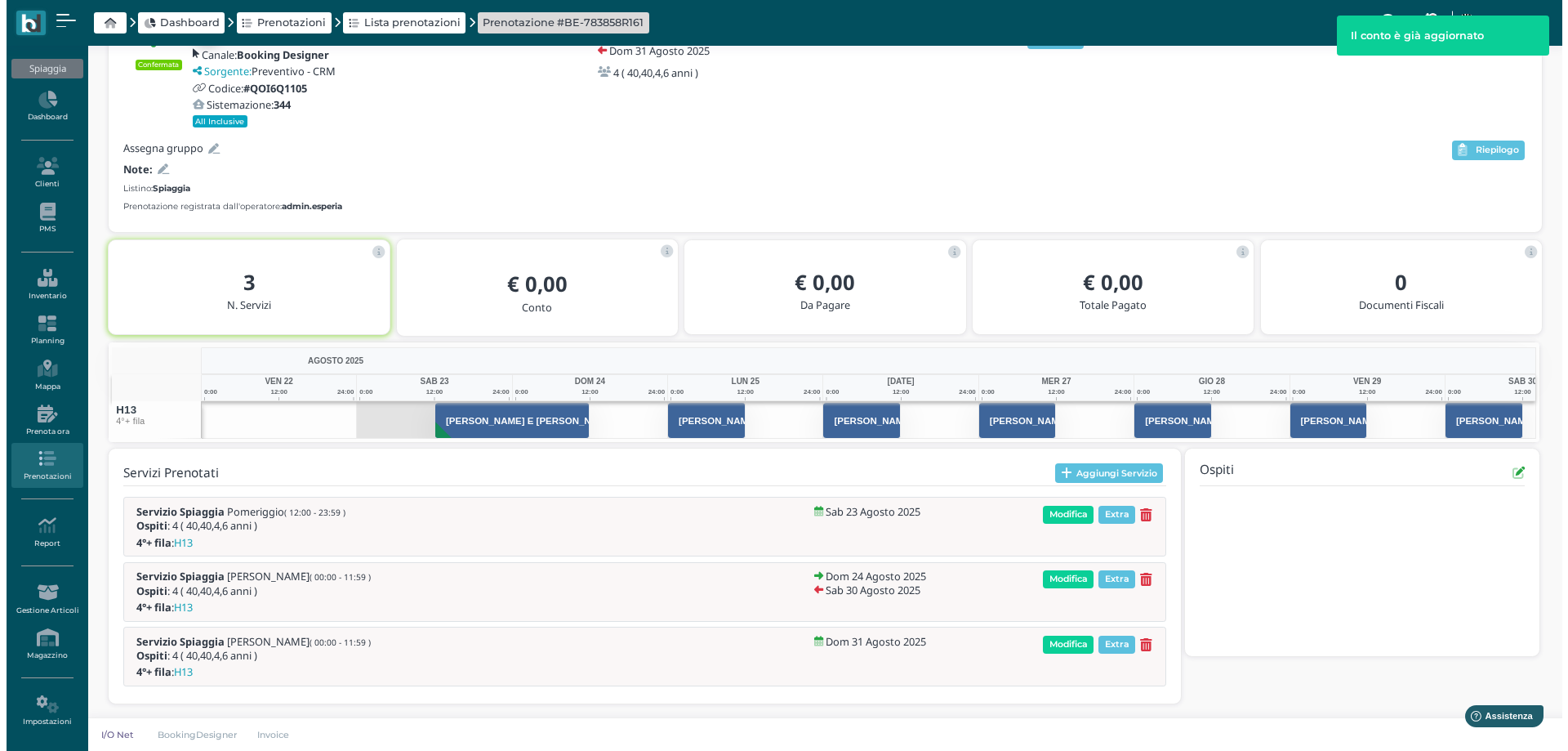
scroll to position [113, 0]
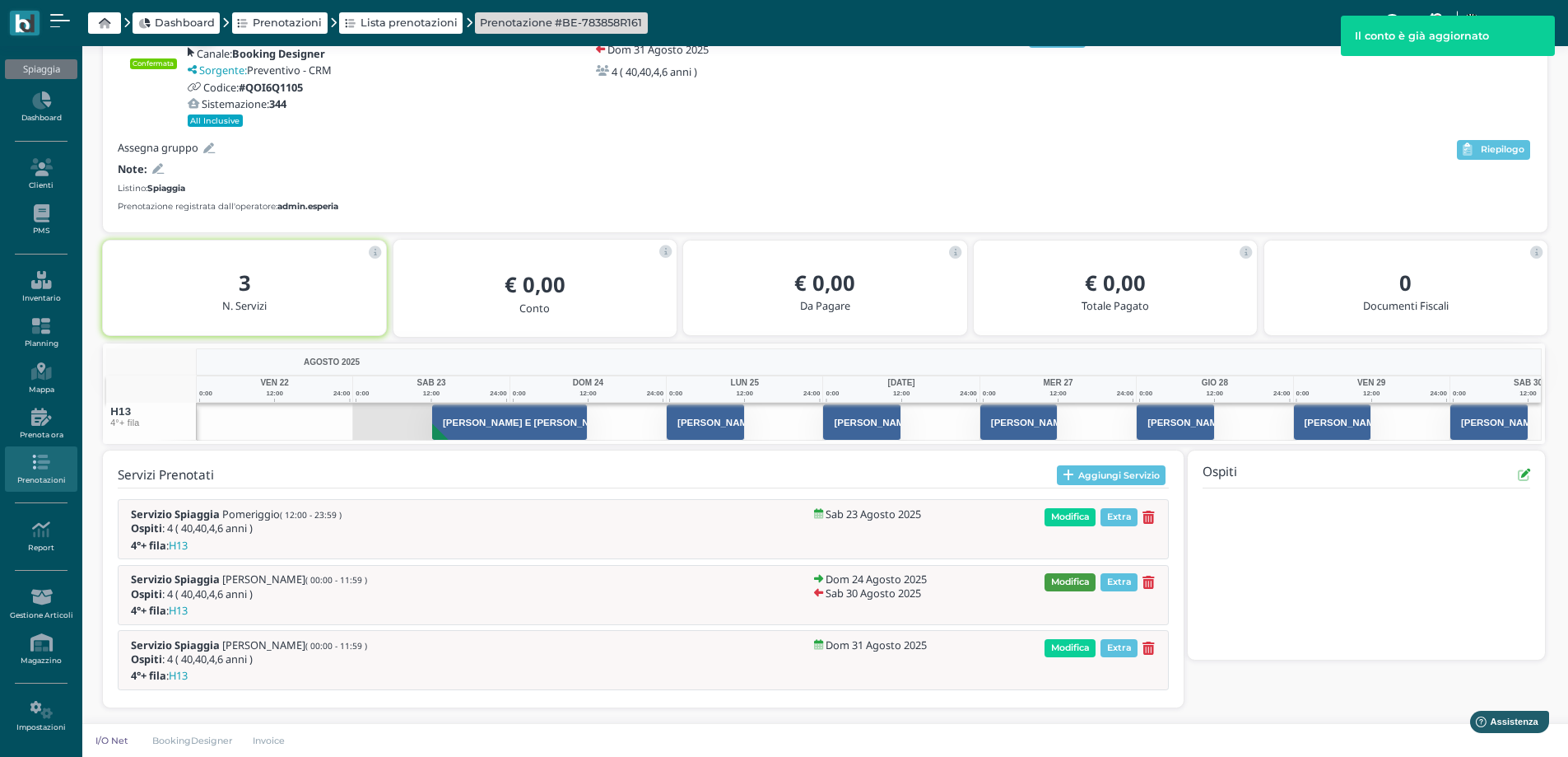
click at [1070, 587] on span "Modifica" at bounding box center [1070, 581] width 51 height 18
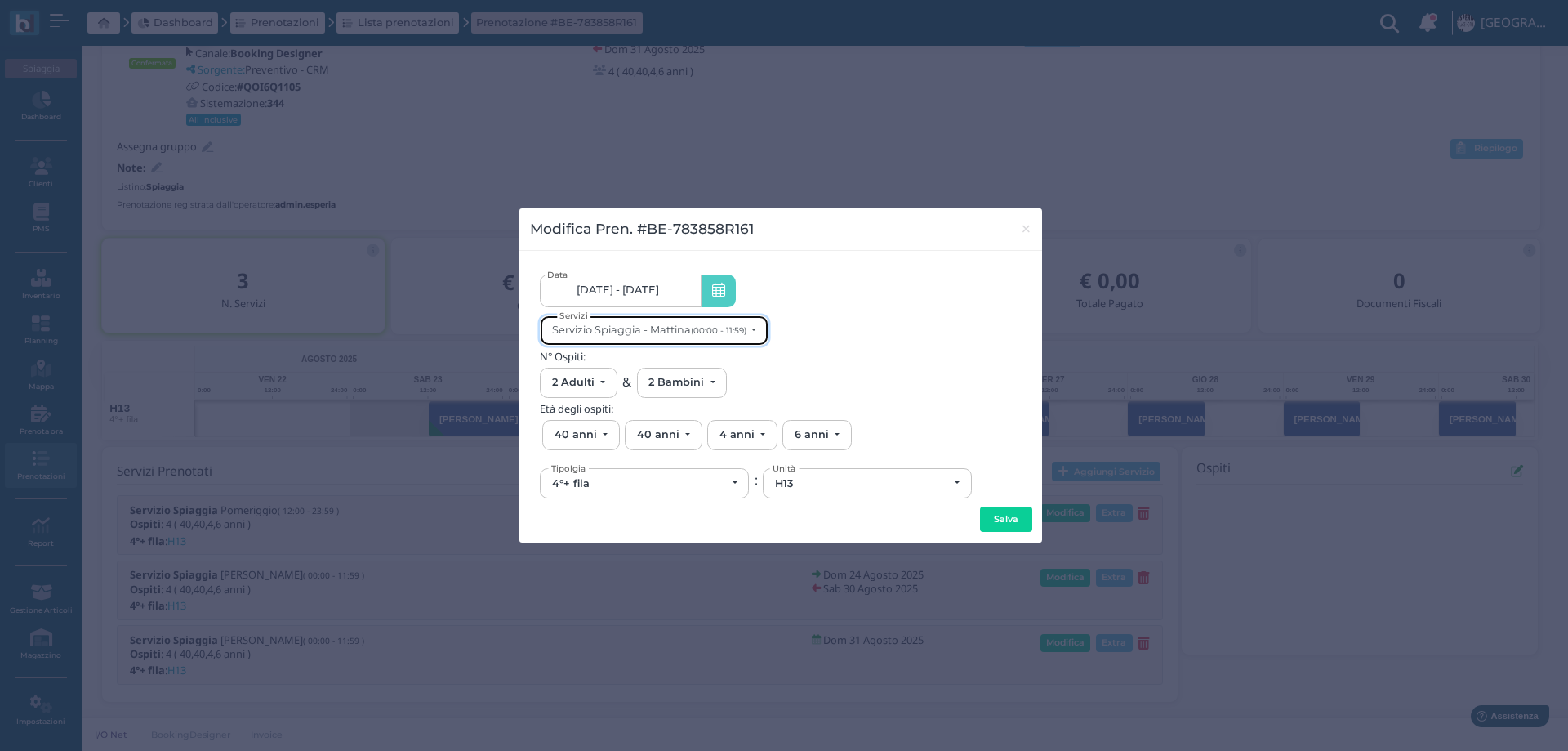
click at [694, 342] on button "Servizio Spiaggia - Mattina (00:00 - 11:59)" at bounding box center [654, 331] width 229 height 30
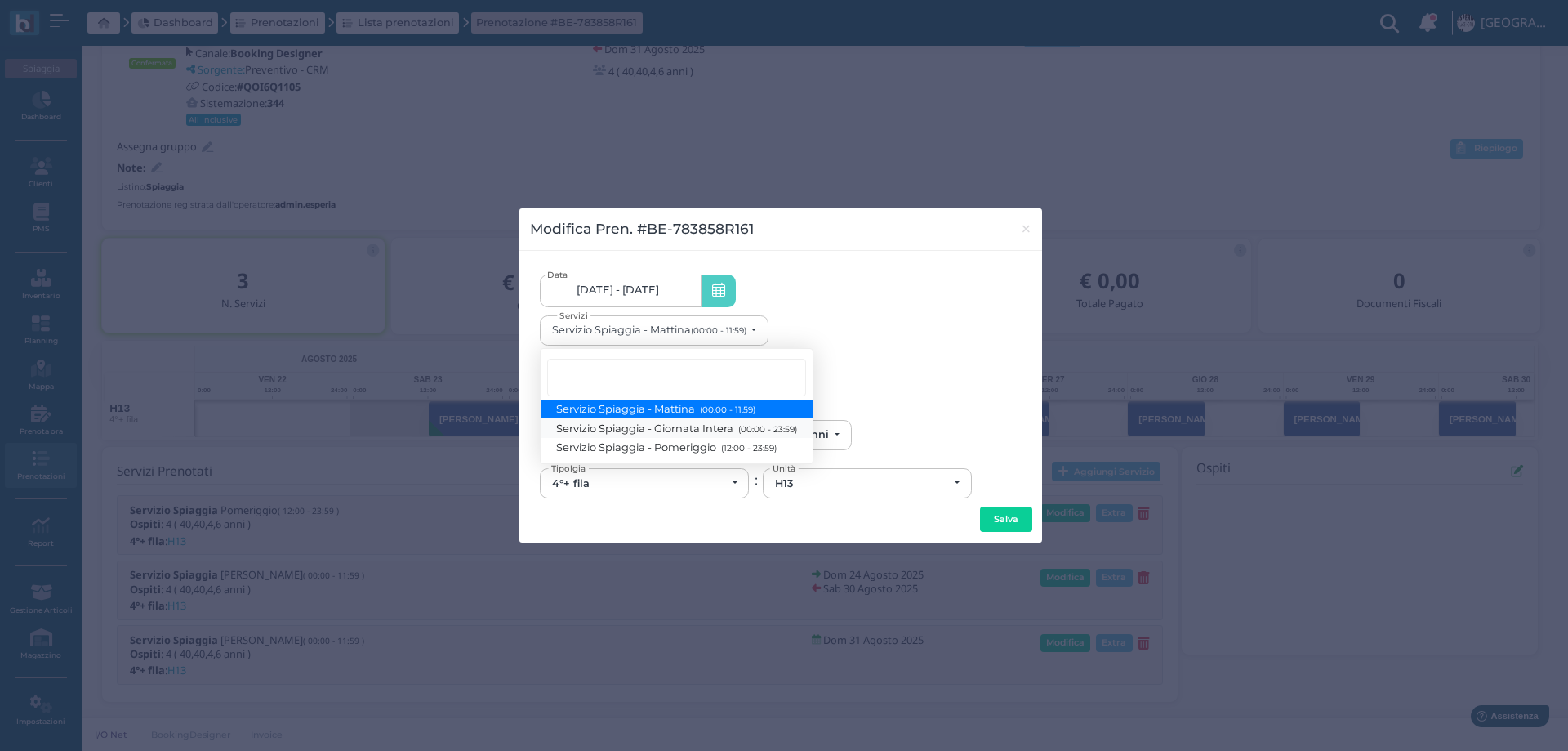
click at [715, 430] on span "Servizio Spiaggia - Giornata Intera (00:00 - 23:59)" at bounding box center [677, 427] width 240 height 14
select select "1368"
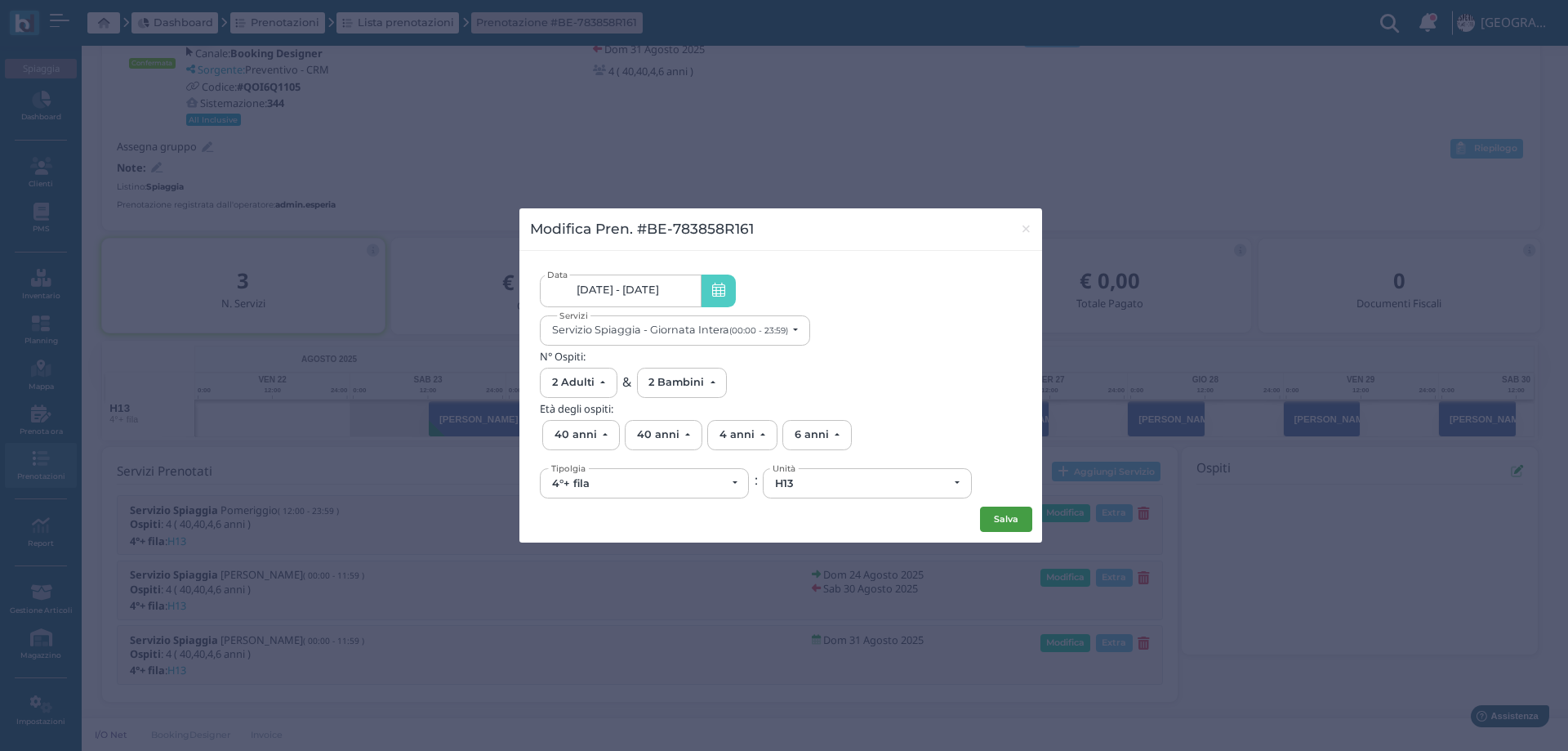
click at [1005, 521] on button "Salva" at bounding box center [1006, 519] width 52 height 26
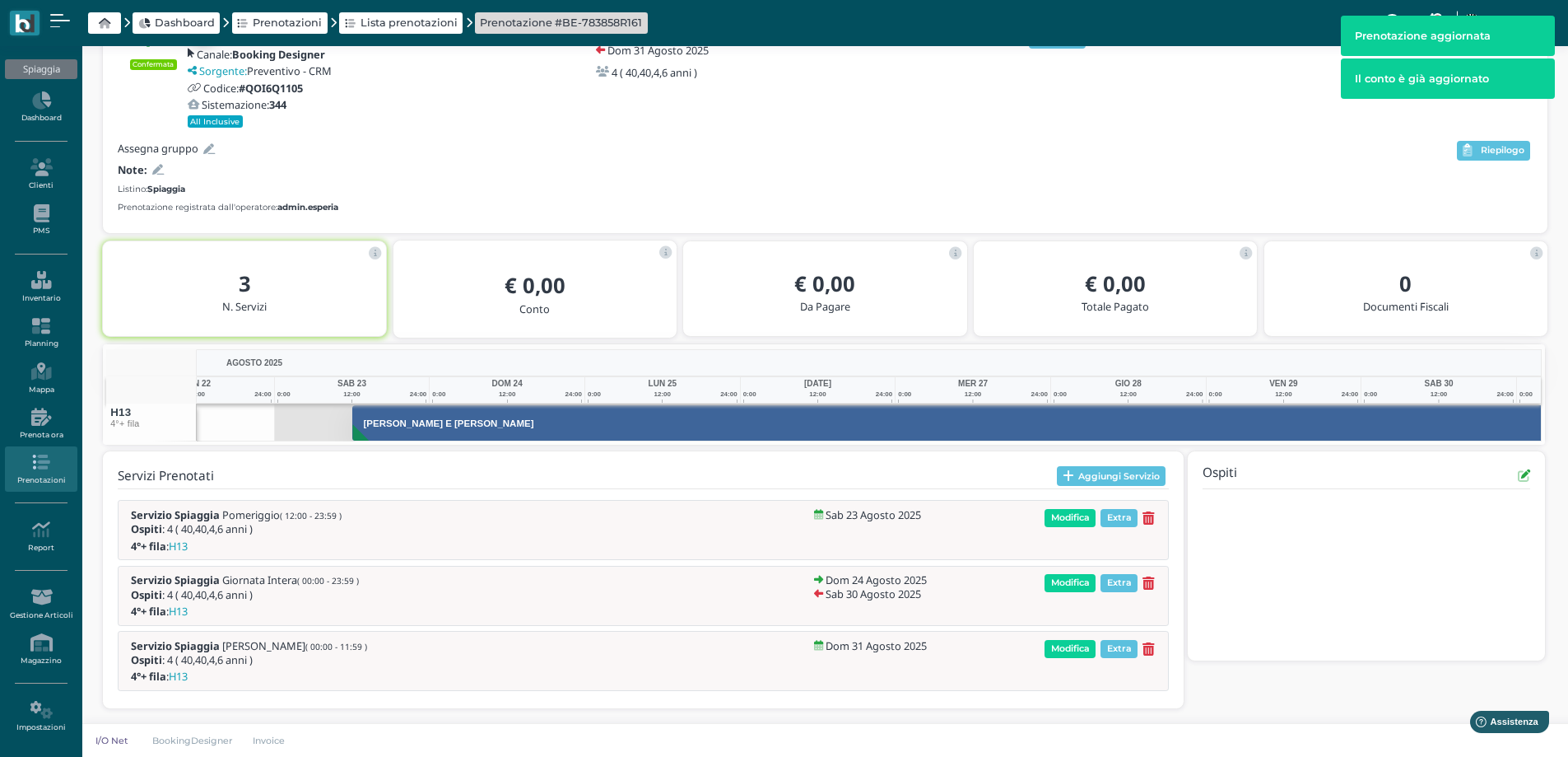
scroll to position [0, 130]
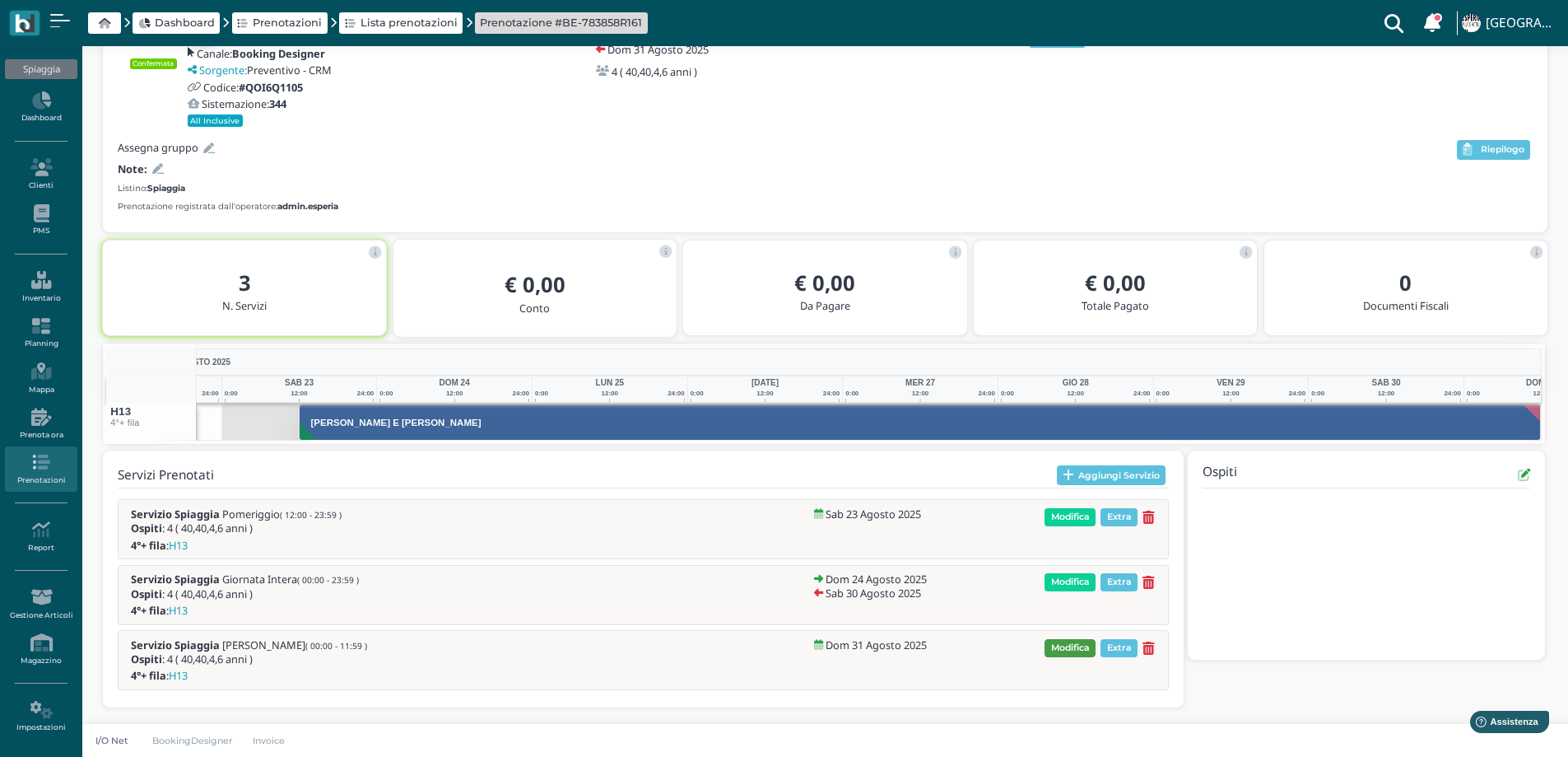
click at [1068, 650] on span "Modifica" at bounding box center [1070, 647] width 51 height 18
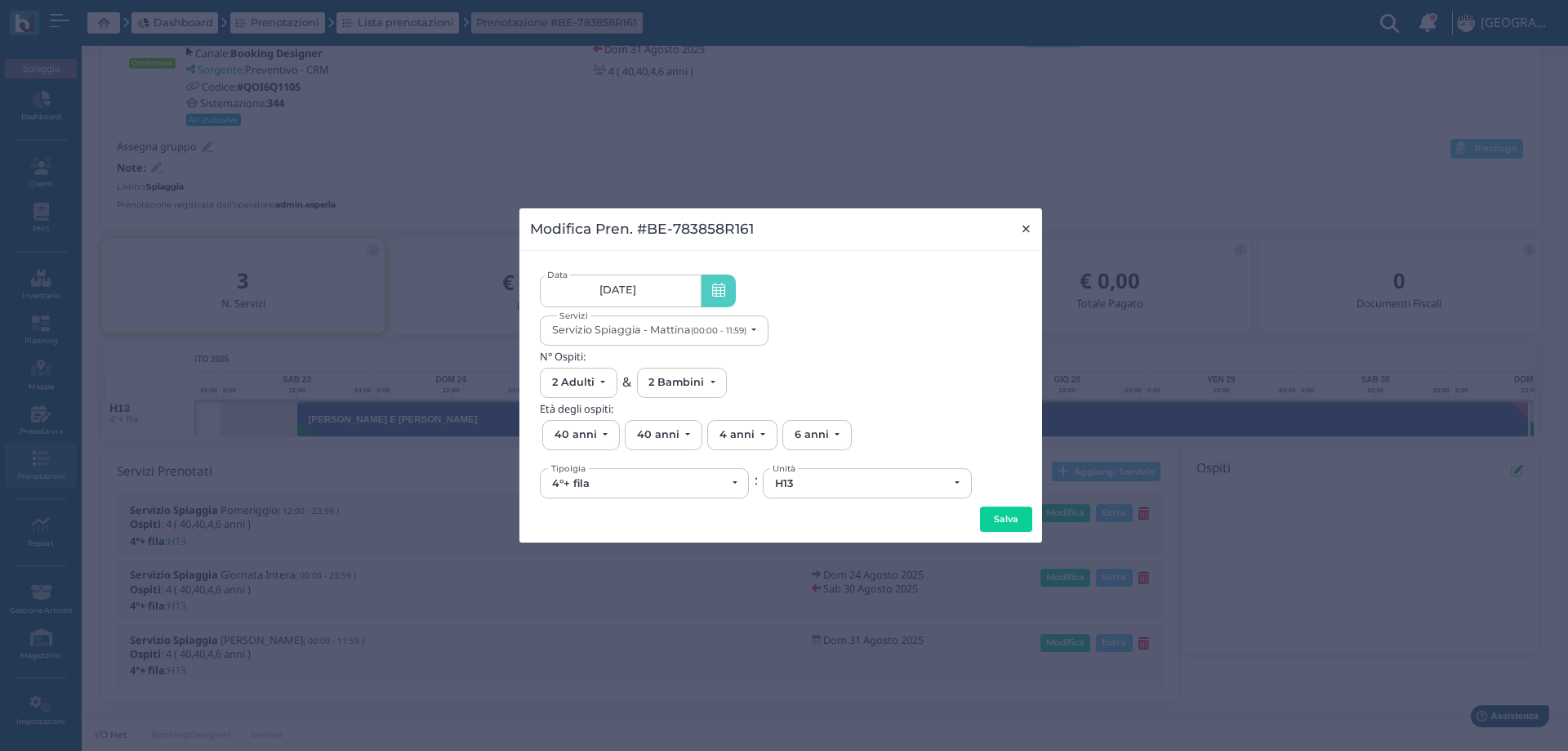
click at [1020, 226] on span "×" at bounding box center [1026, 228] width 13 height 21
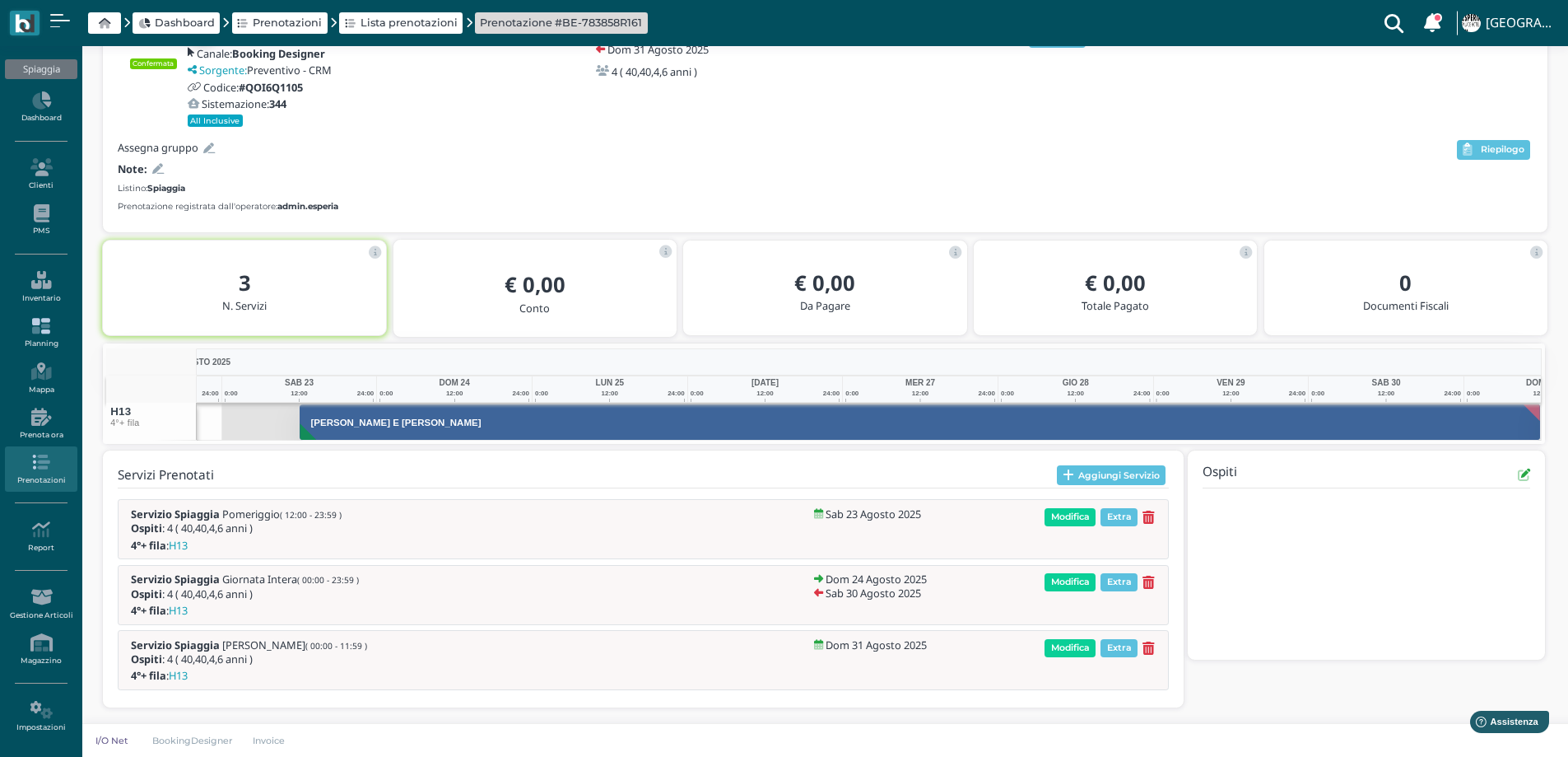
click at [38, 343] on link "Planning" at bounding box center [41, 333] width 72 height 46
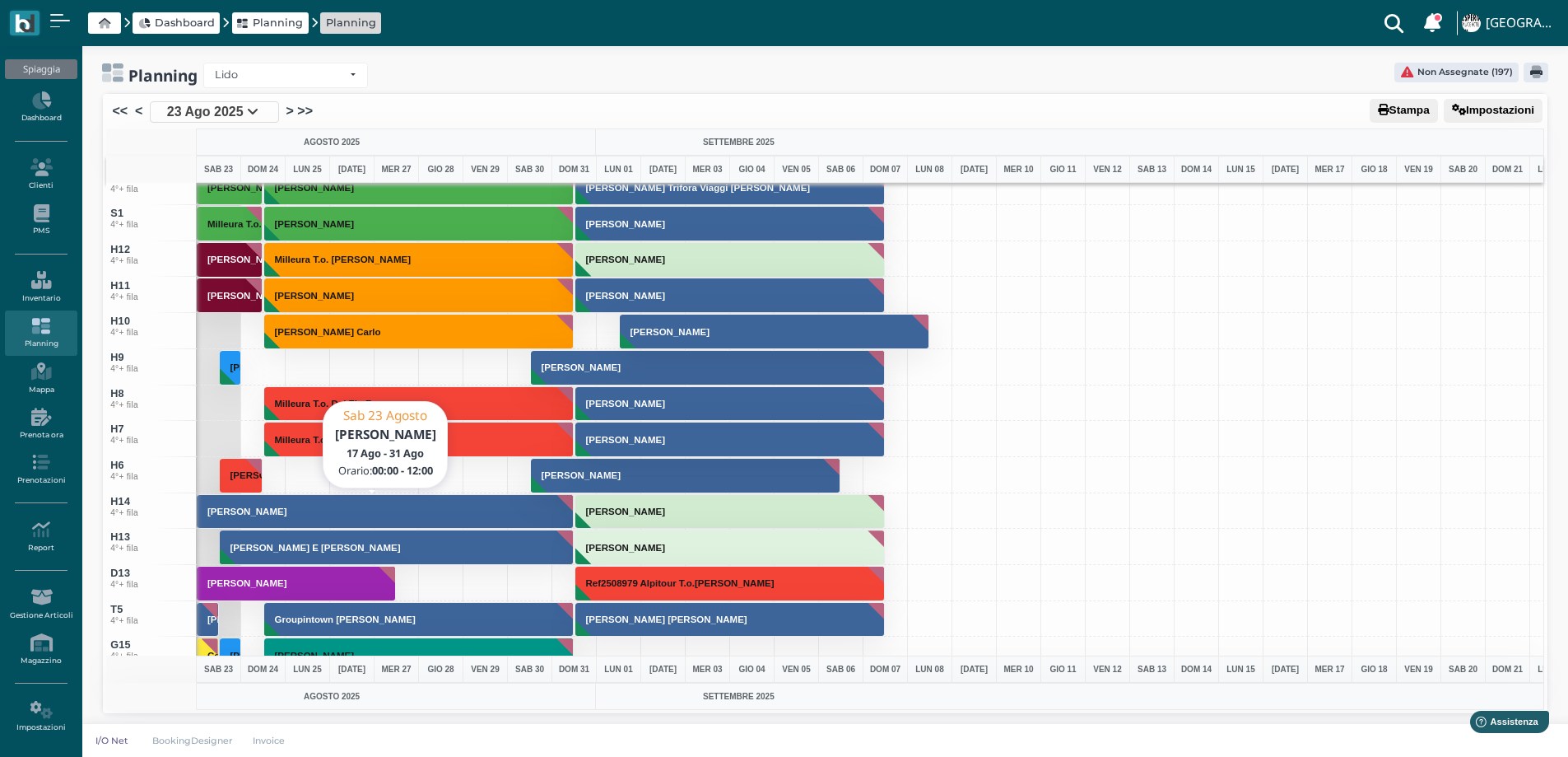
scroll to position [5631, 0]
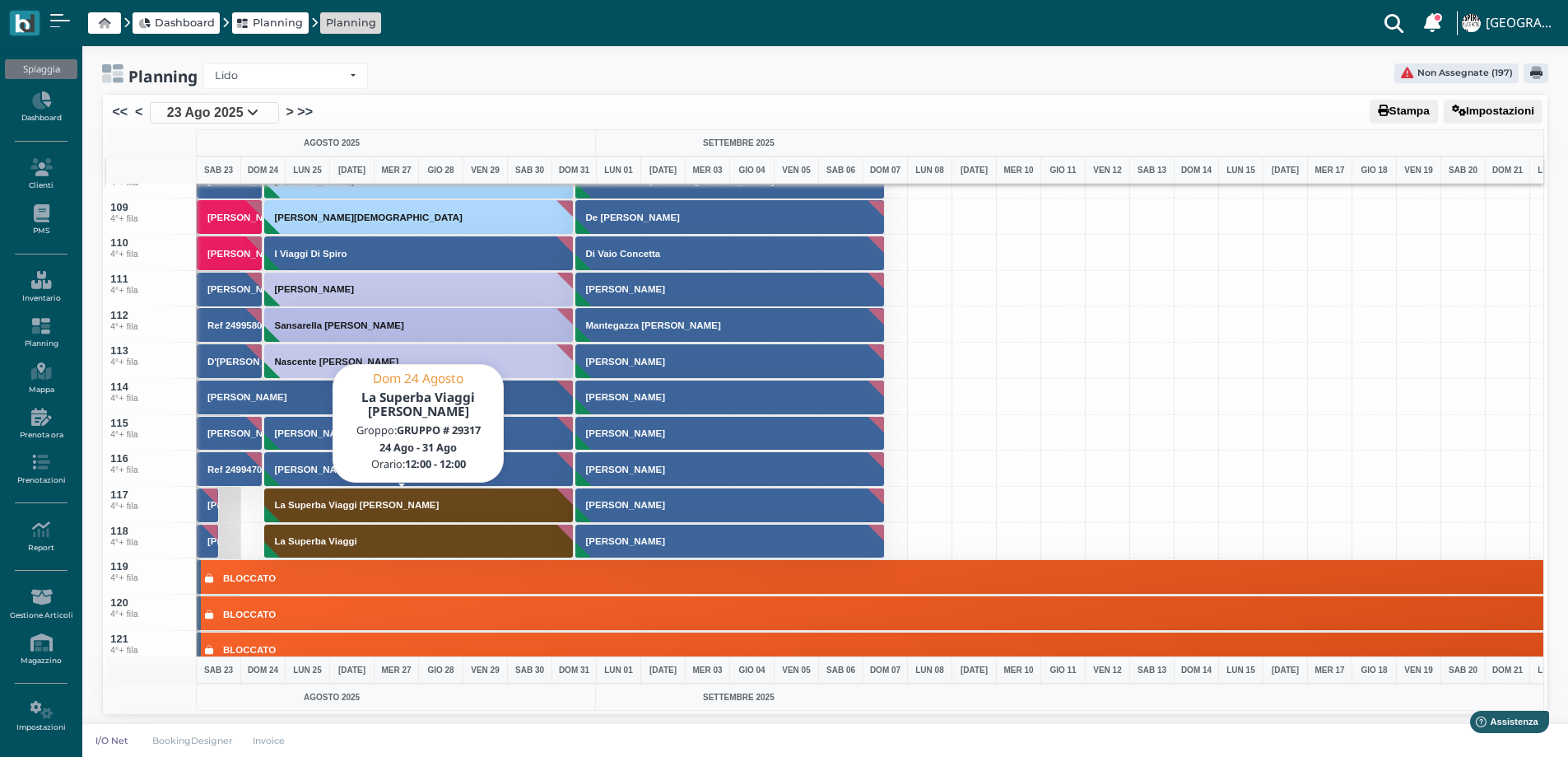
scroll to position [3, 0]
